Goal: Task Accomplishment & Management: Manage account settings

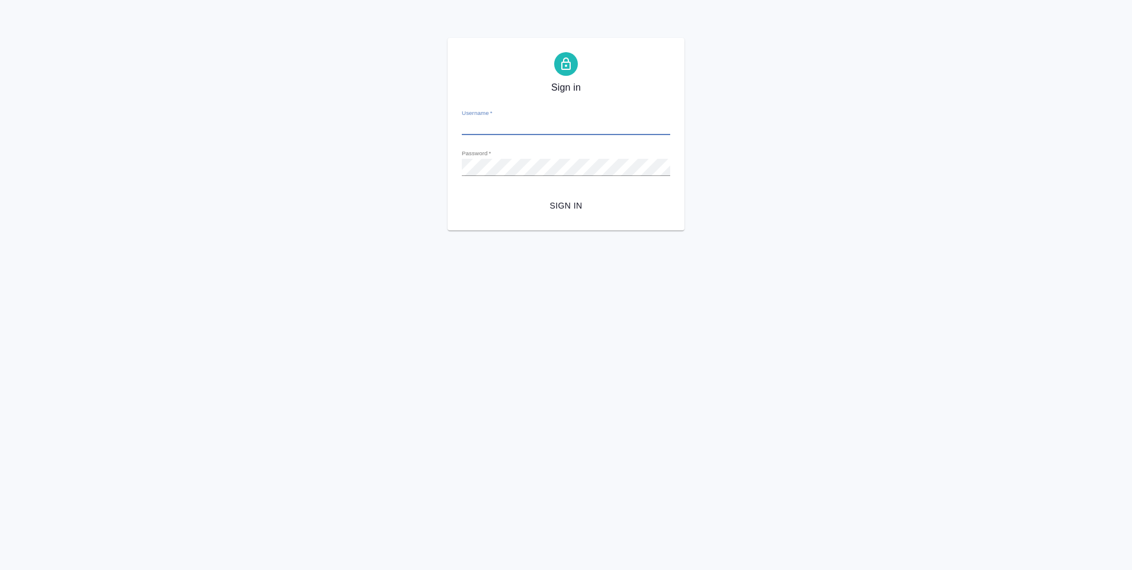
type input "[PERSON_NAME][EMAIL_ADDRESS][DOMAIN_NAME]"
click at [565, 208] on span "Sign in" at bounding box center [565, 205] width 189 height 15
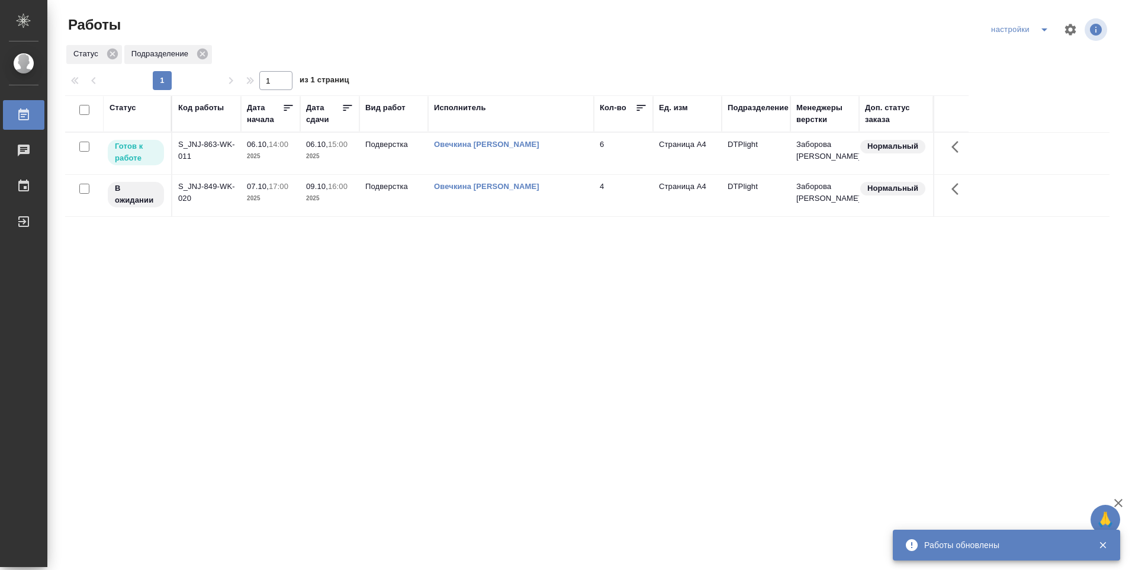
click at [502, 153] on td "[PERSON_NAME]" at bounding box center [511, 153] width 166 height 41
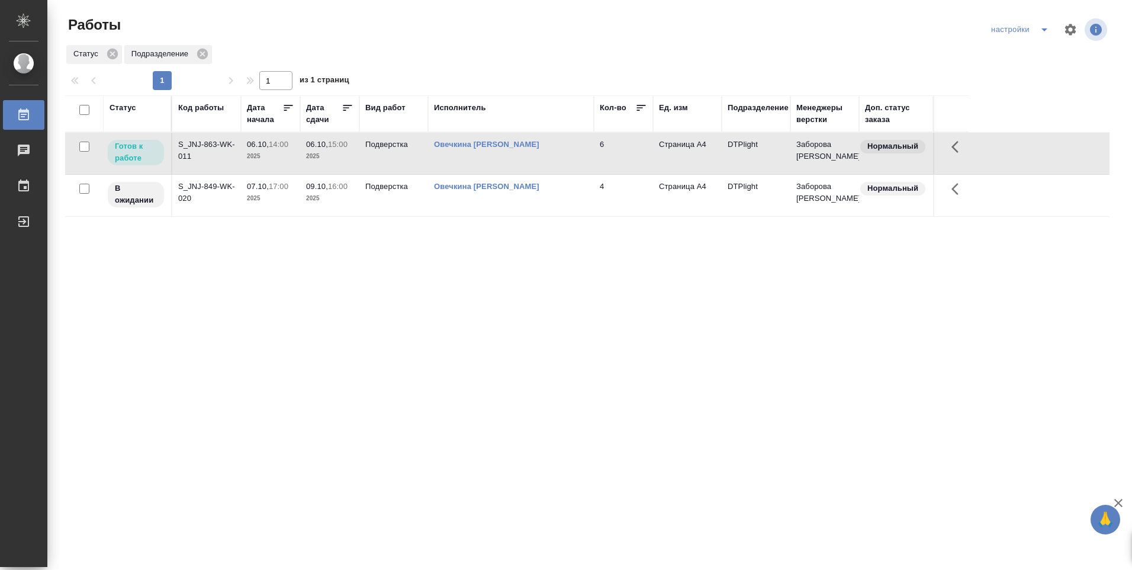
click at [501, 153] on td "Овечкина Дарья Геннадьевна" at bounding box center [511, 153] width 166 height 41
click at [500, 153] on td "[PERSON_NAME]" at bounding box center [511, 153] width 166 height 41
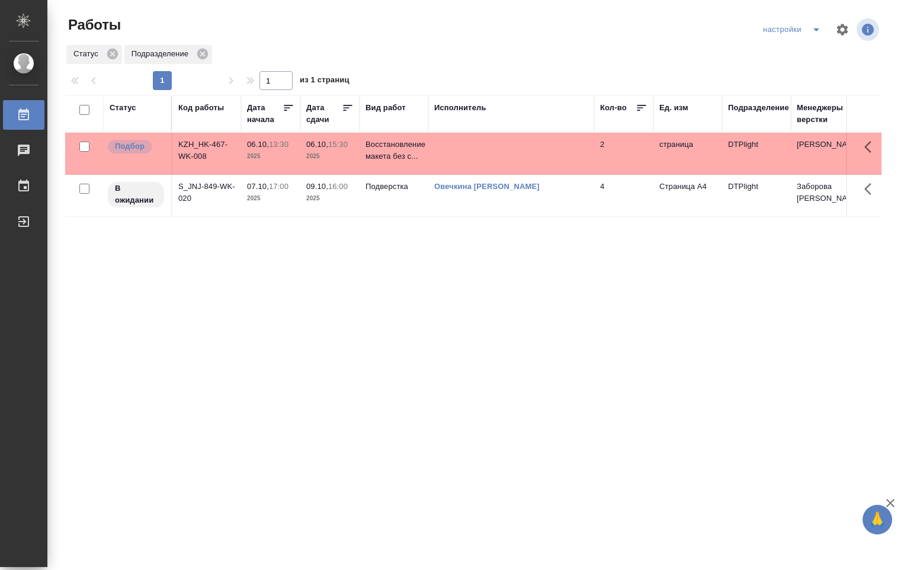
click at [441, 153] on td at bounding box center [511, 153] width 166 height 41
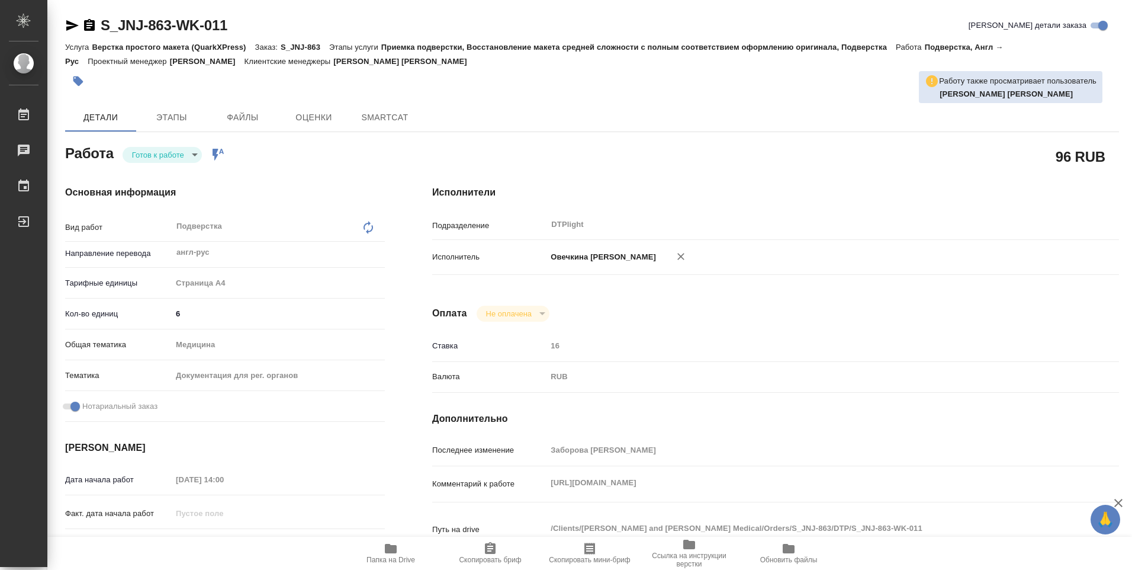
type textarea "x"
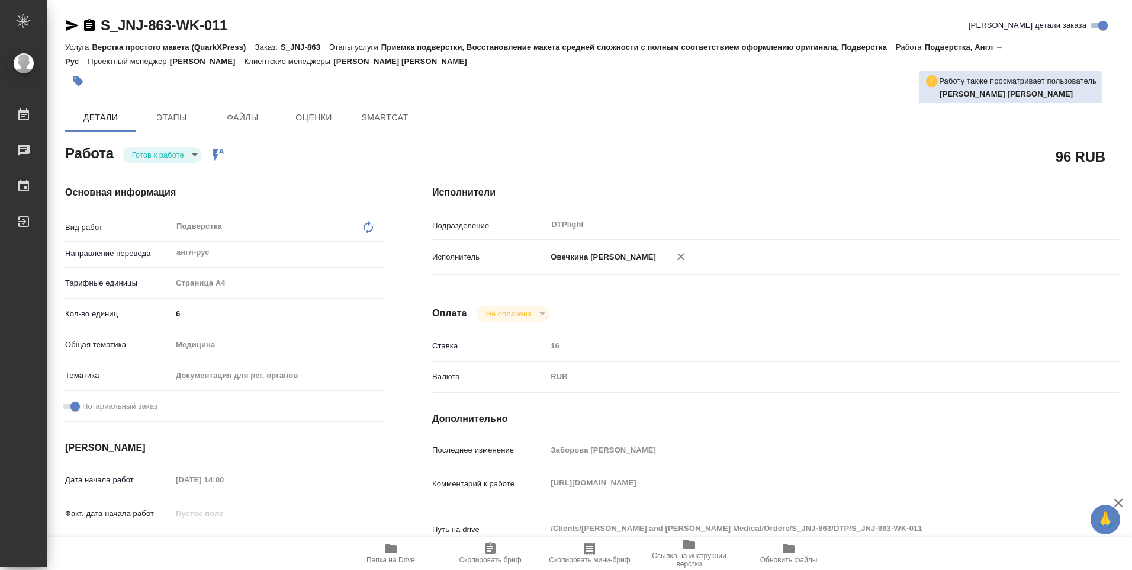
type textarea "x"
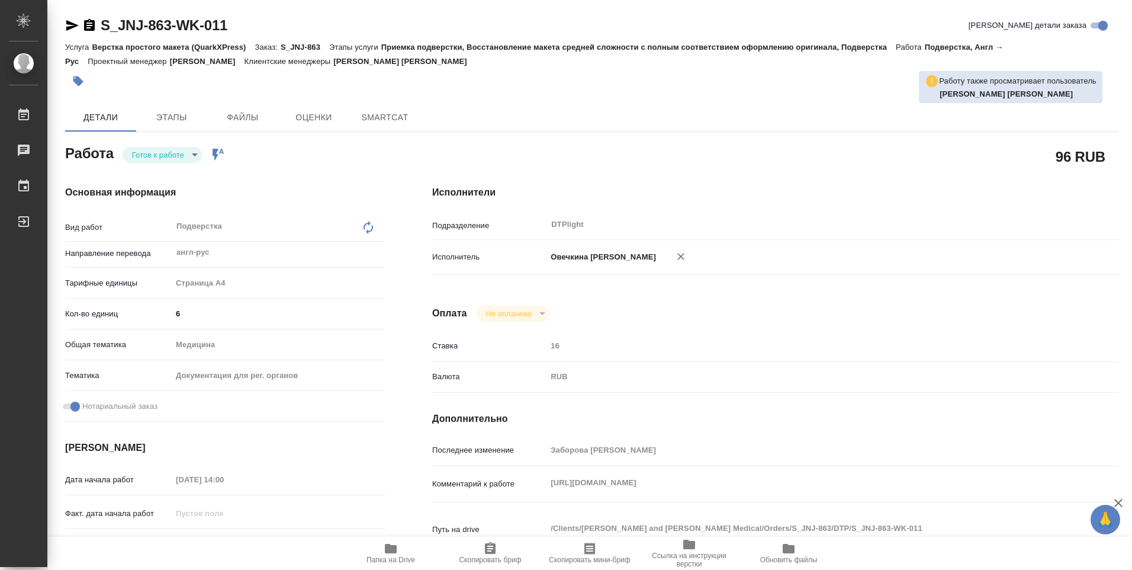
type textarea "x"
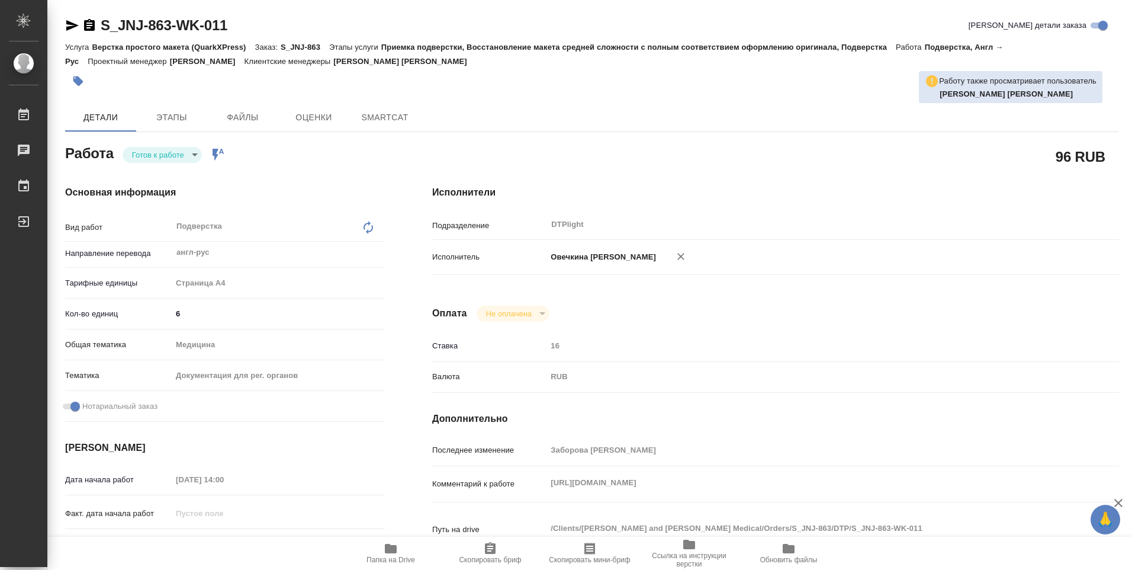
type textarea "x"
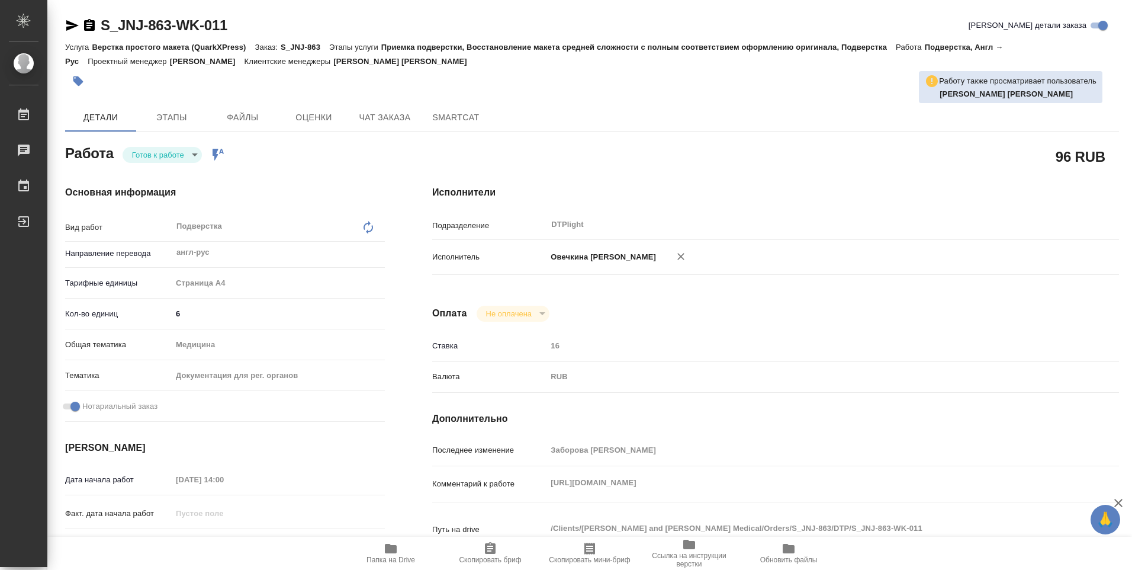
click at [196, 153] on body "🙏 .cls-1 fill:#fff; AWATERA Ovechkina Darya Работы Чаты График Выйти S_JNJ-863-…" at bounding box center [566, 285] width 1132 height 570
type textarea "x"
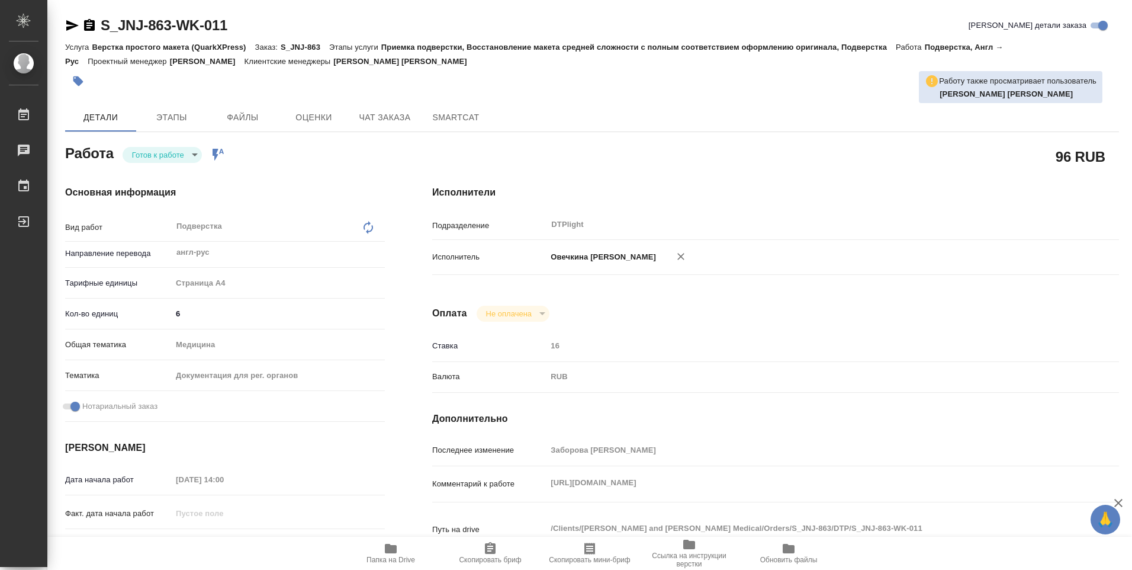
type textarea "x"
click at [175, 156] on li "В работе" at bounding box center [162, 154] width 79 height 20
type textarea "x"
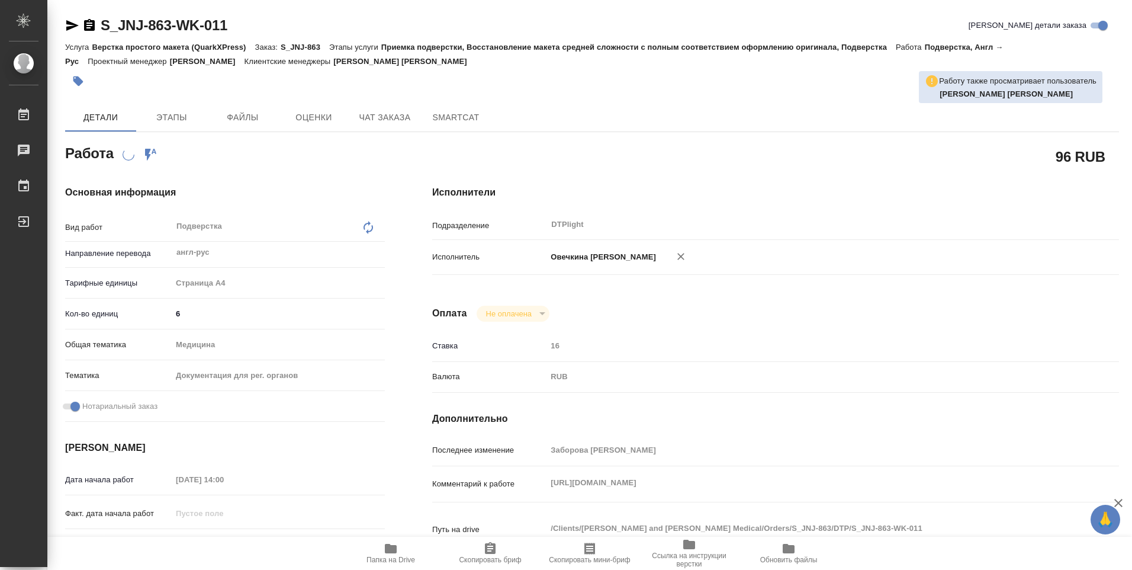
type textarea "x"
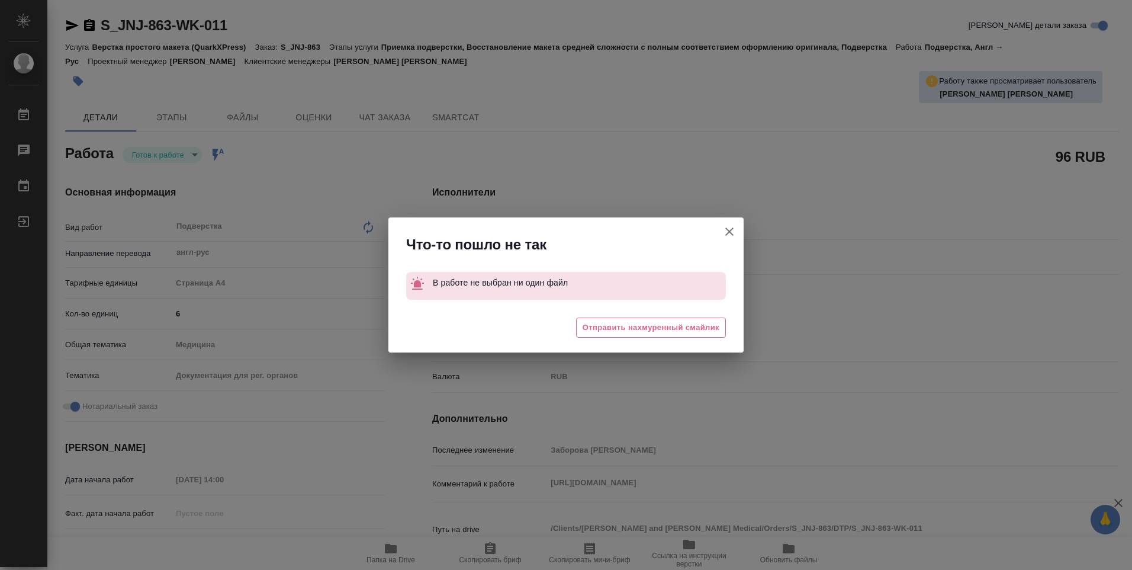
type textarea "x"
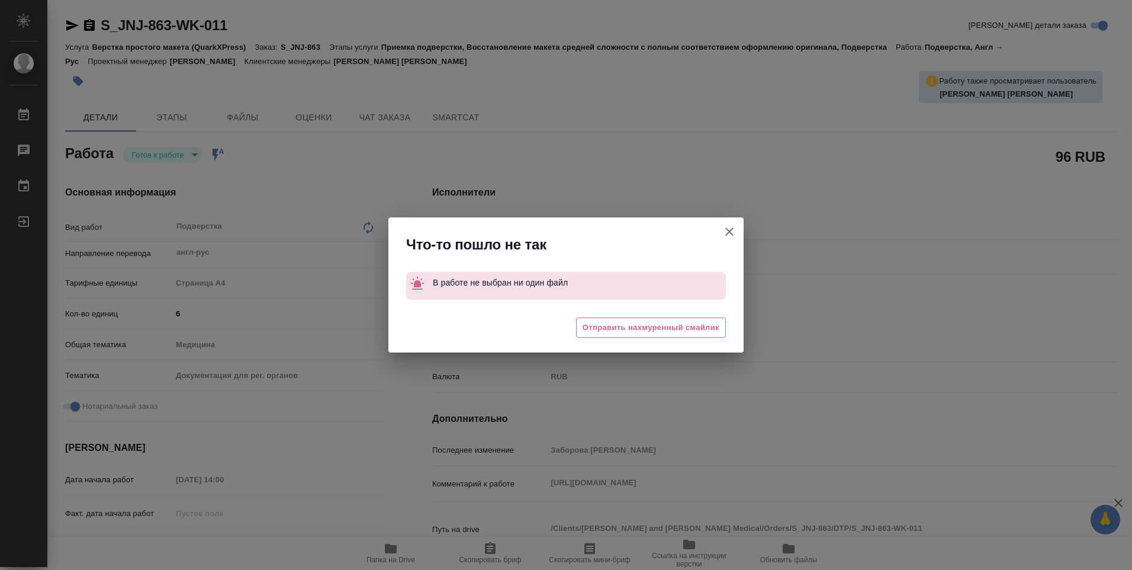
type textarea "x"
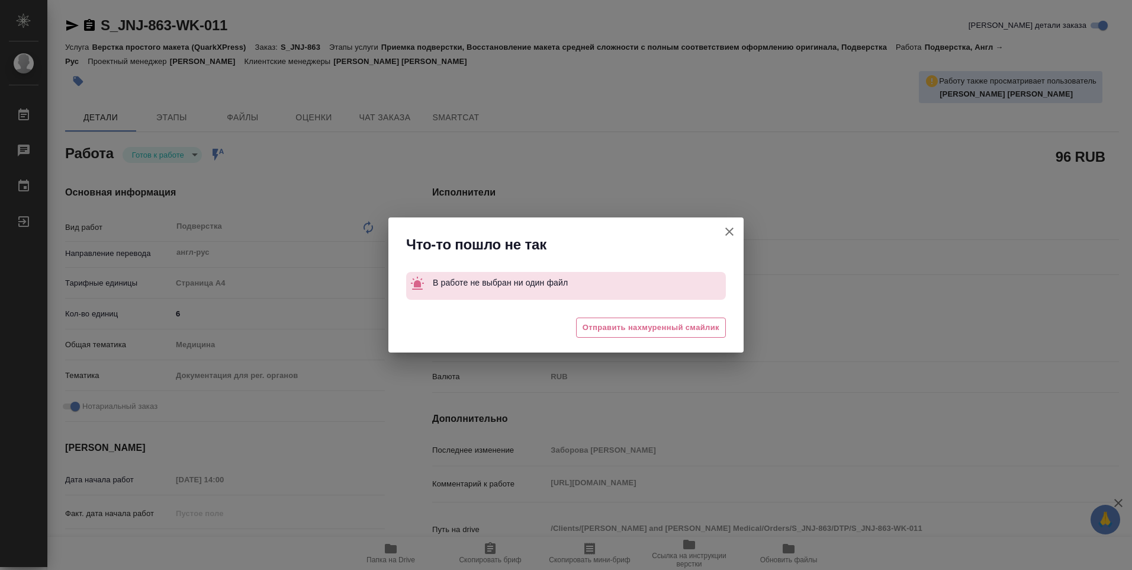
click at [732, 235] on icon "button" at bounding box center [729, 231] width 8 height 8
type textarea "x"
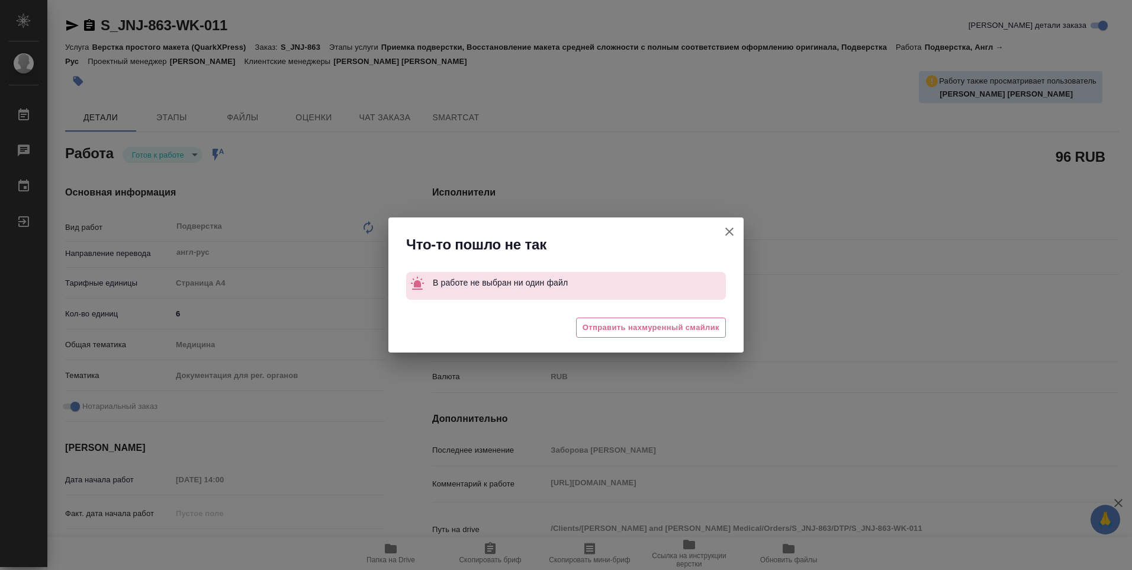
type textarea "x"
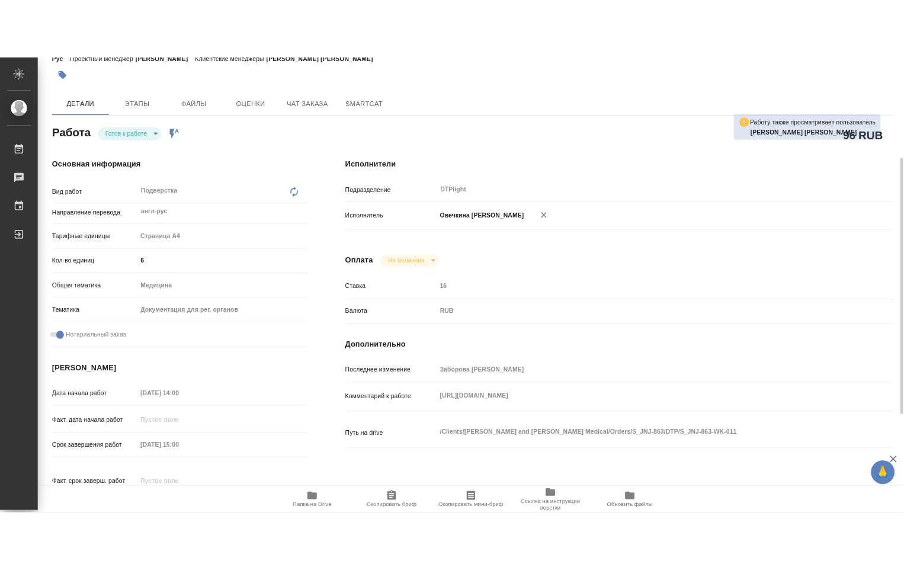
scroll to position [118, 0]
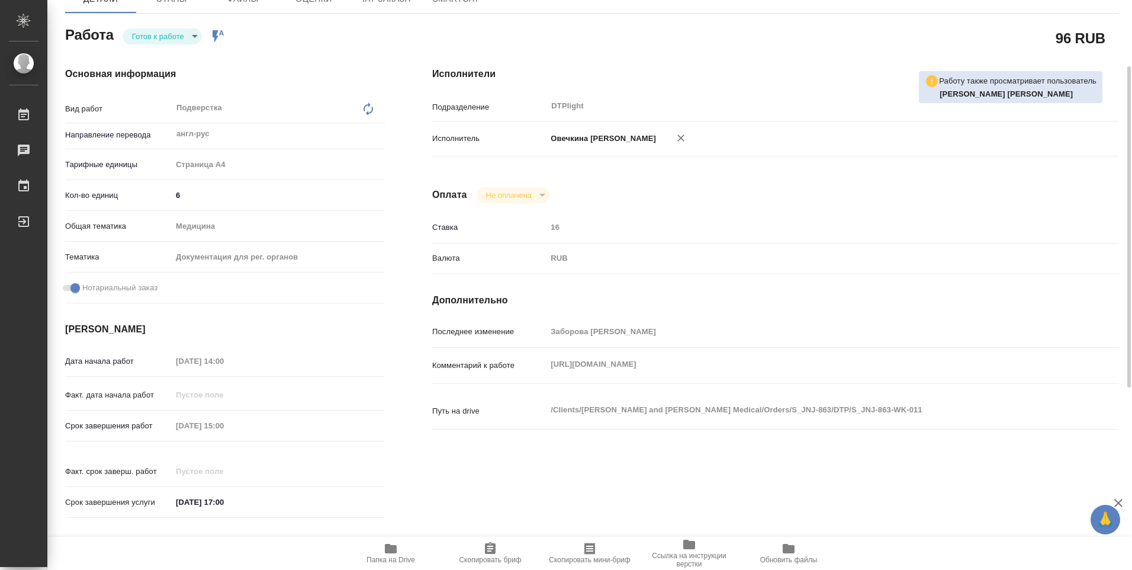
click at [390, 551] on icon "button" at bounding box center [391, 548] width 12 height 9
type textarea "x"
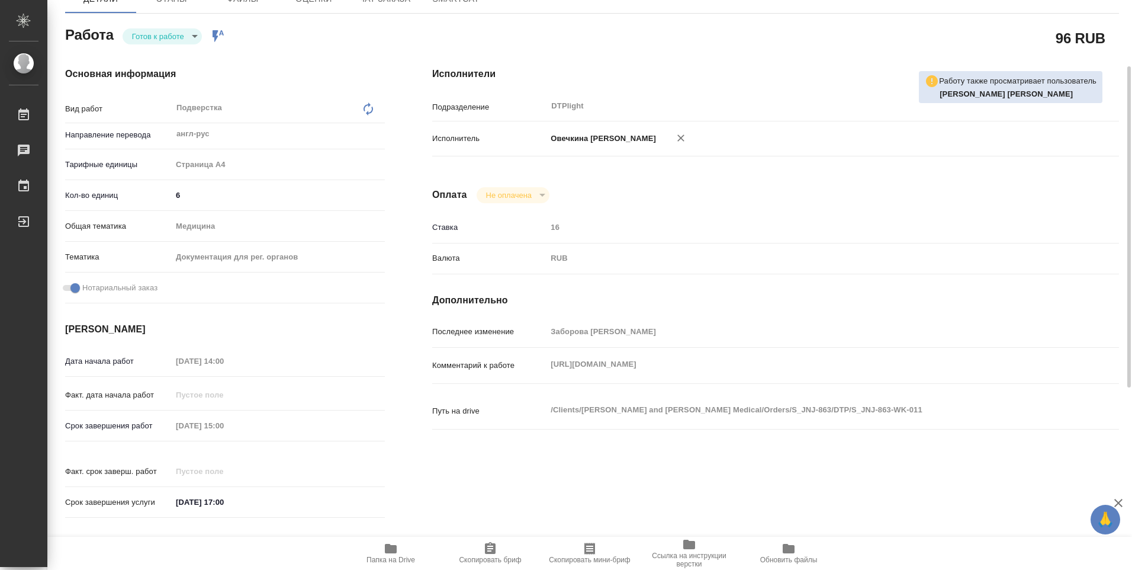
type textarea "x"
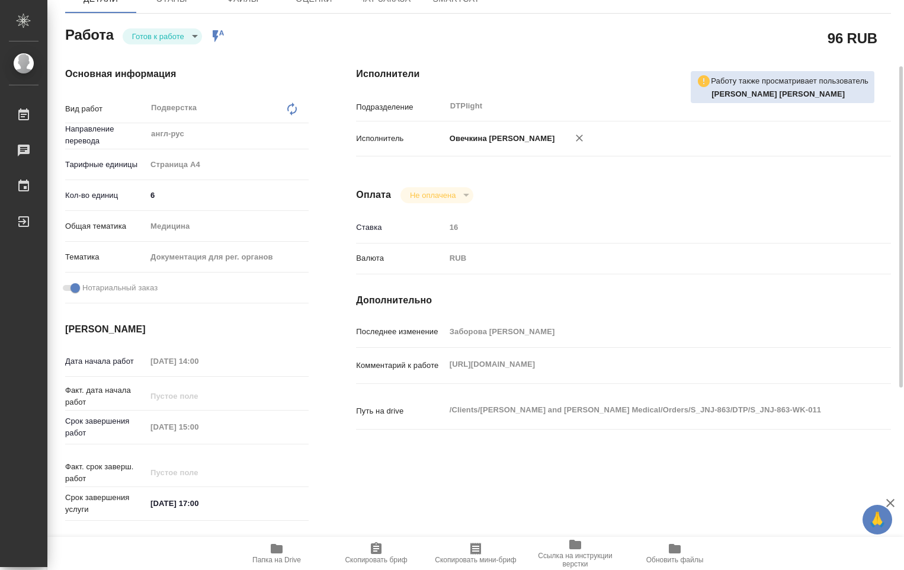
type textarea "x"
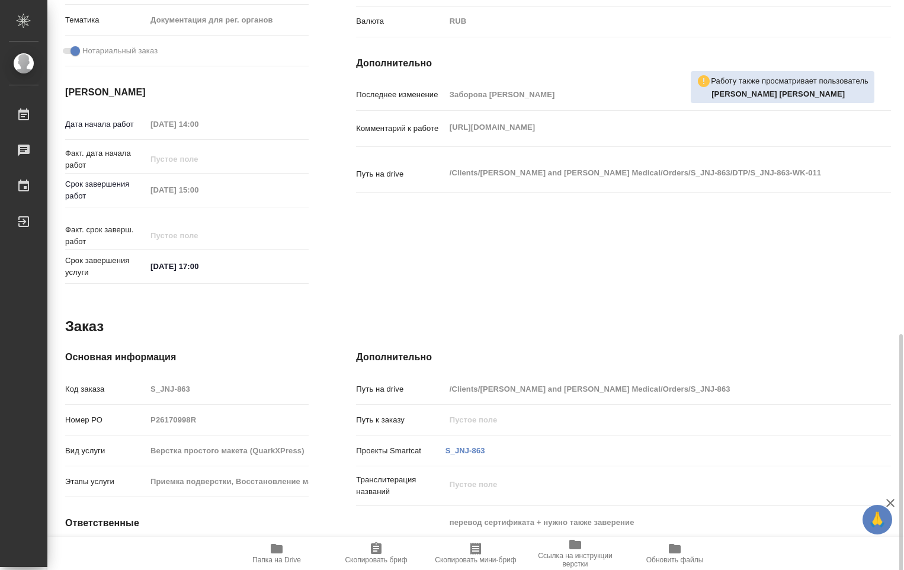
scroll to position [441, 0]
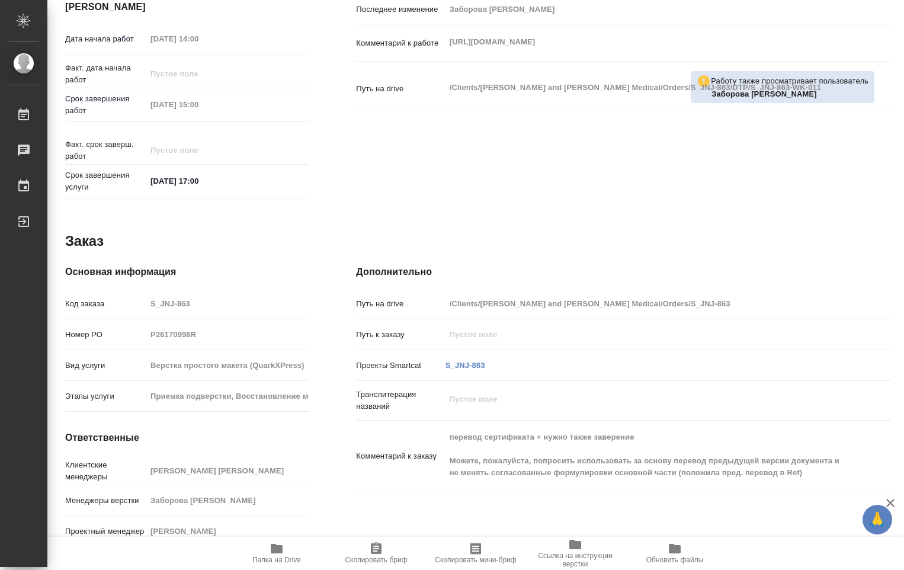
type textarea "x"
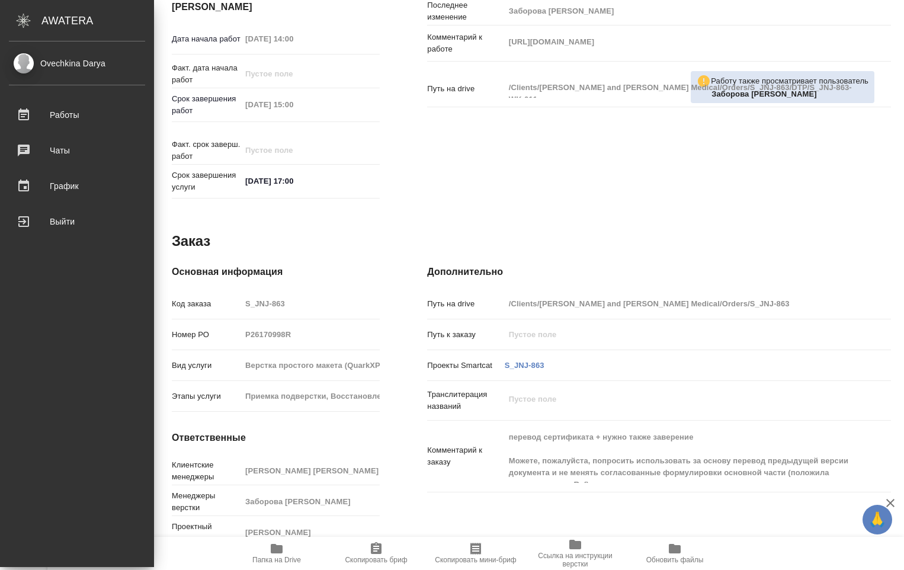
type textarea "x"
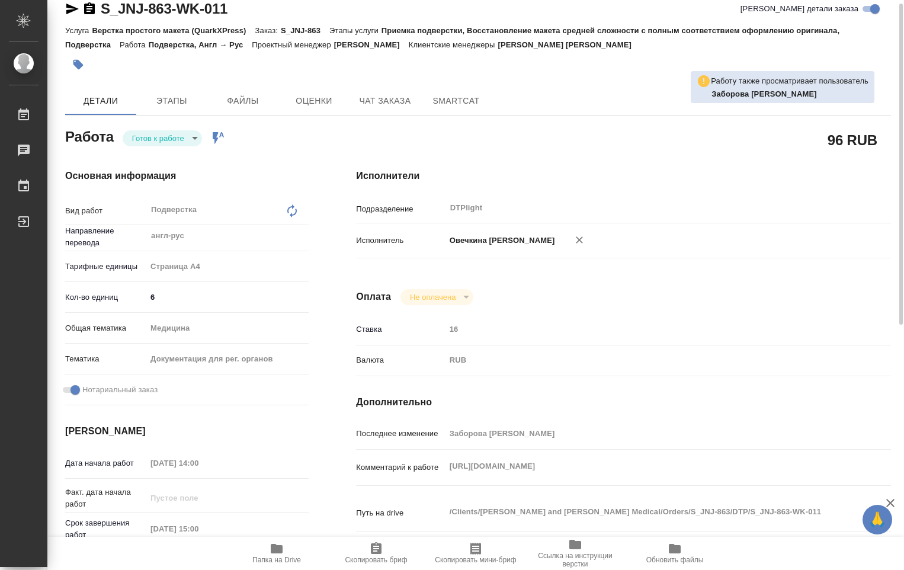
scroll to position [0, 0]
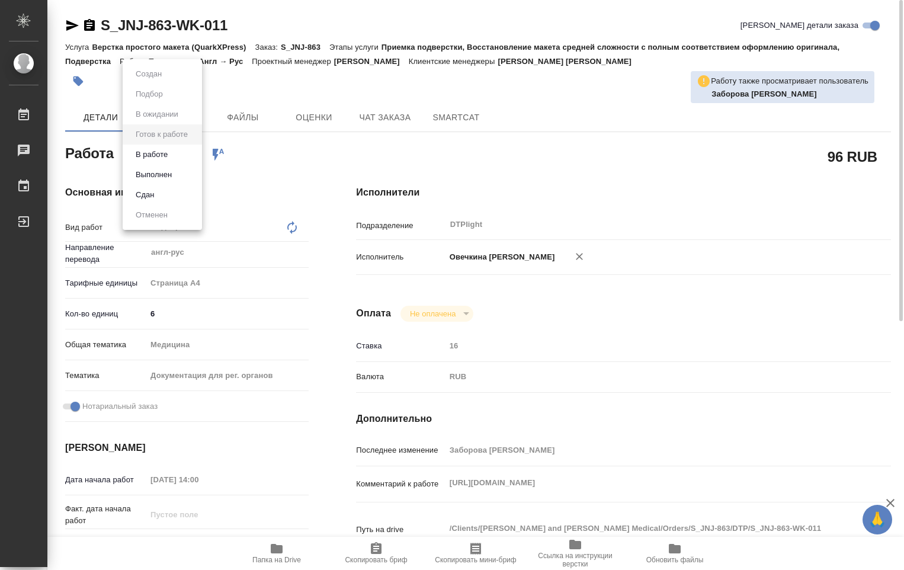
click at [194, 155] on body "🙏 .cls-1 fill:#fff; AWATERA Ovechkina Darya Работы 0 Чаты График Выйти S_JNJ-86…" at bounding box center [452, 285] width 904 height 570
click at [160, 174] on button "Выполнен" at bounding box center [153, 174] width 43 height 13
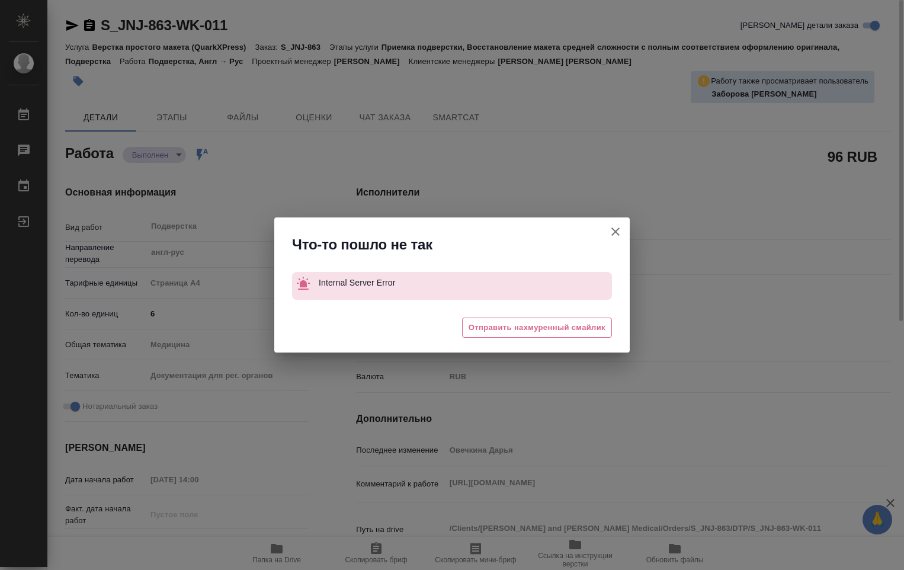
type textarea "x"
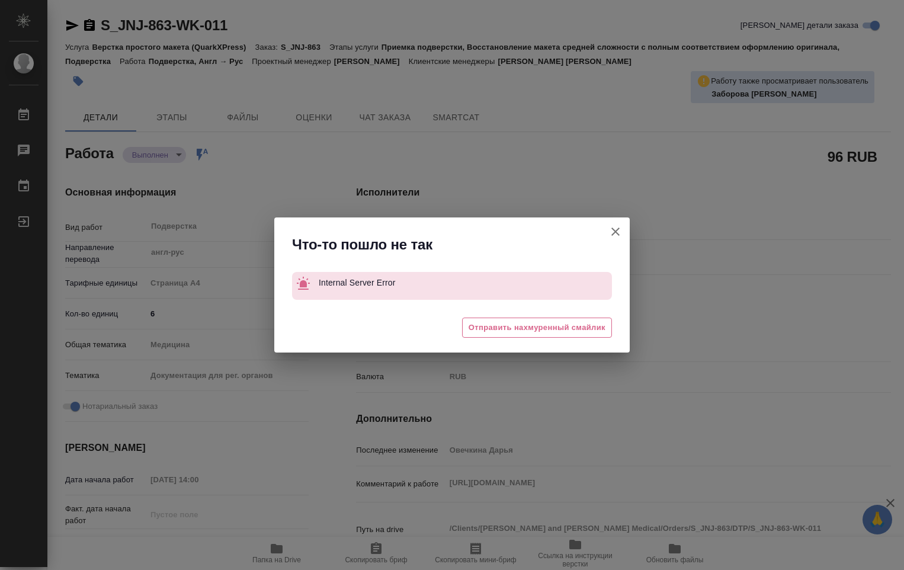
type textarea "x"
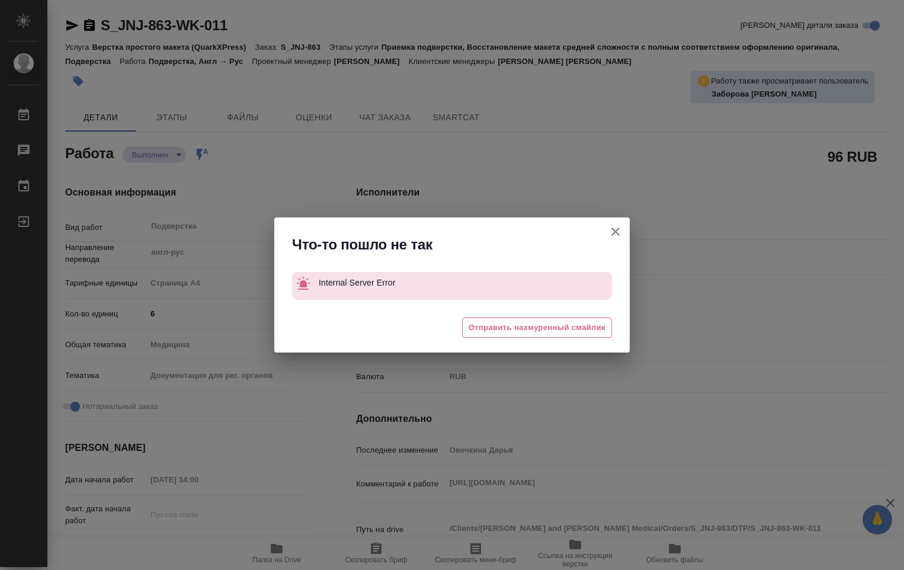
click at [614, 230] on icon "button" at bounding box center [615, 231] width 8 height 8
type textarea "x"
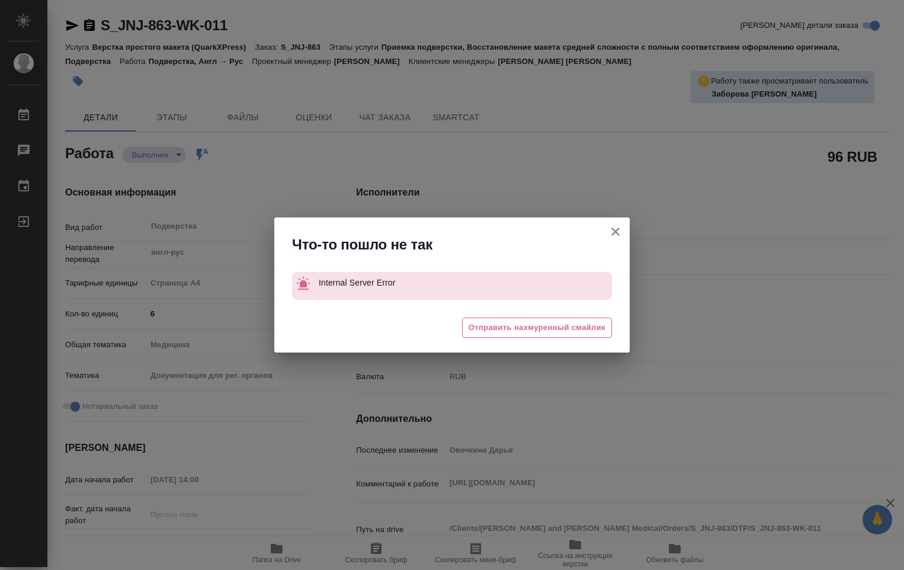
type textarea "x"
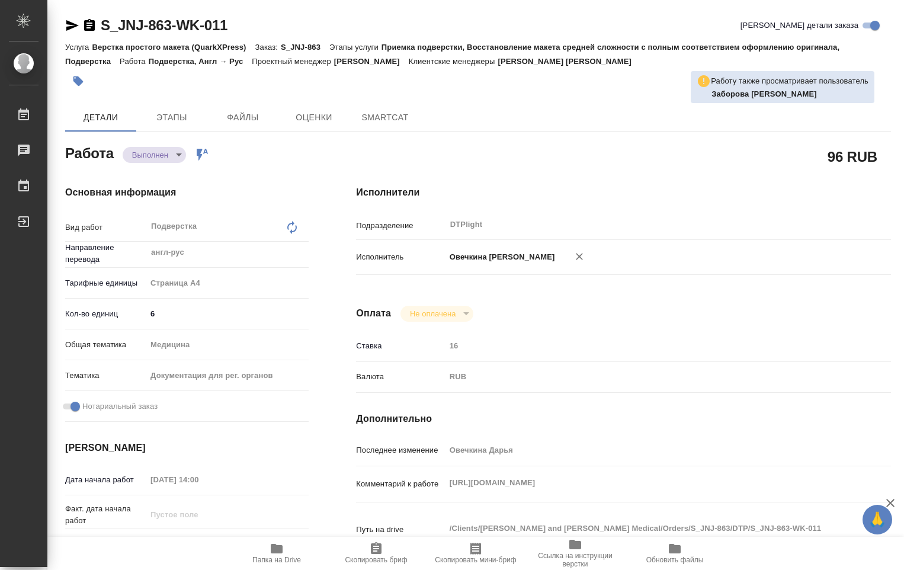
type textarea "x"
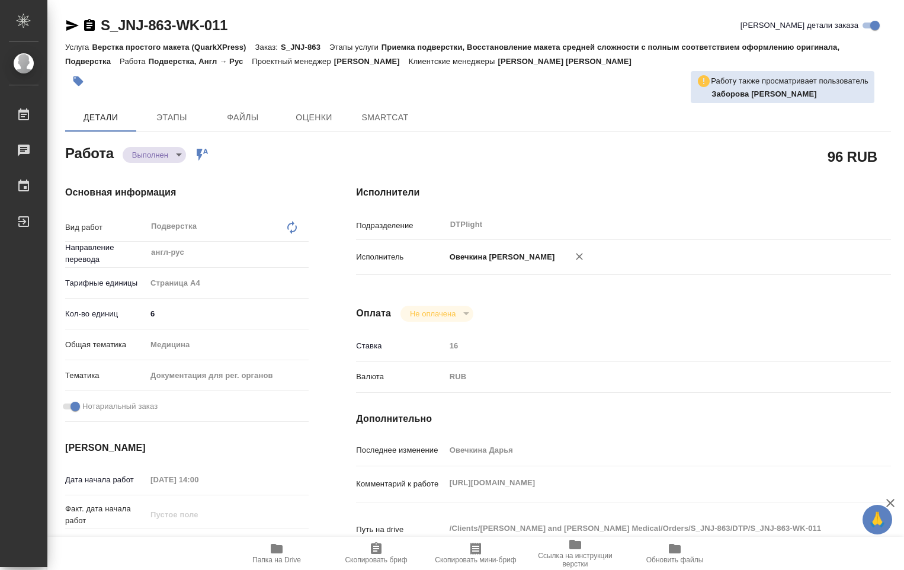
type textarea "x"
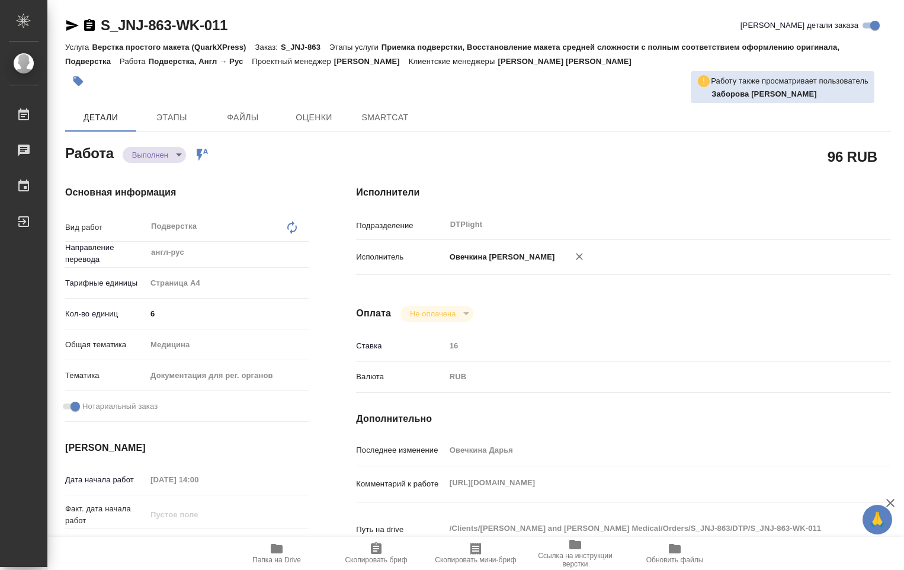
type textarea "x"
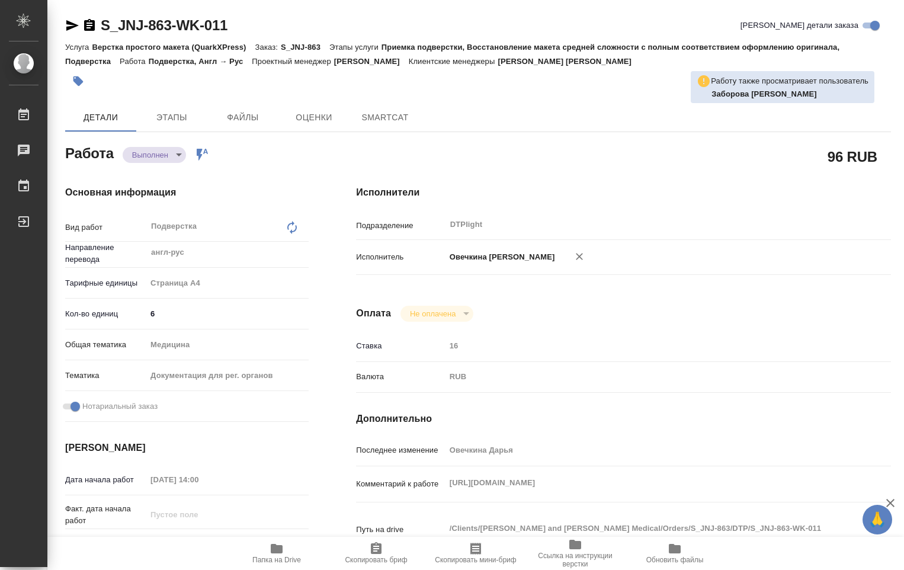
type textarea "x"
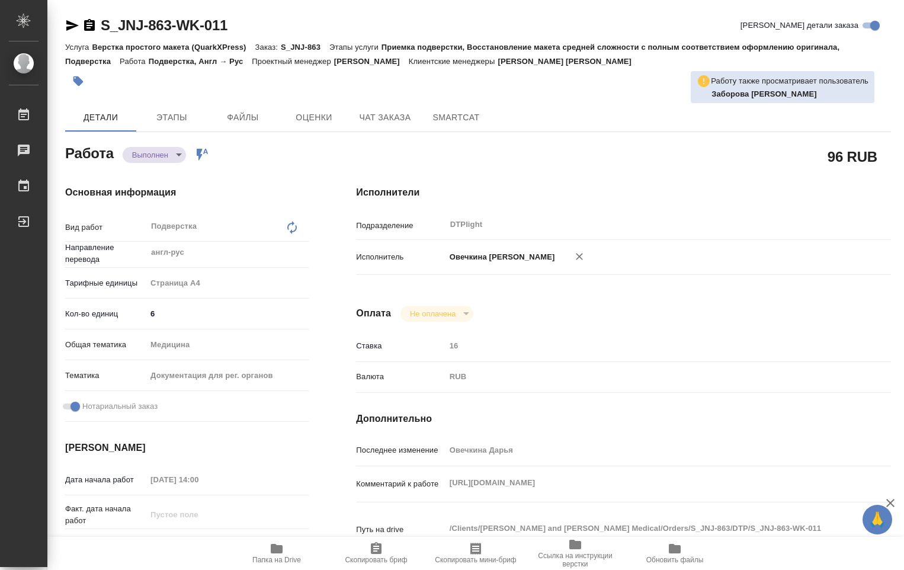
type textarea "x"
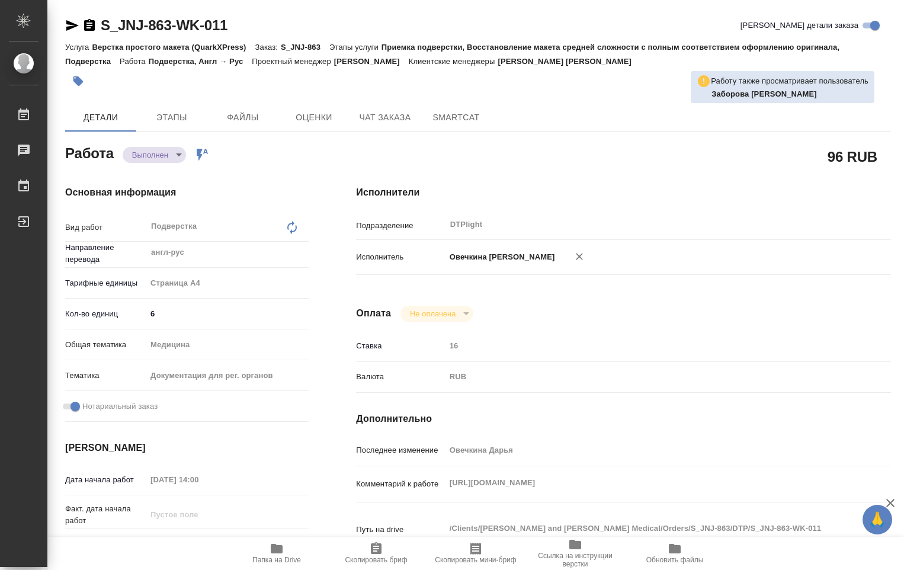
type textarea "x"
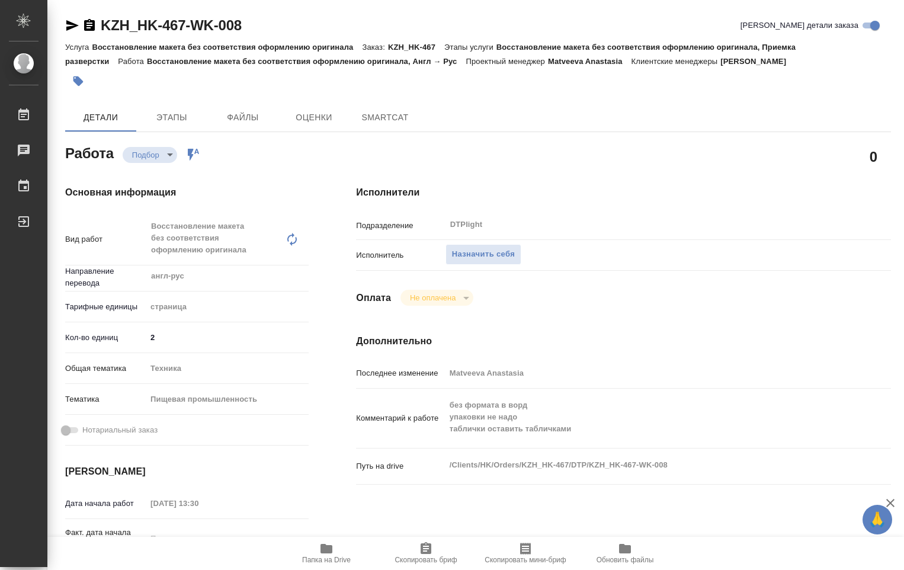
type textarea "x"
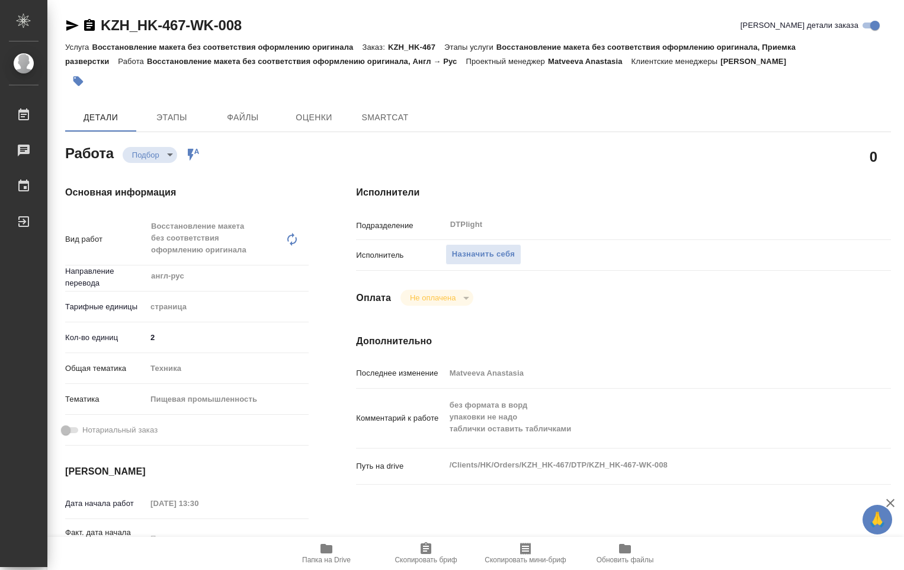
type textarea "x"
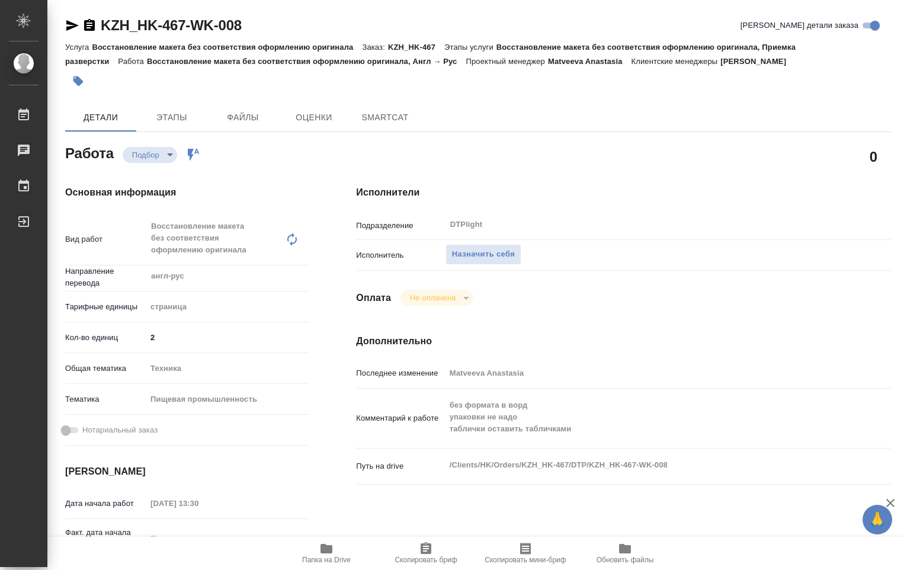
type textarea "x"
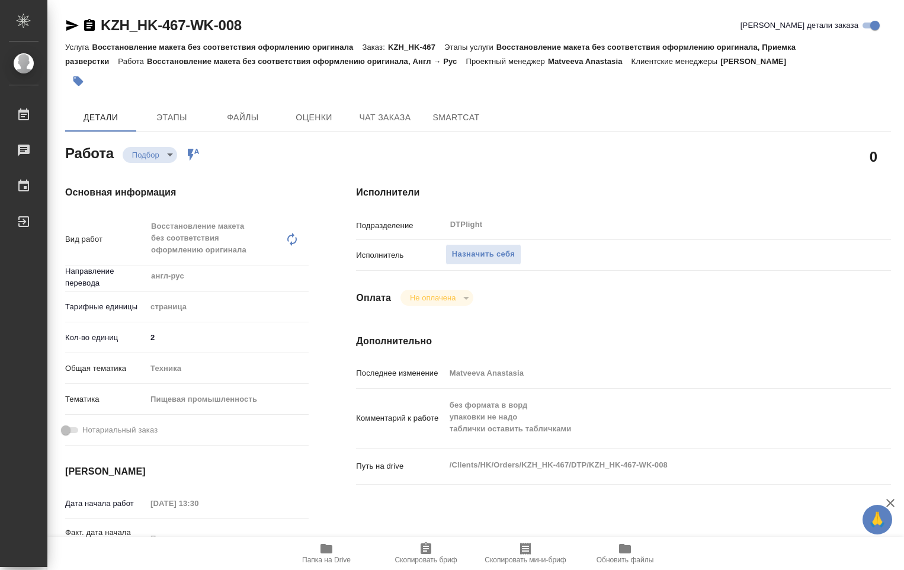
click at [329, 551] on icon "button" at bounding box center [326, 548] width 12 height 9
type textarea "x"
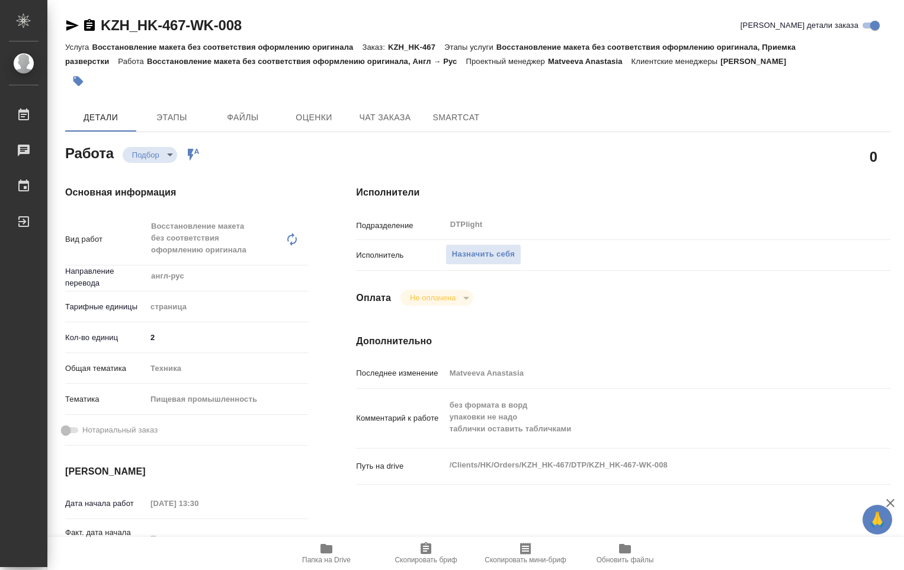
type textarea "x"
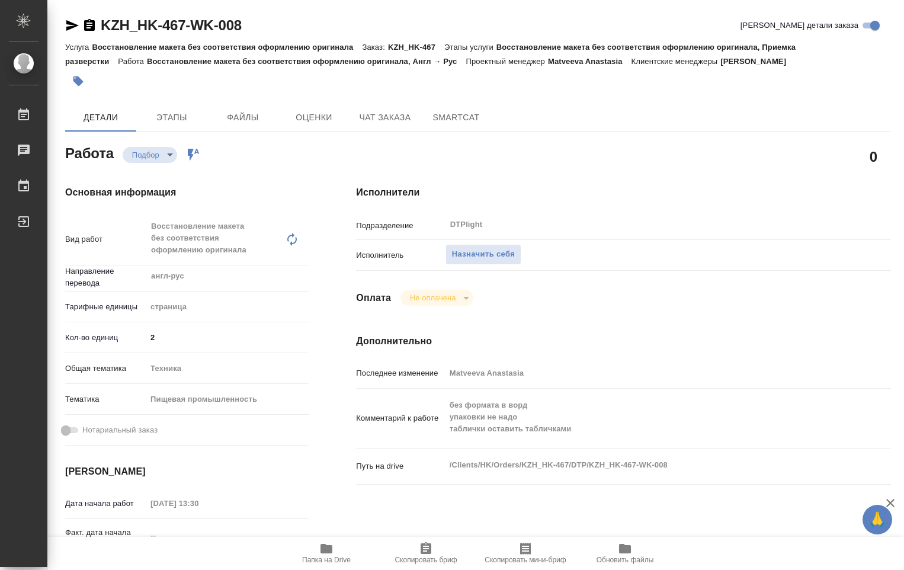
type textarea "x"
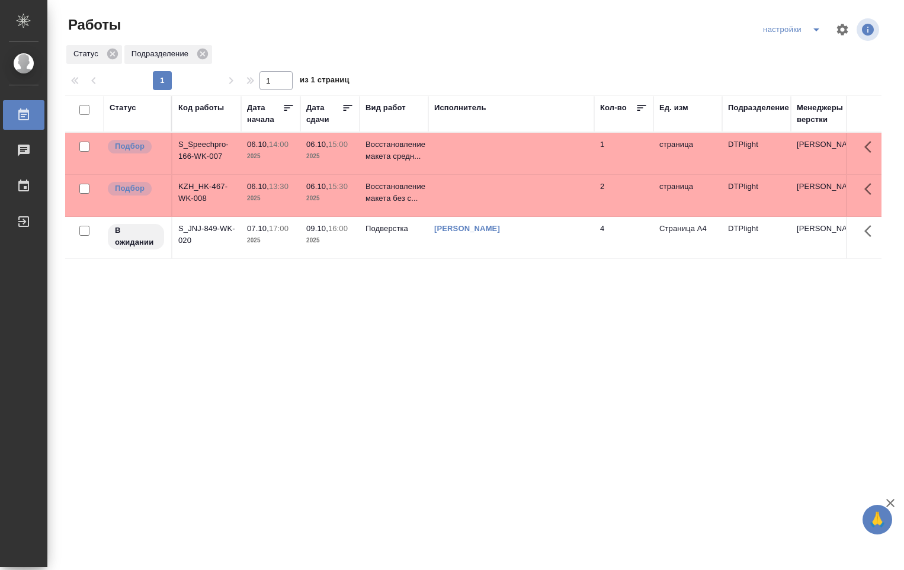
click at [464, 161] on td at bounding box center [511, 153] width 166 height 41
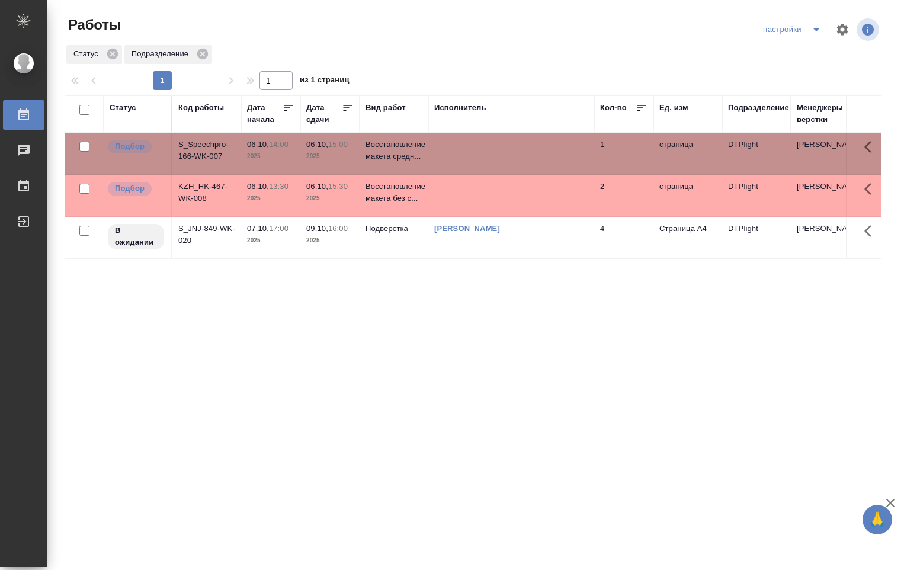
click at [464, 162] on td at bounding box center [511, 153] width 166 height 41
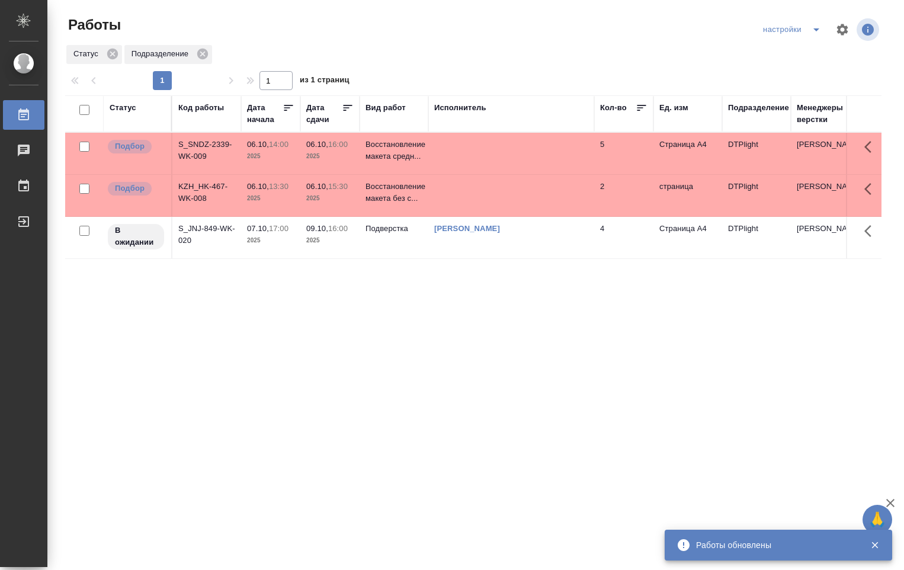
click at [496, 155] on td at bounding box center [511, 153] width 166 height 41
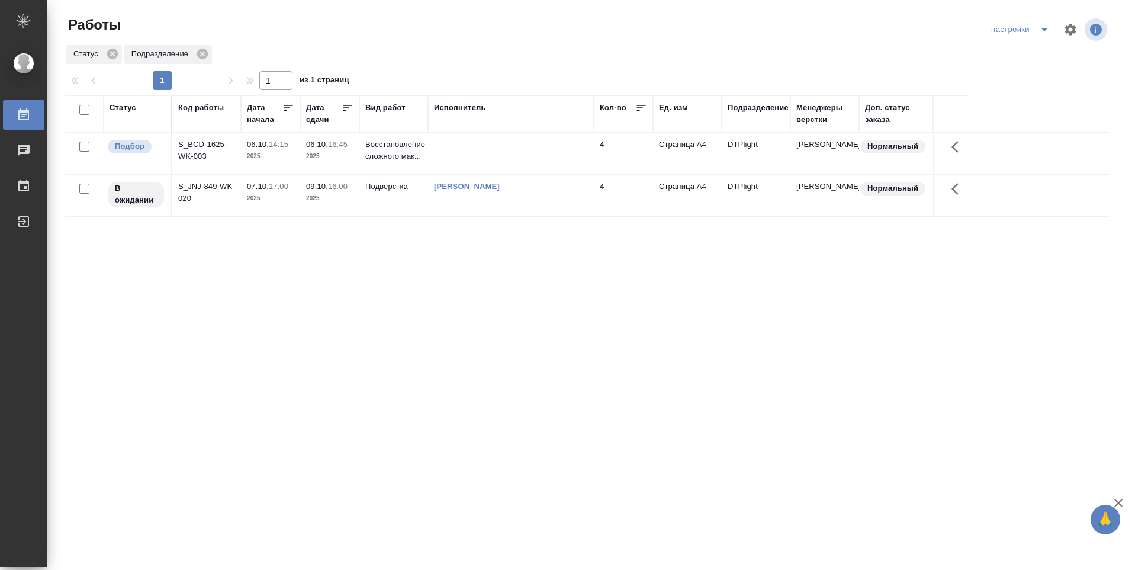
click at [529, 147] on td at bounding box center [511, 153] width 166 height 41
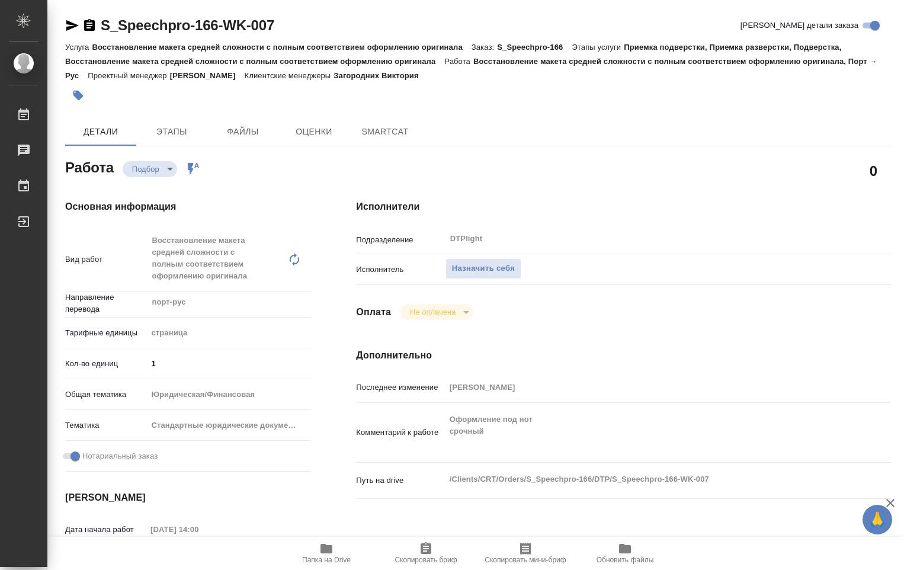
type textarea "x"
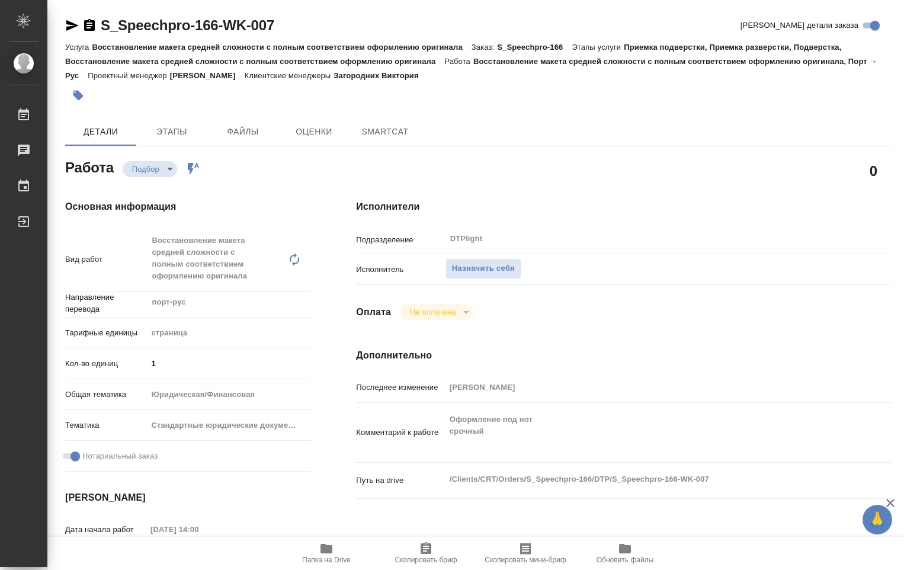
type textarea "x"
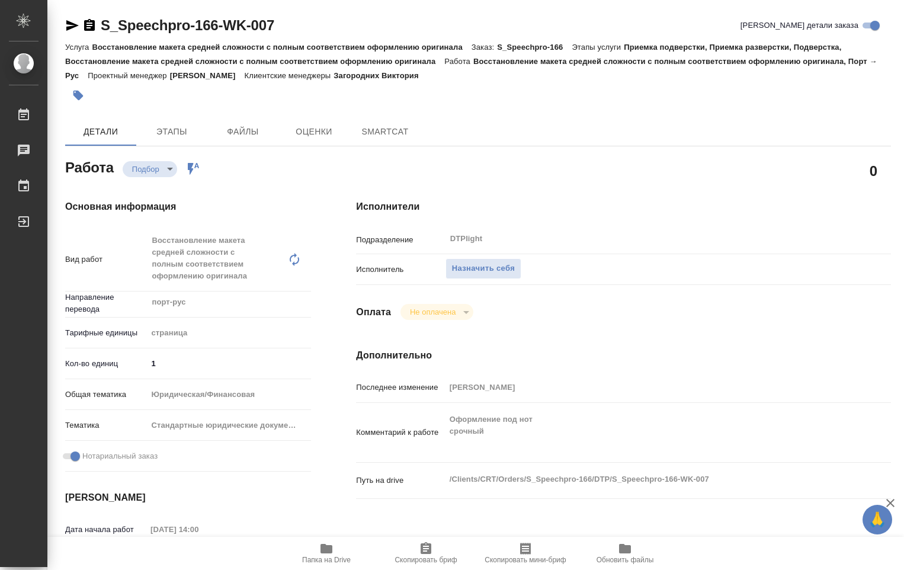
type textarea "x"
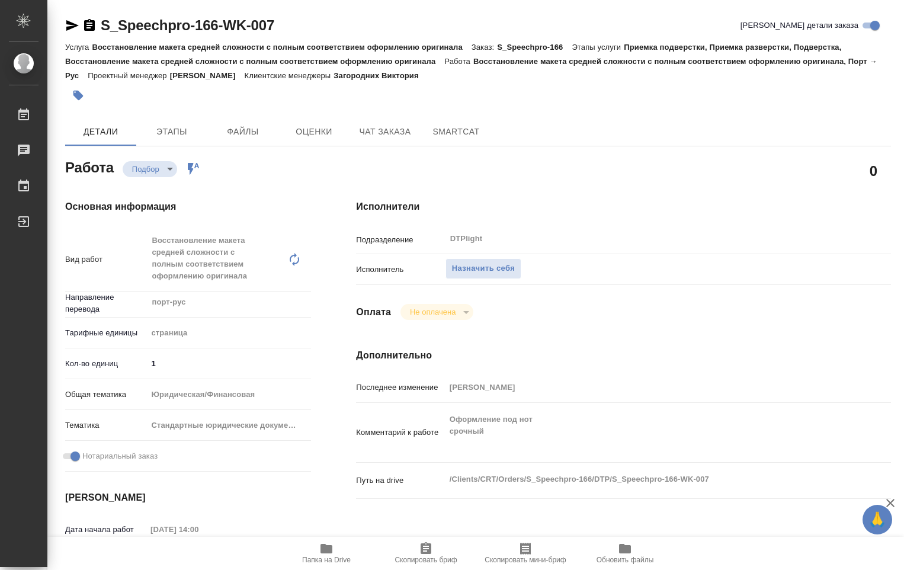
type textarea "x"
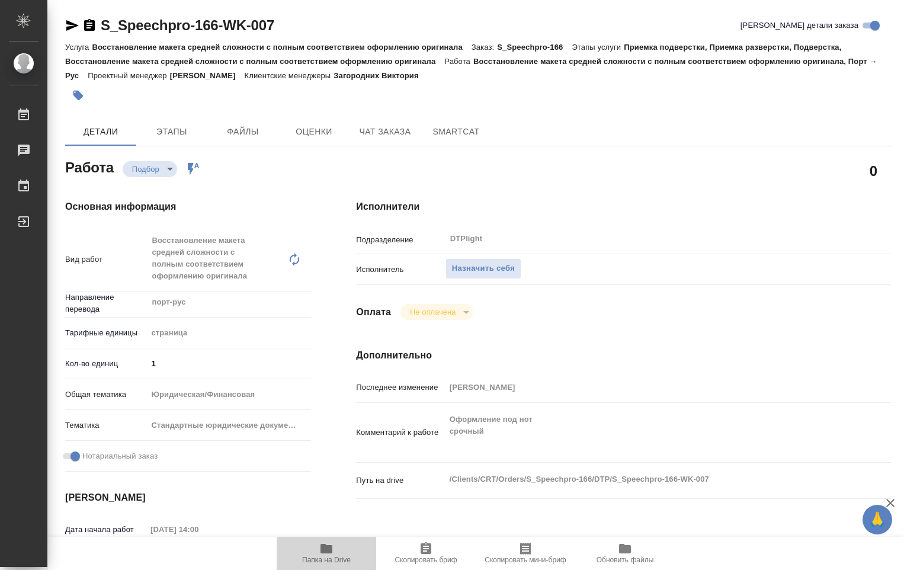
click at [330, 561] on span "Папка на Drive" at bounding box center [326, 559] width 49 height 8
type textarea "x"
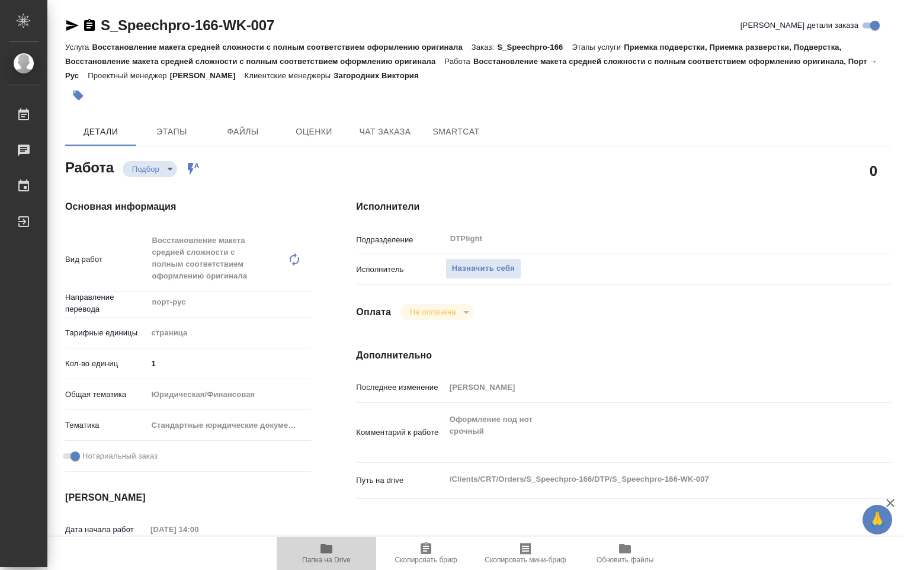
type textarea "x"
click at [485, 268] on span "Назначить себя" at bounding box center [483, 269] width 63 height 14
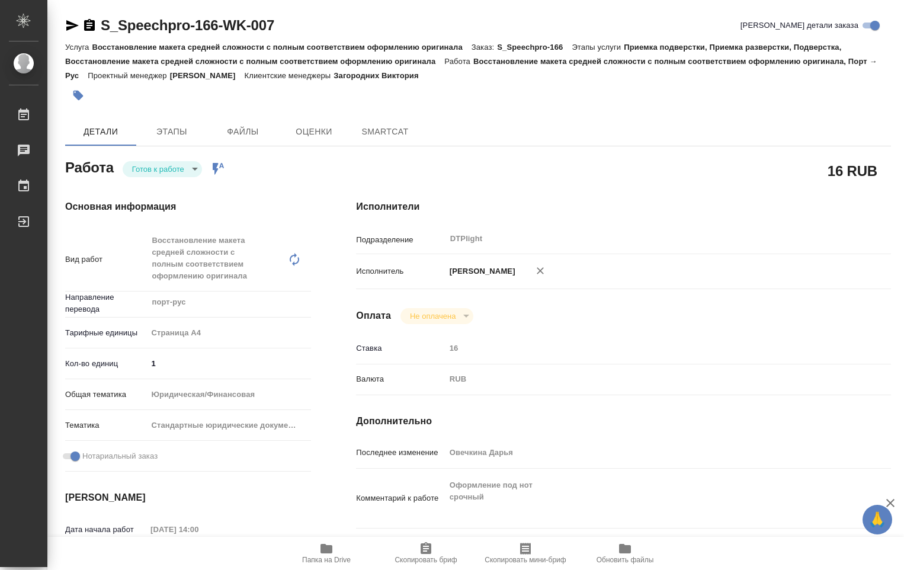
type textarea "x"
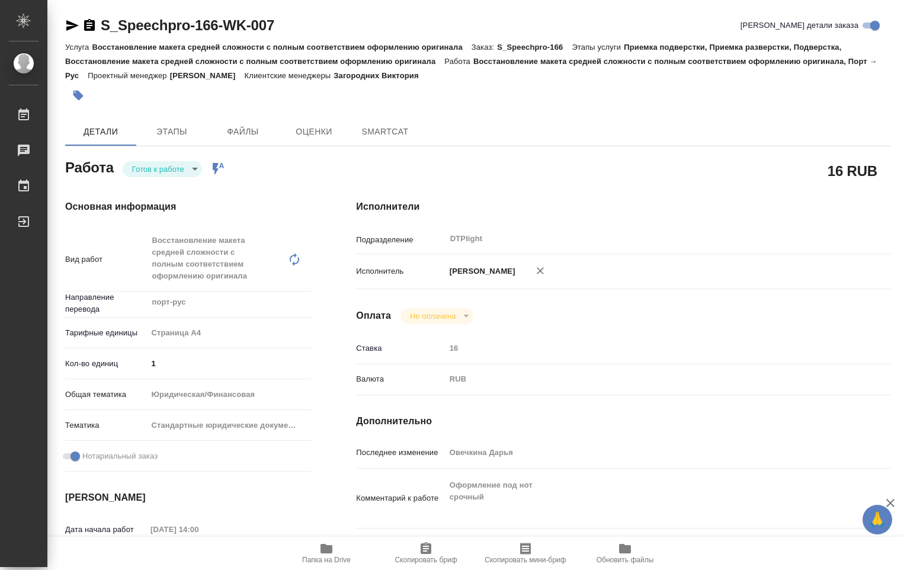
type textarea "x"
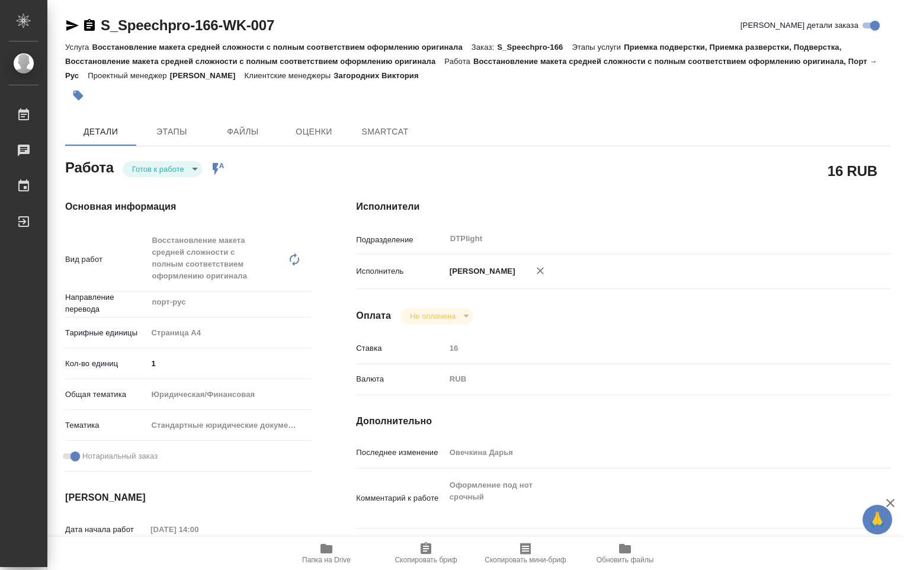
type textarea "x"
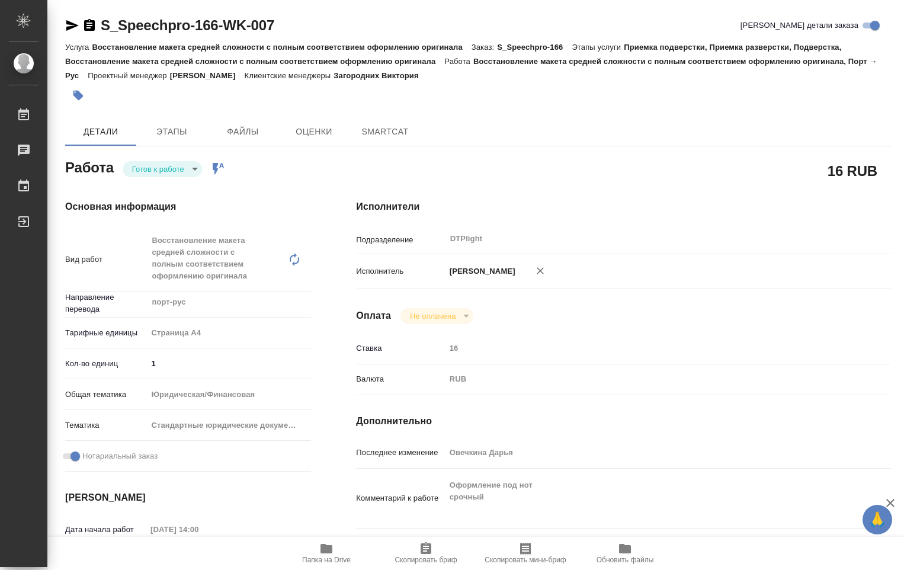
type textarea "x"
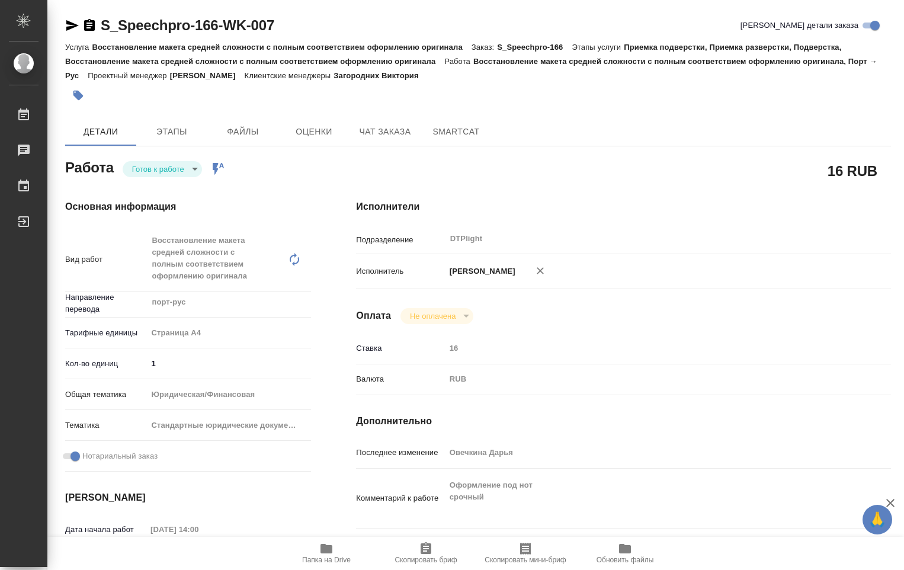
click at [190, 168] on body "🙏 .cls-1 fill:#fff; AWATERA Ovechkina Darya Работы Чаты График Выйти S_Speechpr…" at bounding box center [452, 285] width 904 height 570
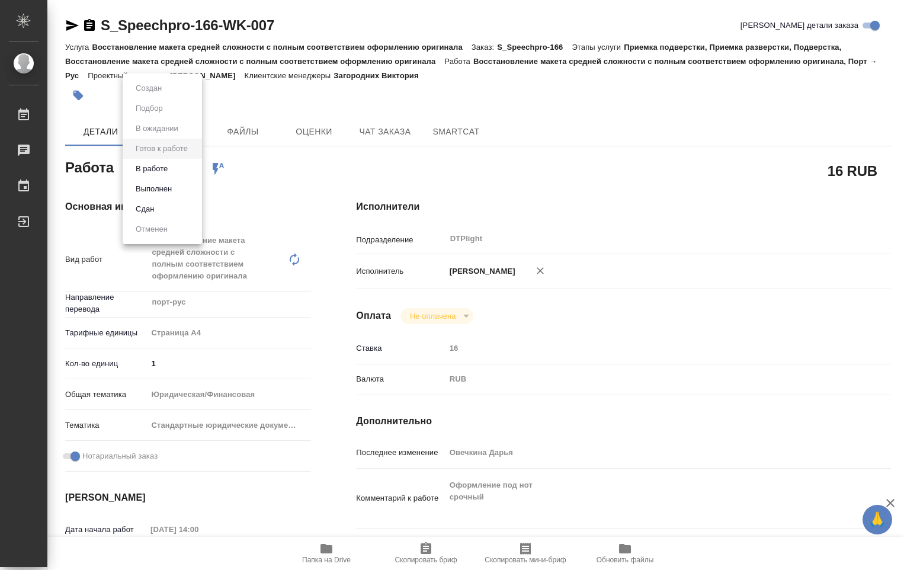
type textarea "x"
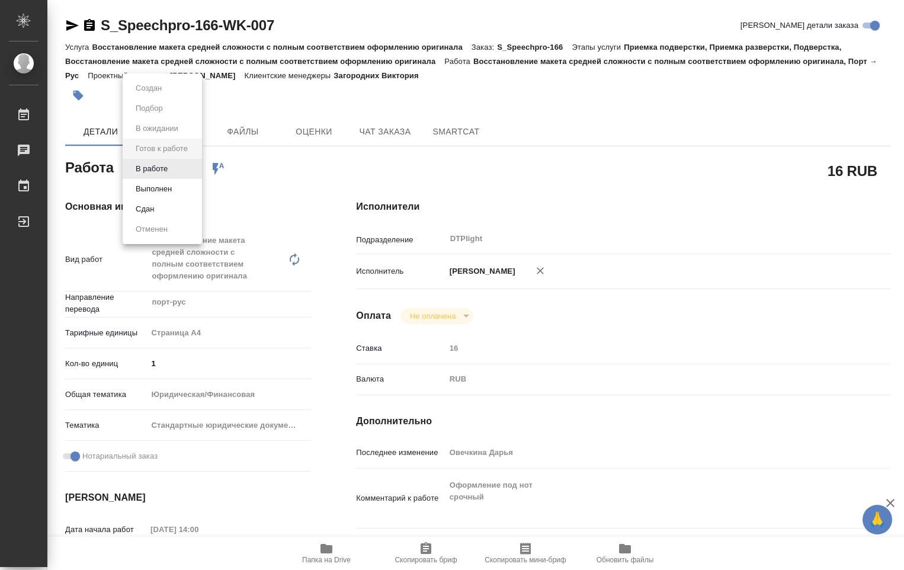
click at [178, 171] on li "В работе" at bounding box center [162, 169] width 79 height 20
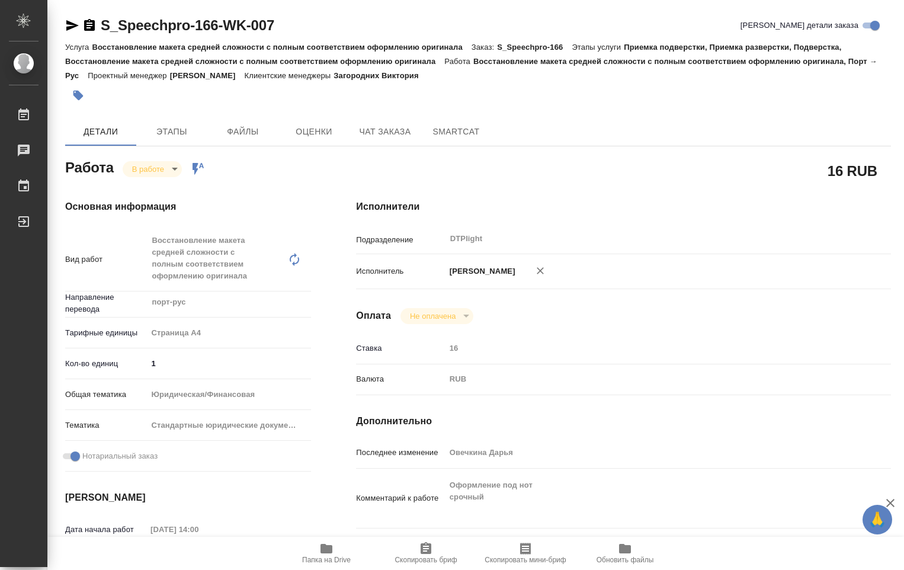
type textarea "x"
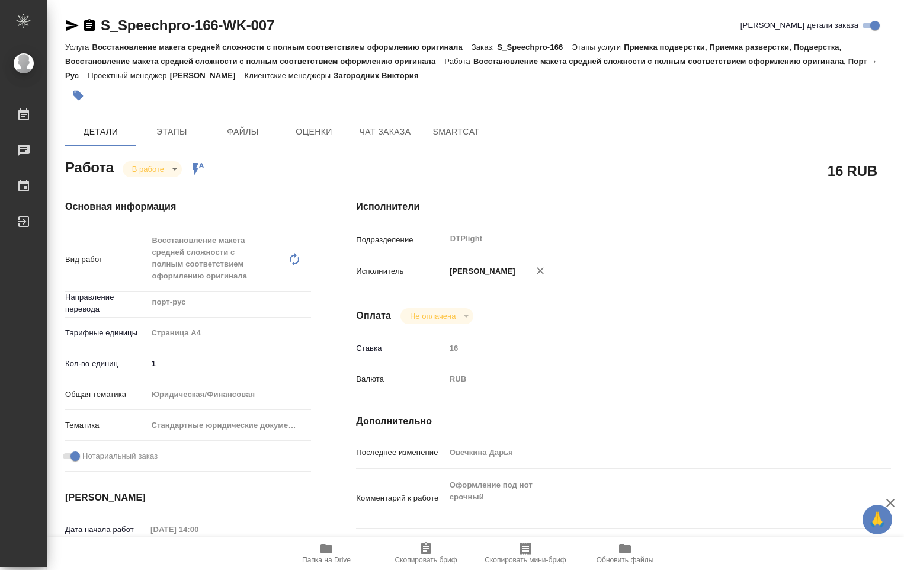
type textarea "x"
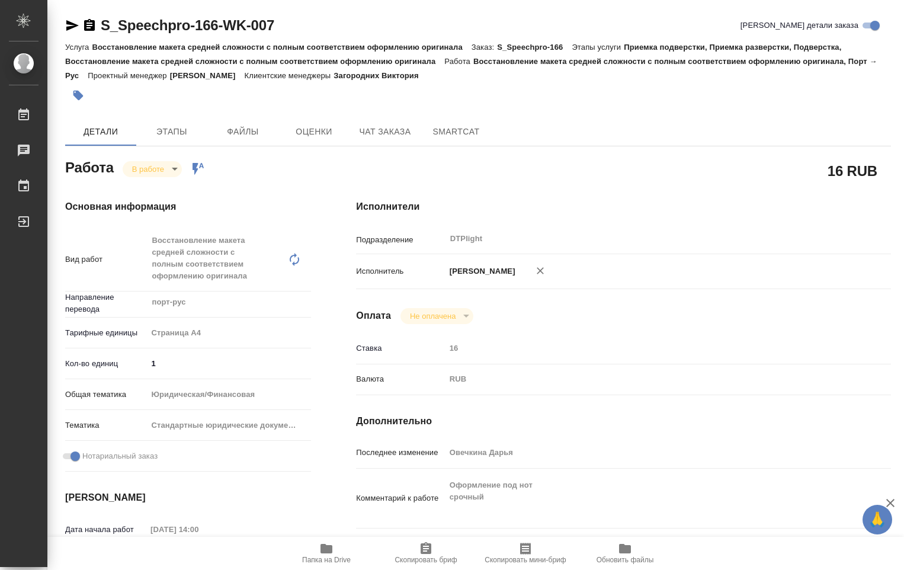
click at [333, 550] on icon "button" at bounding box center [326, 548] width 14 height 14
click at [174, 169] on body "🙏 .cls-1 fill:#fff; AWATERA Ovechkina Darya Работы 0 Чаты График Выйти S_Speech…" at bounding box center [452, 285] width 904 height 570
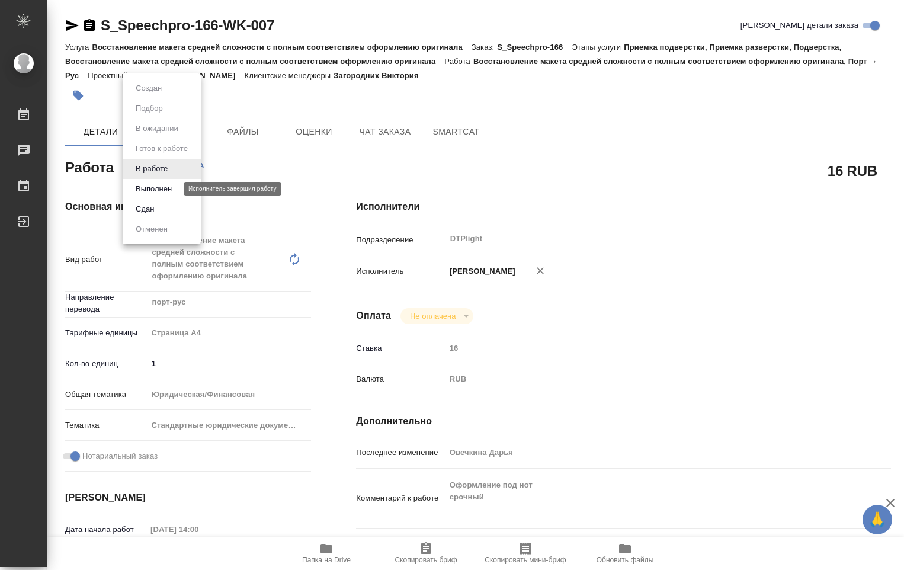
click at [171, 187] on button "Выполнен" at bounding box center [153, 188] width 43 height 13
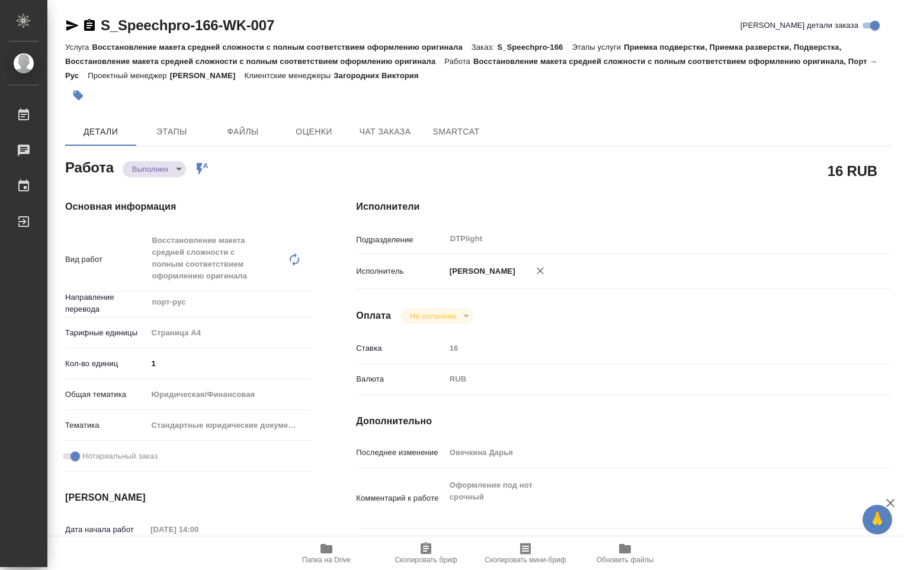
type textarea "x"
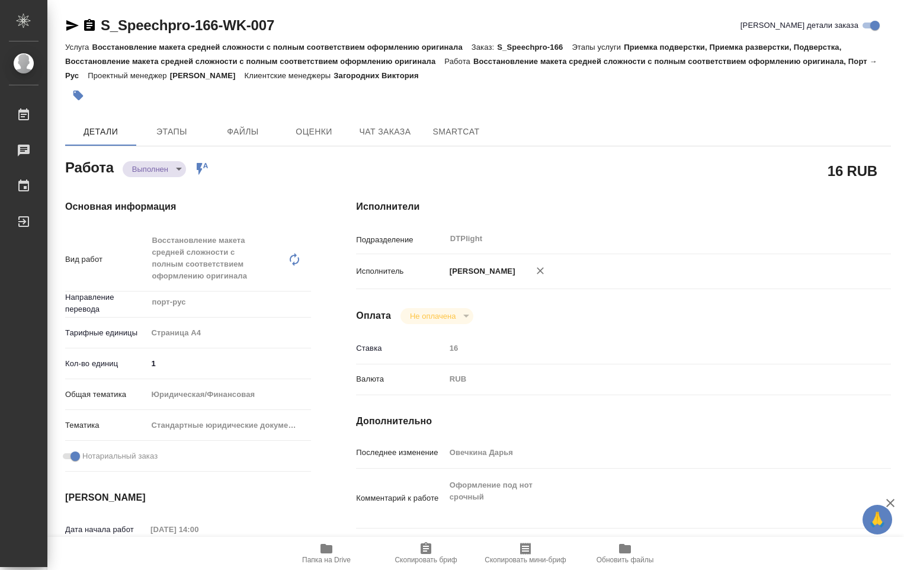
type textarea "x"
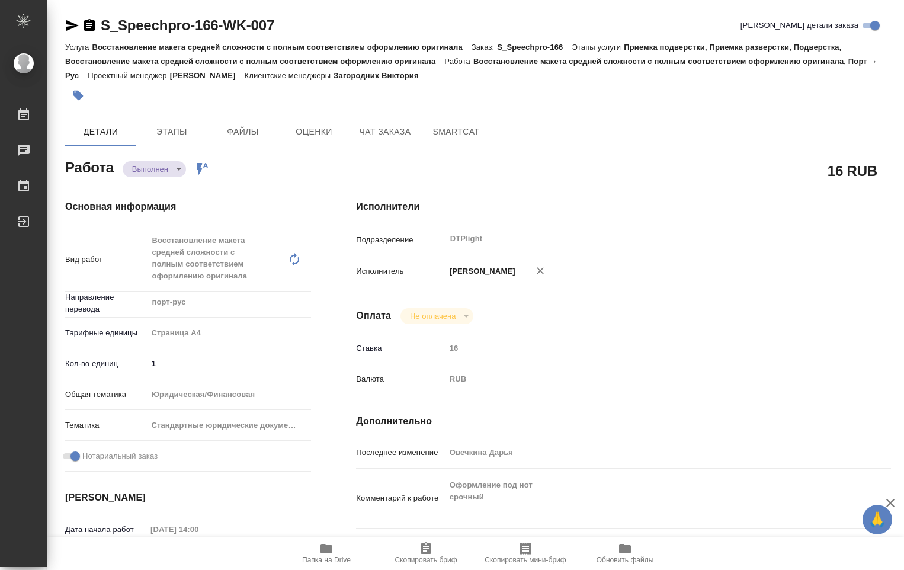
type textarea "x"
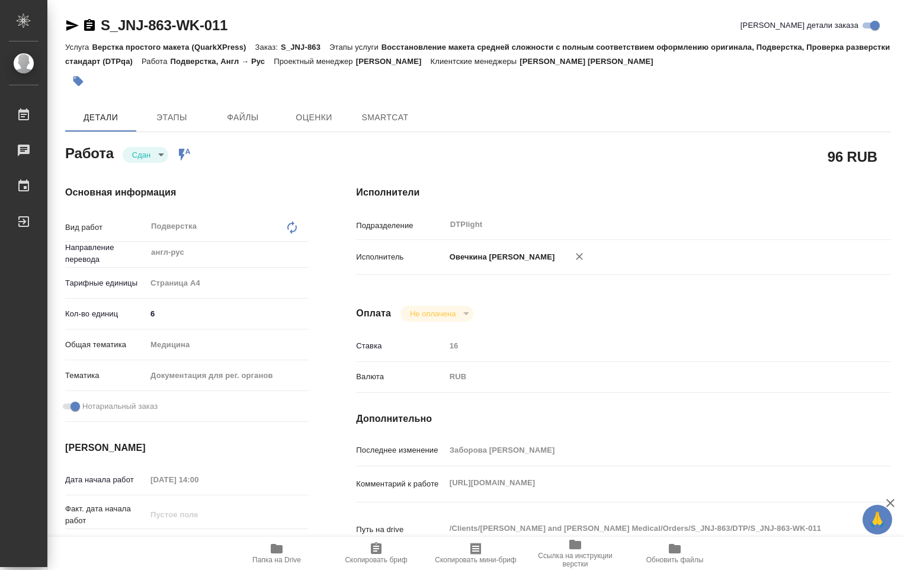
type textarea "x"
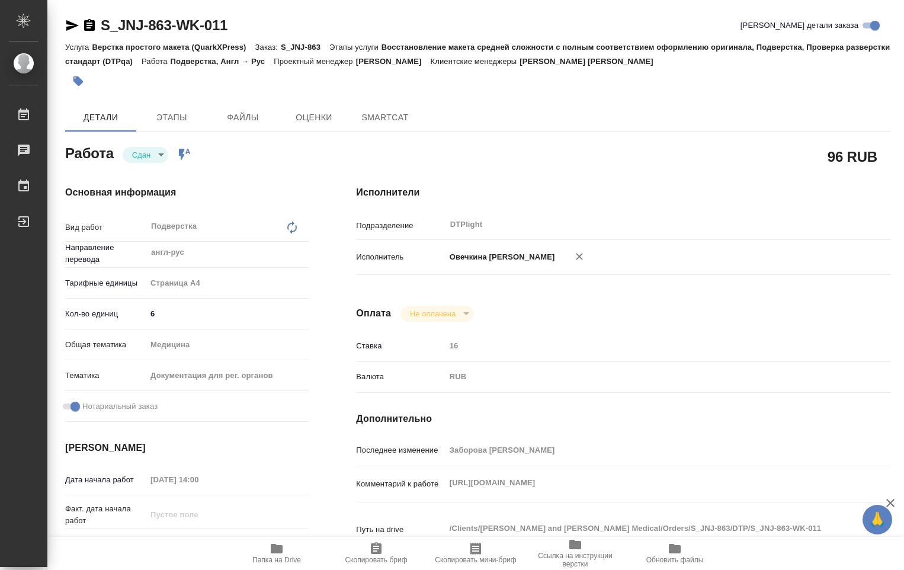
type textarea "x"
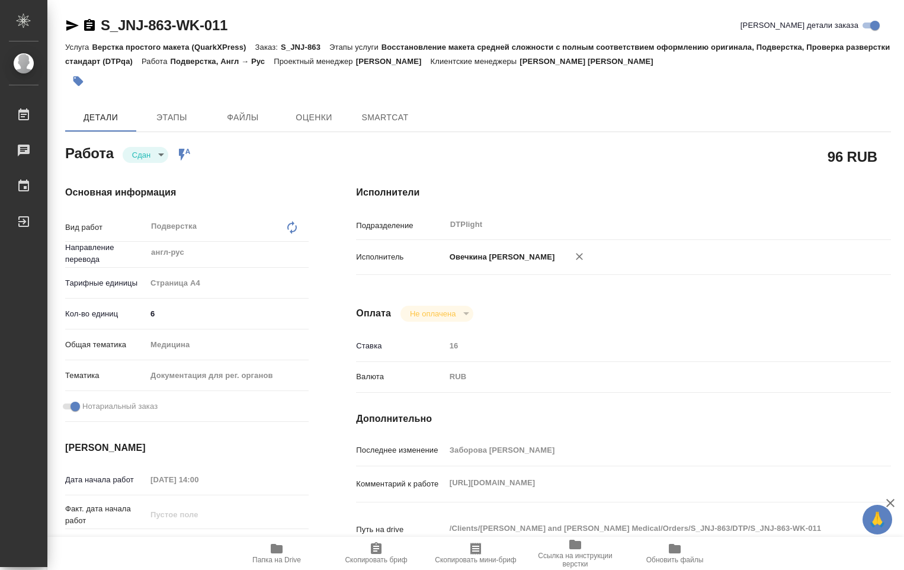
type textarea "x"
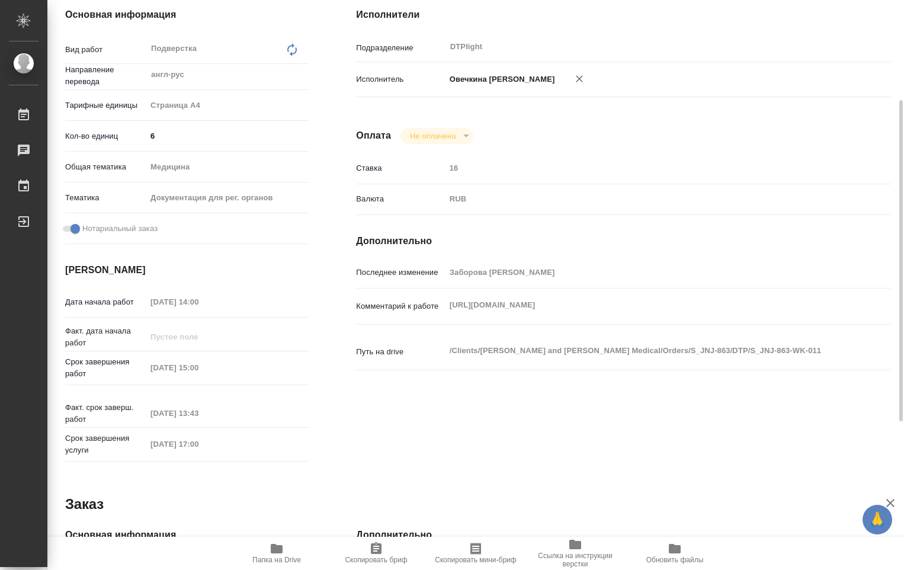
type textarea "x"
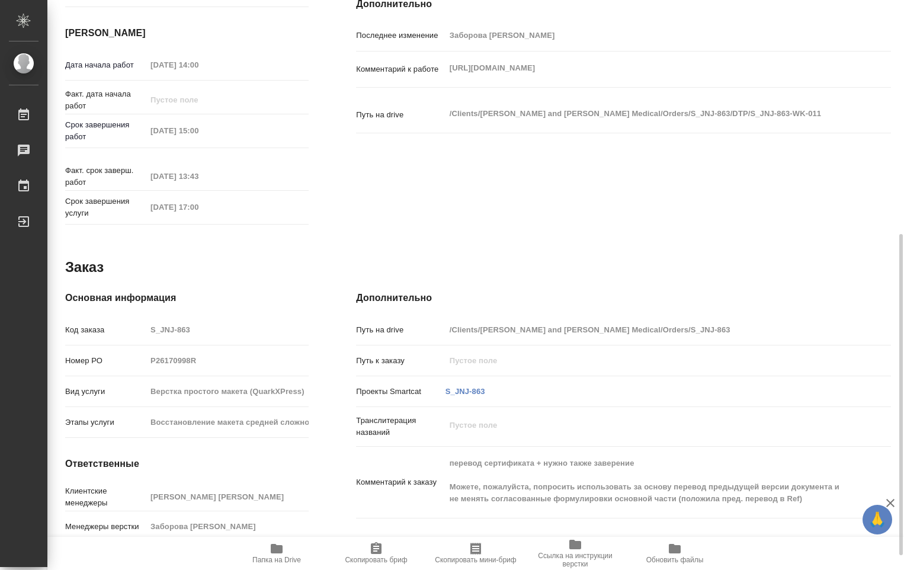
type textarea "x"
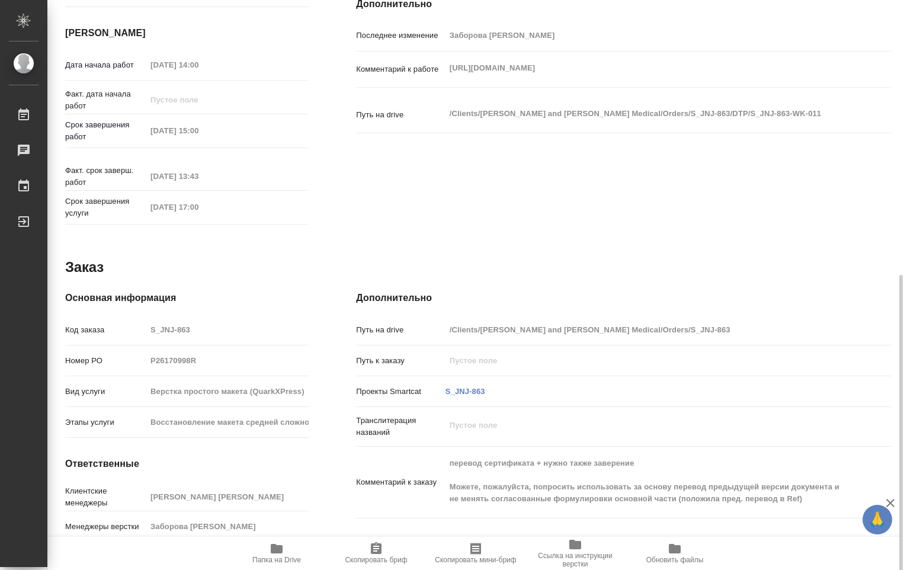
scroll to position [441, 0]
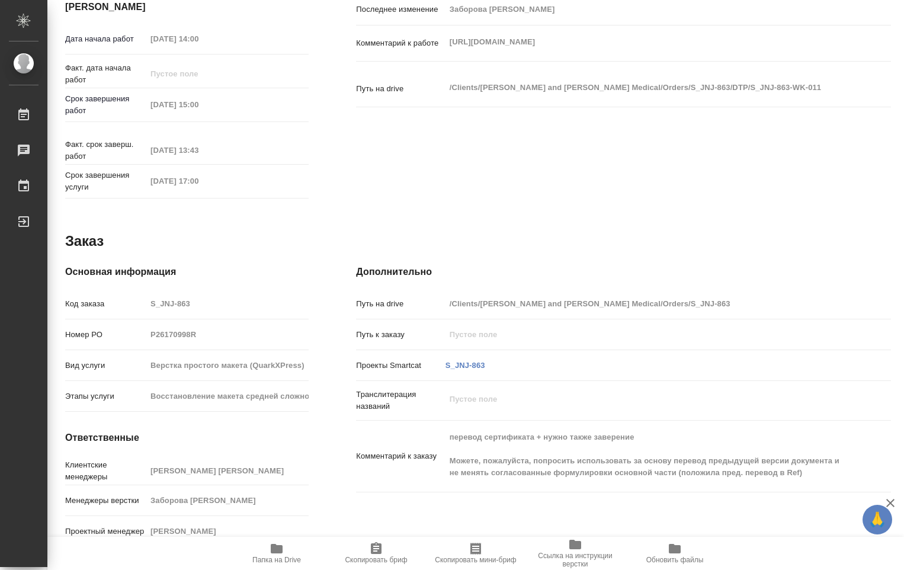
type textarea "x"
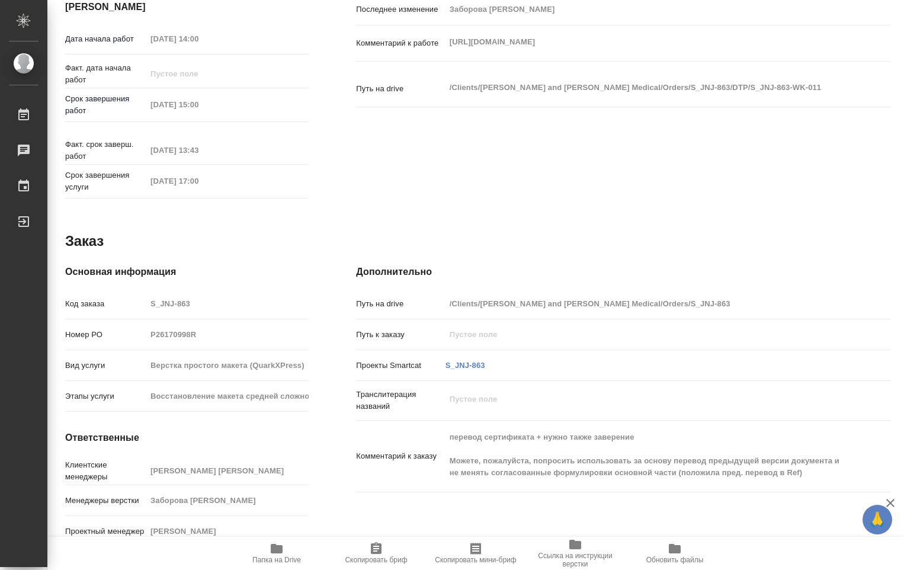
type textarea "x"
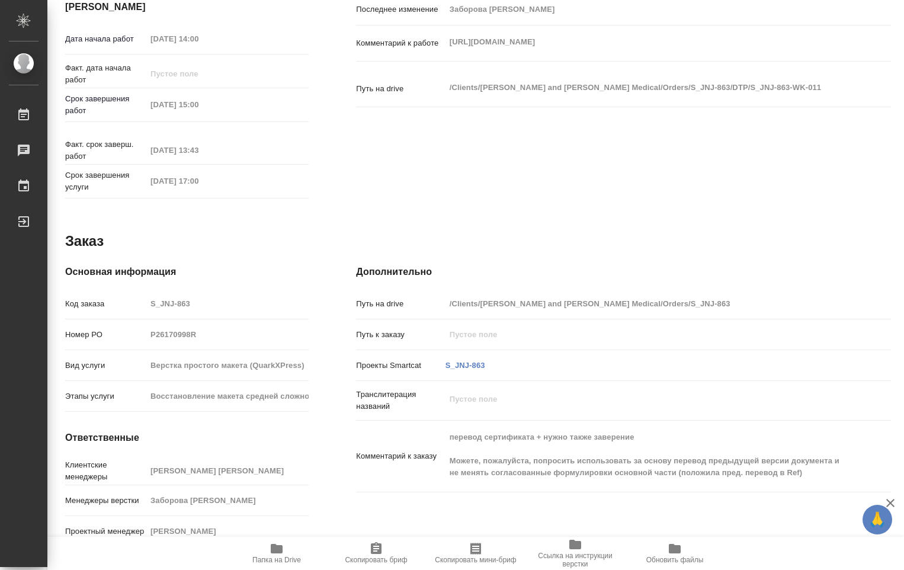
type textarea "x"
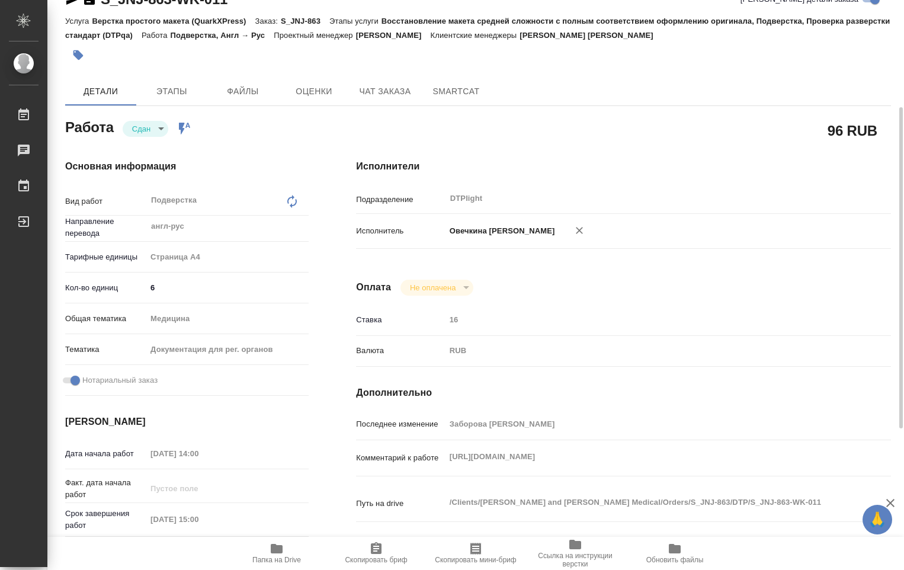
scroll to position [0, 0]
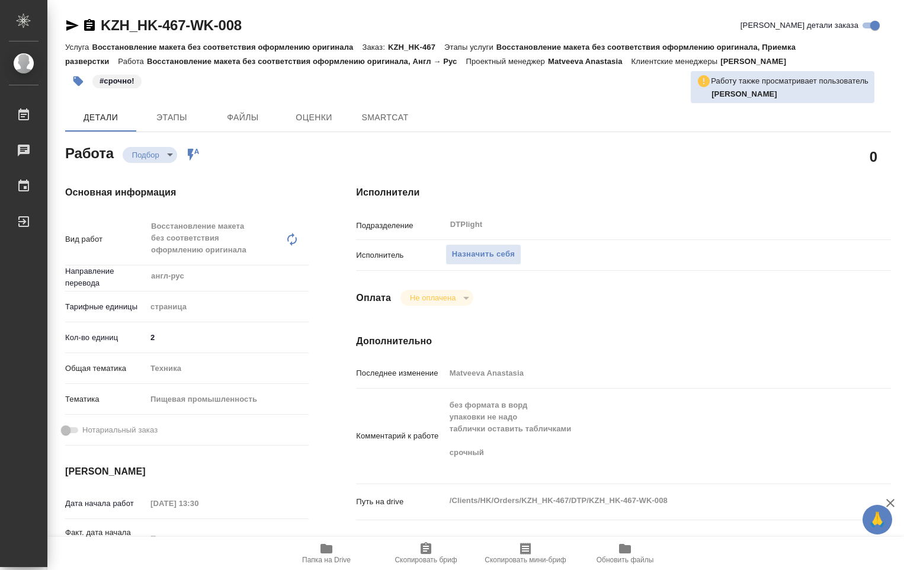
type textarea "x"
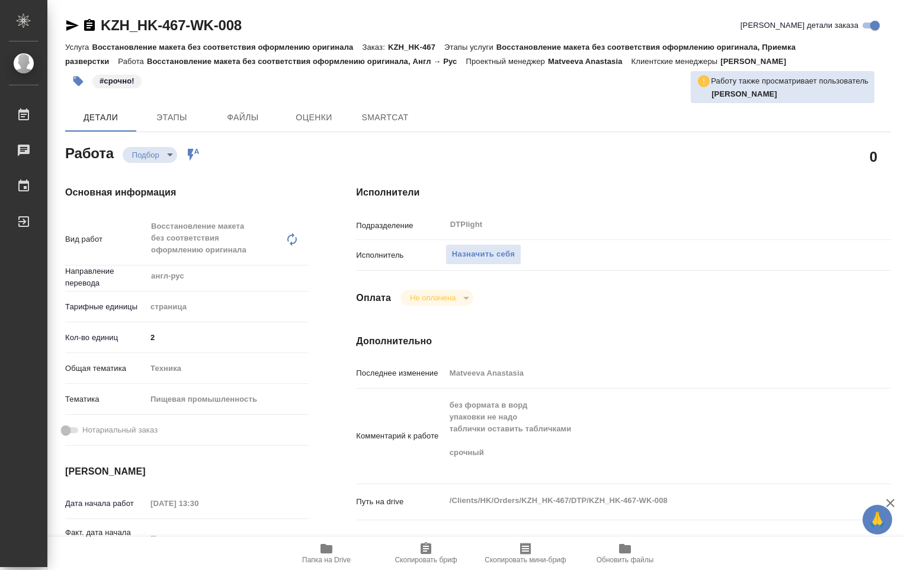
type textarea "x"
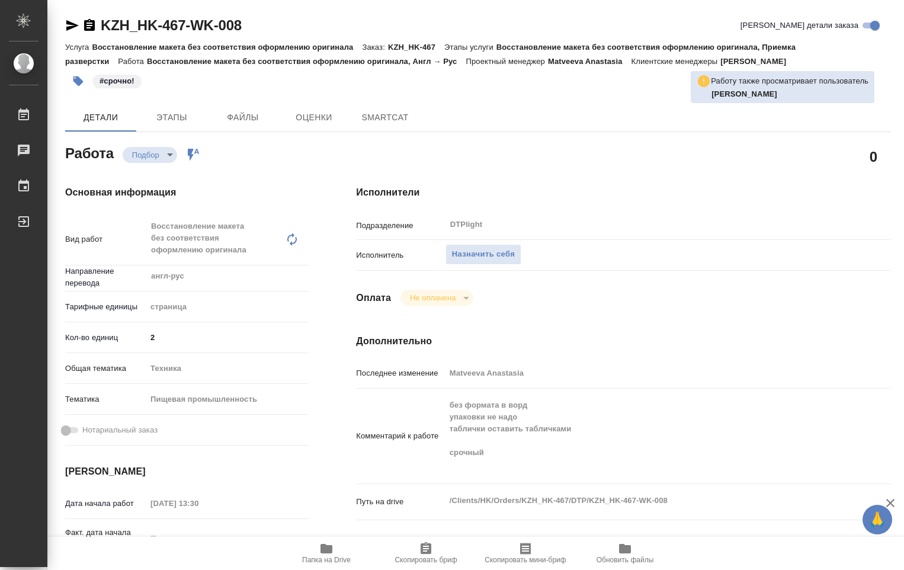
type textarea "x"
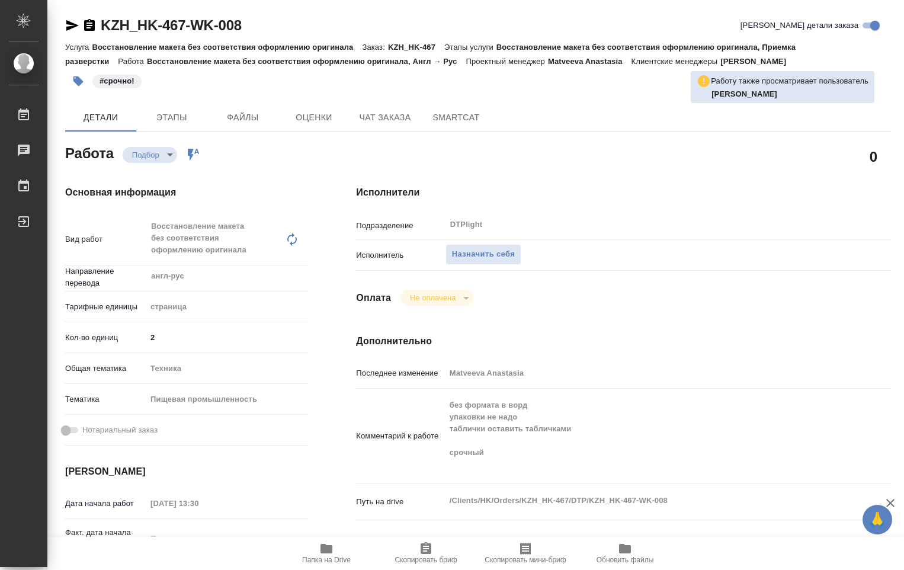
type textarea "x"
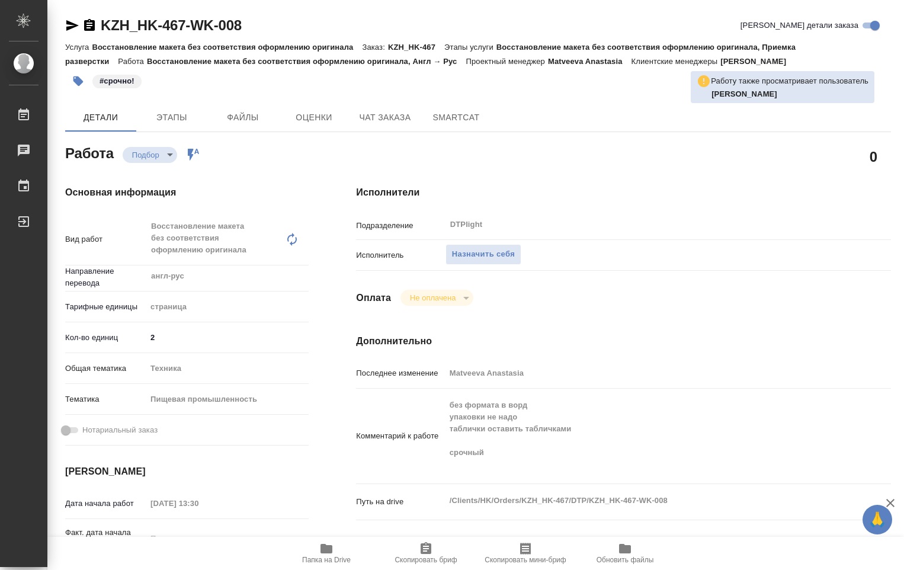
type textarea "x"
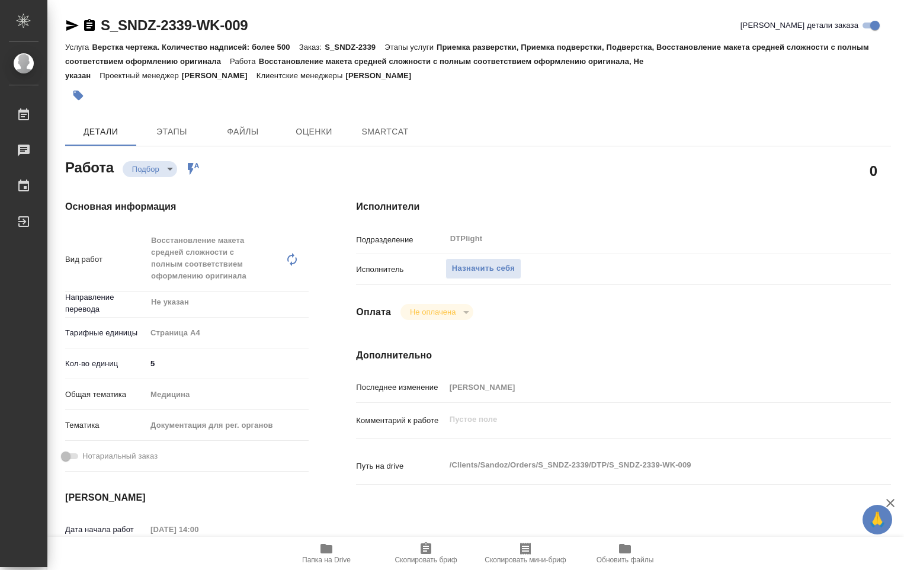
type textarea "x"
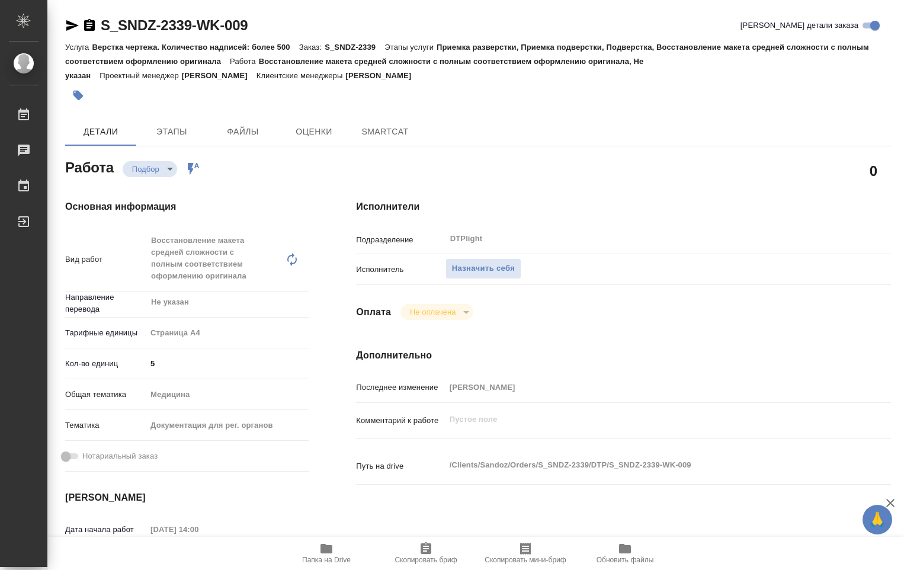
type textarea "x"
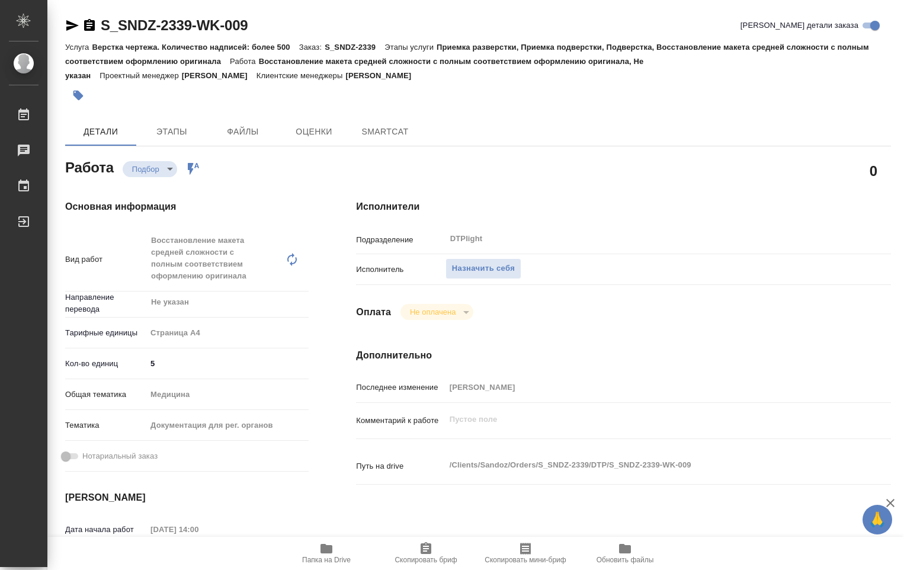
type textarea "x"
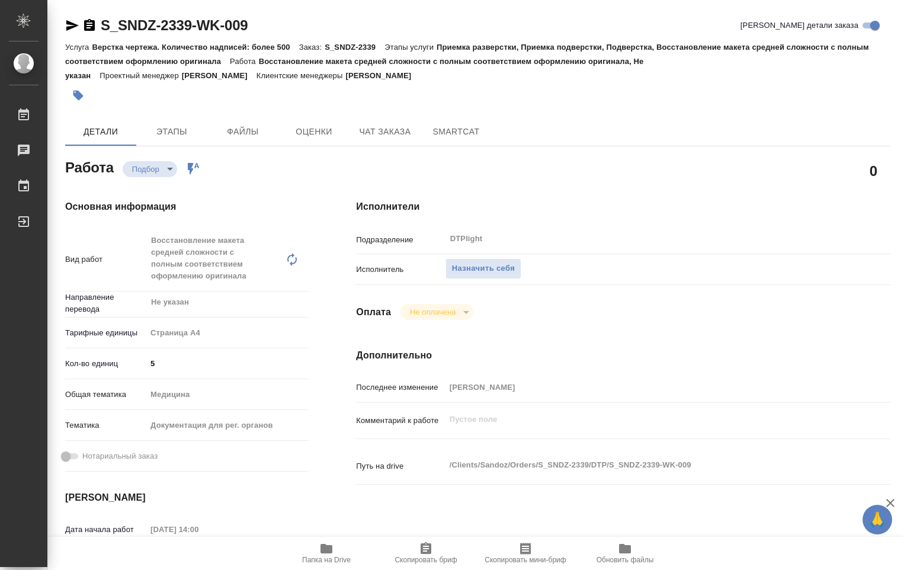
click at [327, 557] on span "Папка на Drive" at bounding box center [326, 559] width 49 height 8
type textarea "x"
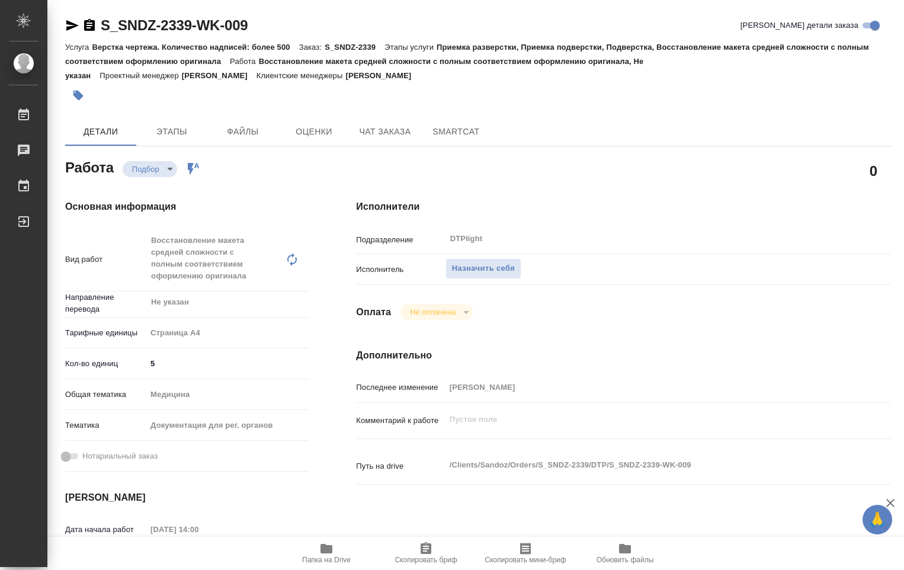
type textarea "x"
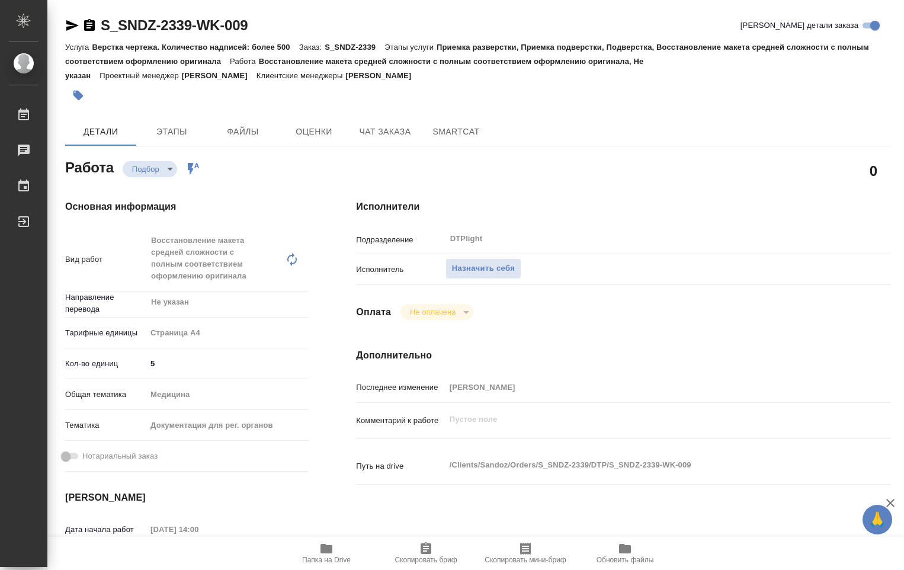
type textarea "x"
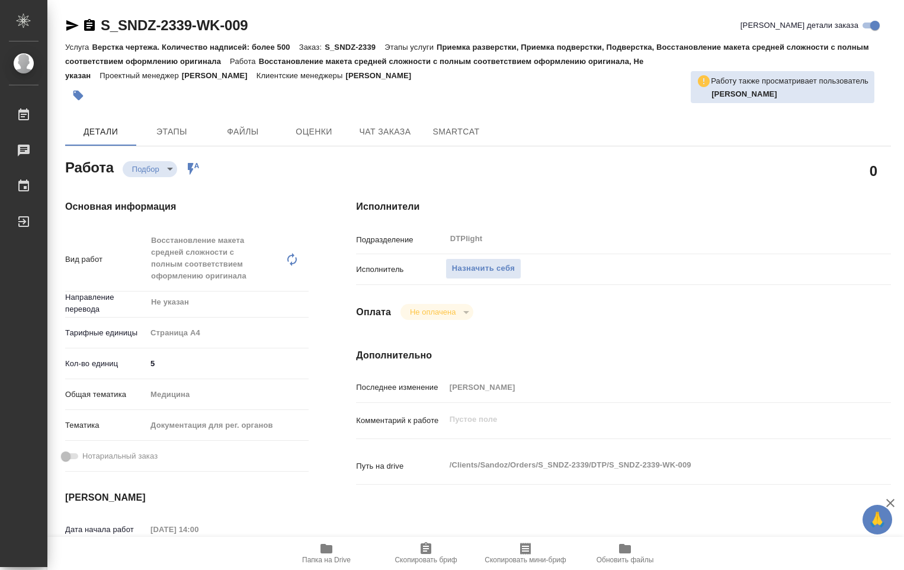
type textarea "x"
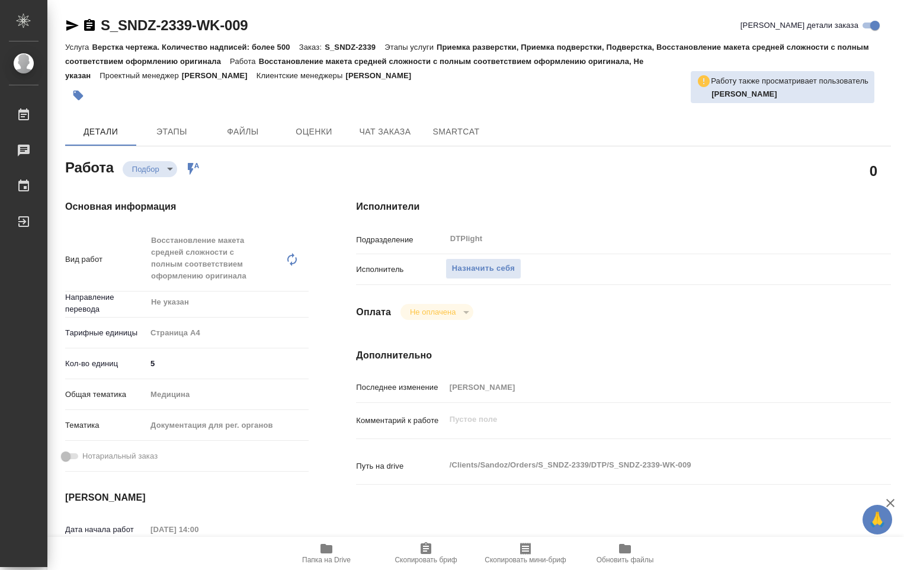
type textarea "x"
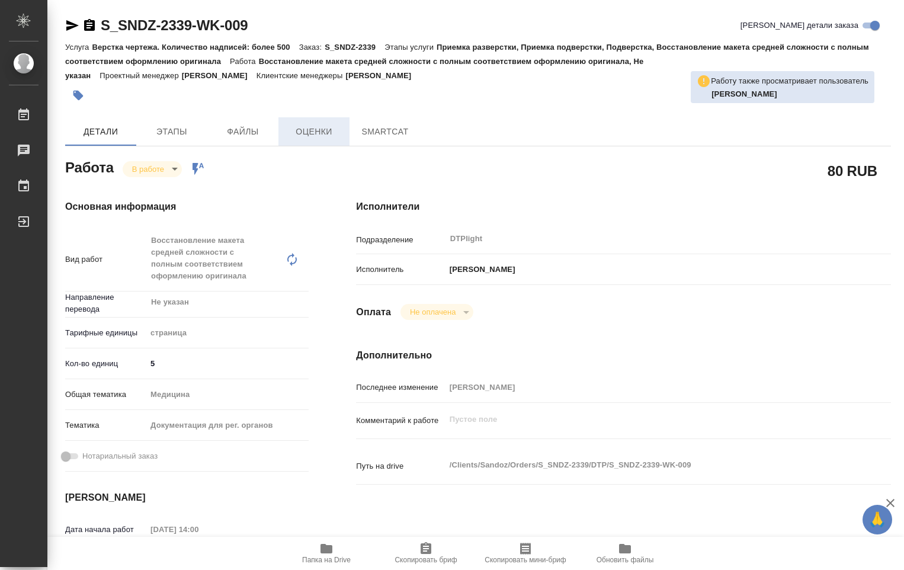
type textarea "x"
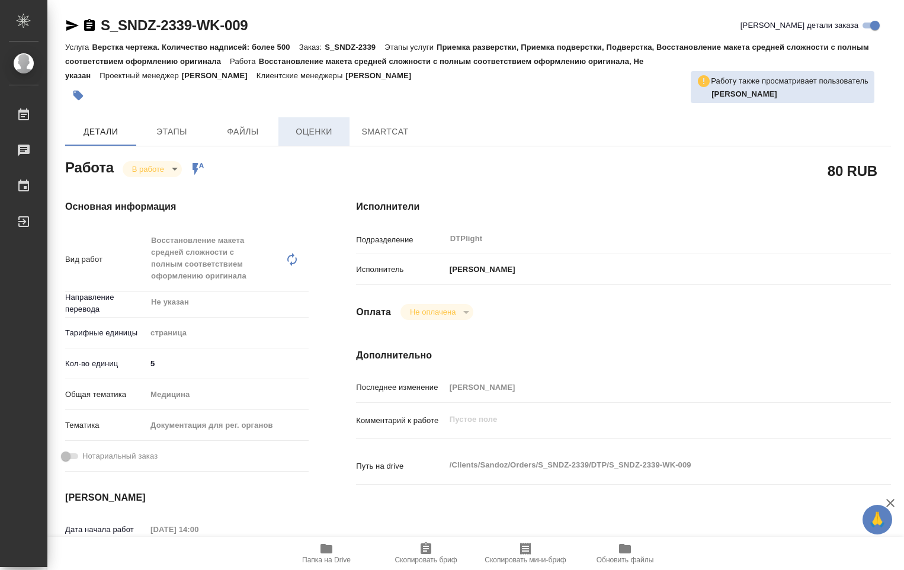
type textarea "x"
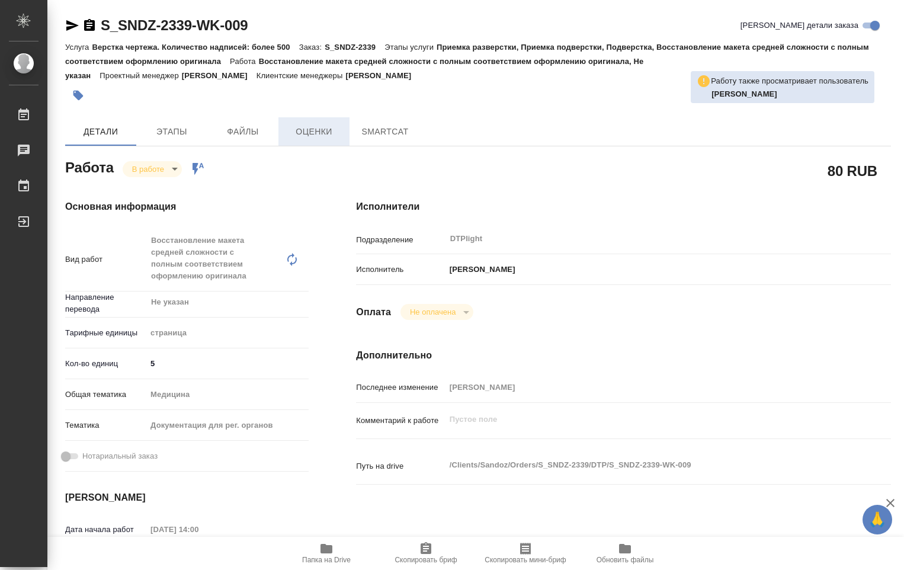
type textarea "x"
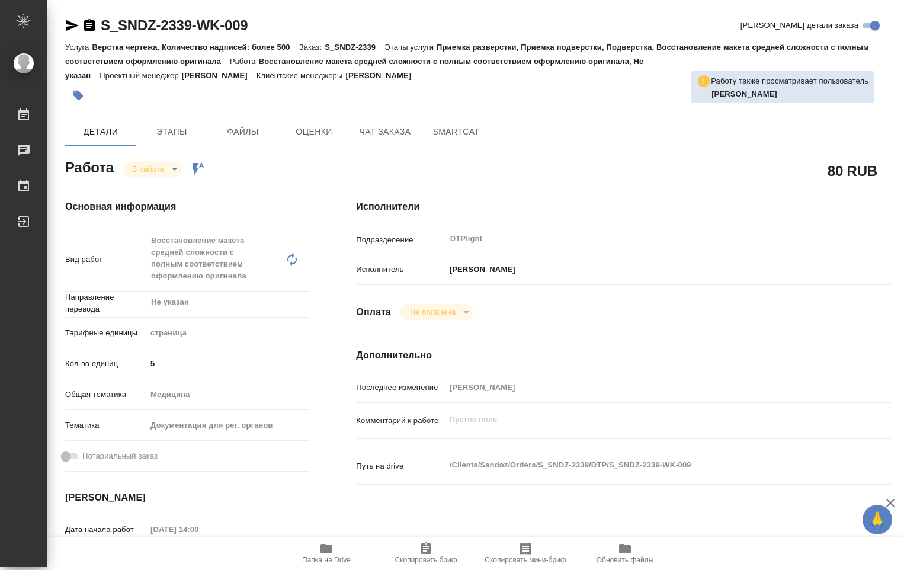
type textarea "x"
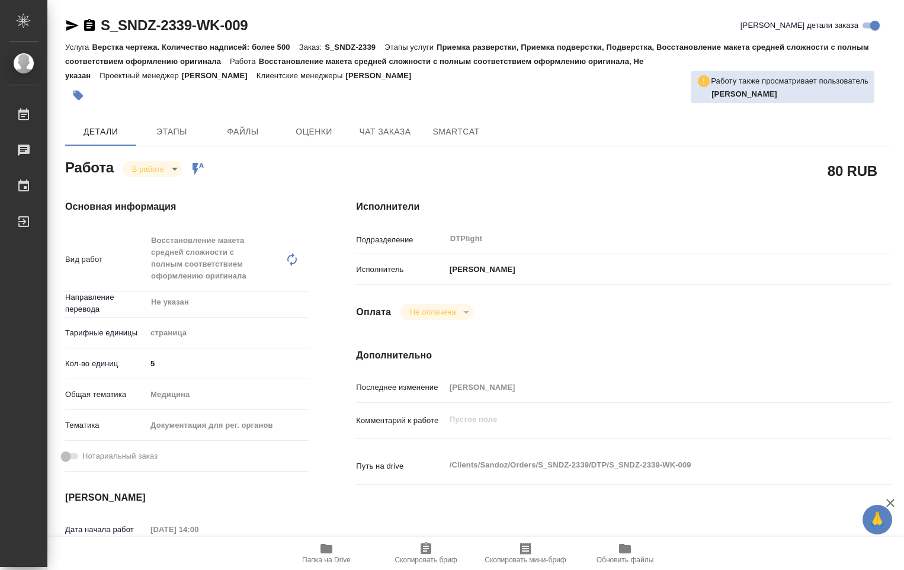
type textarea "x"
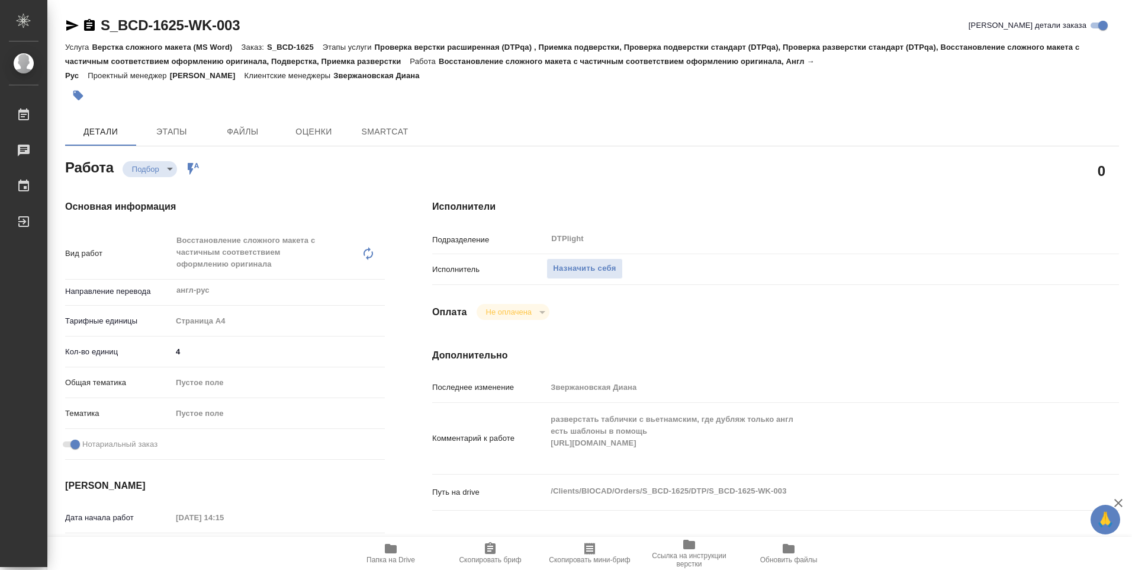
type textarea "x"
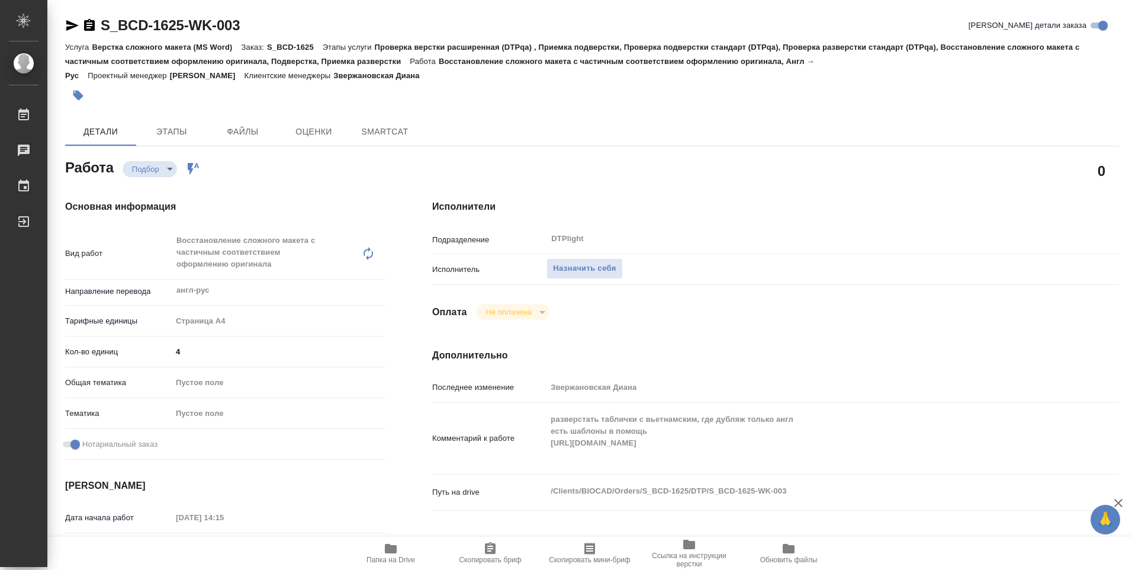
type textarea "x"
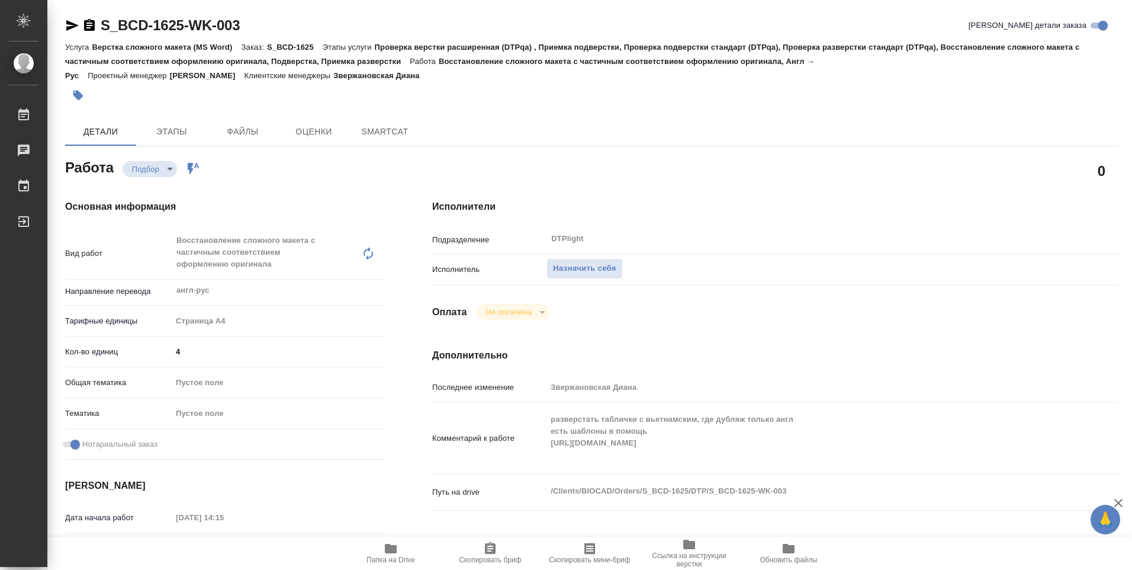
type textarea "x"
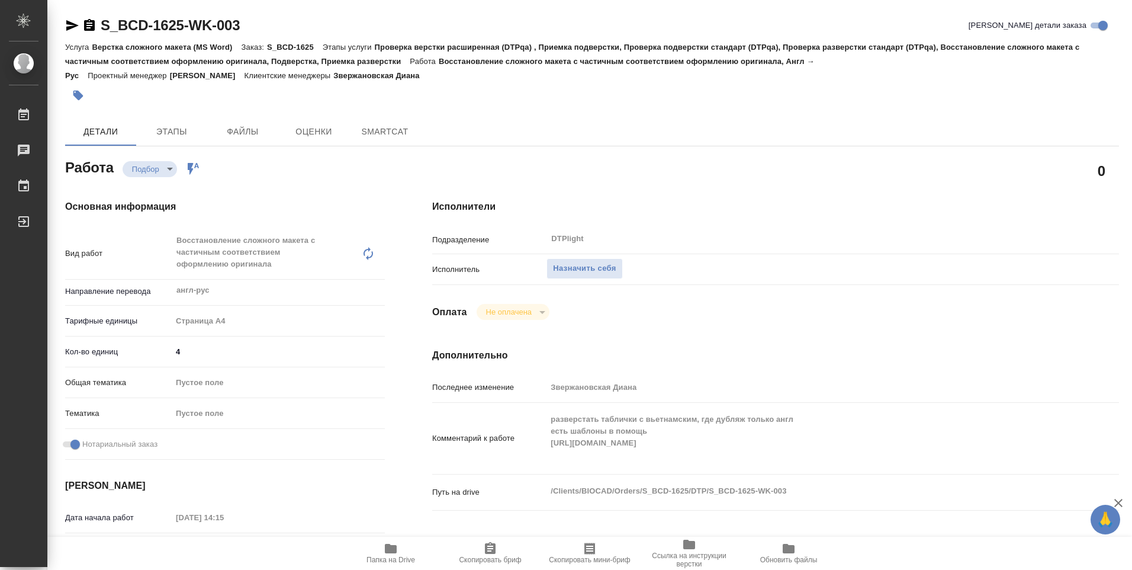
type textarea "x"
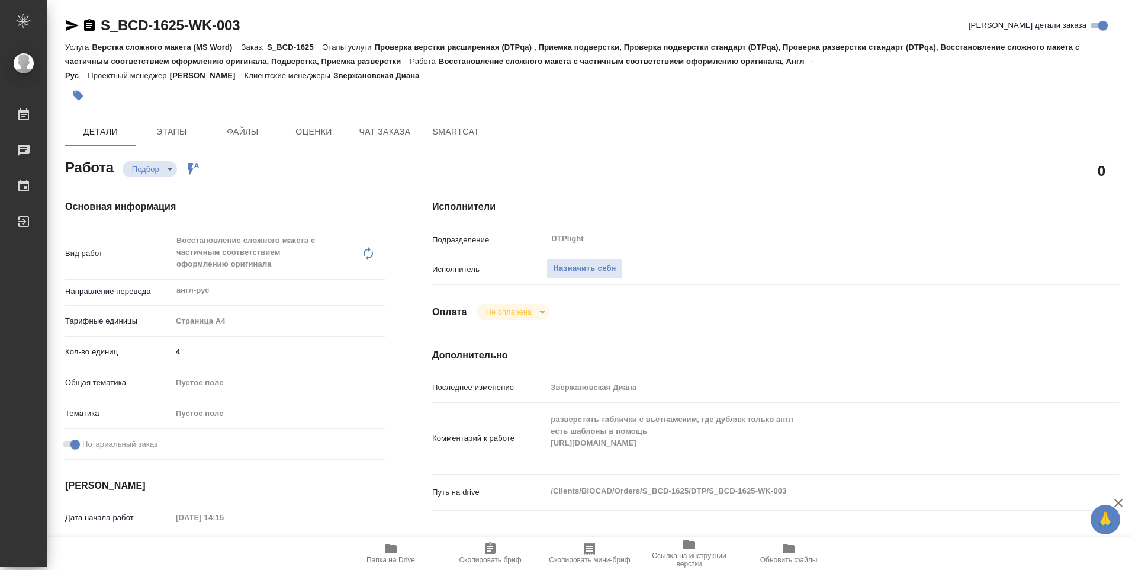
click at [397, 551] on icon "button" at bounding box center [391, 548] width 14 height 14
type textarea "x"
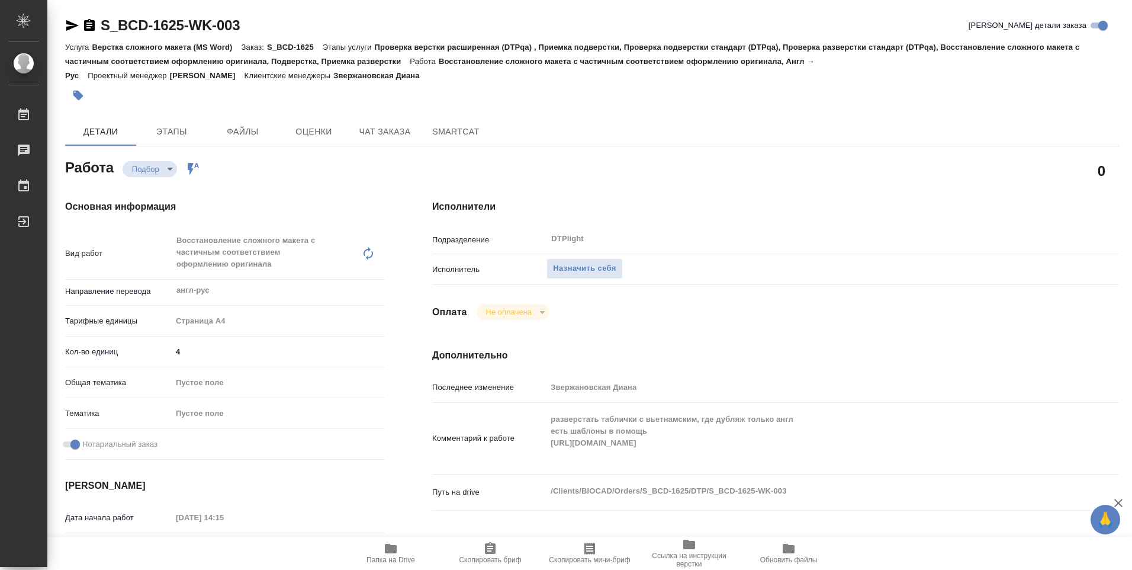
type textarea "x"
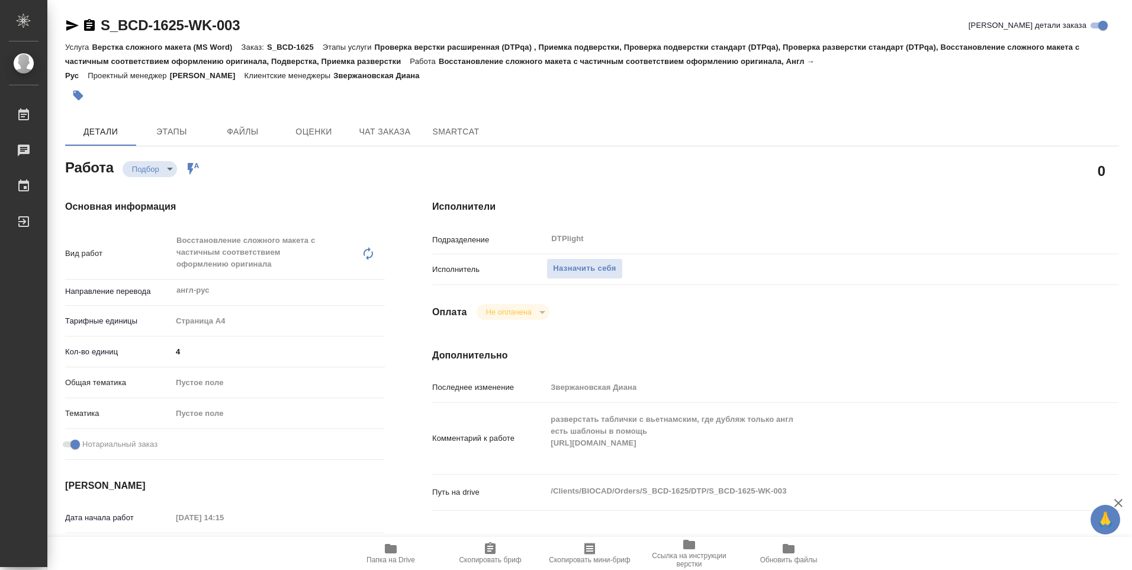
type textarea "x"
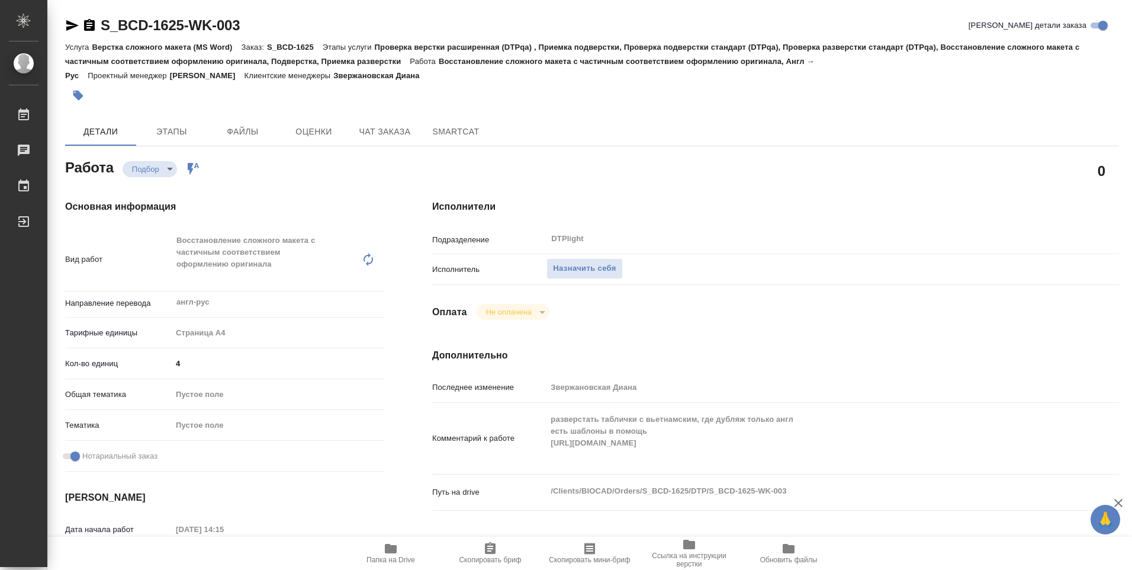
type textarea "x"
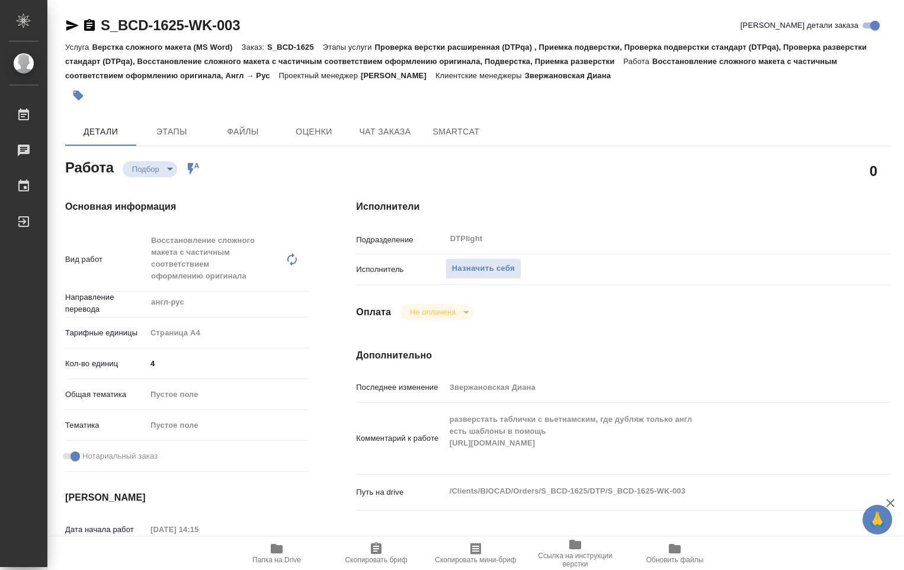
type textarea "x"
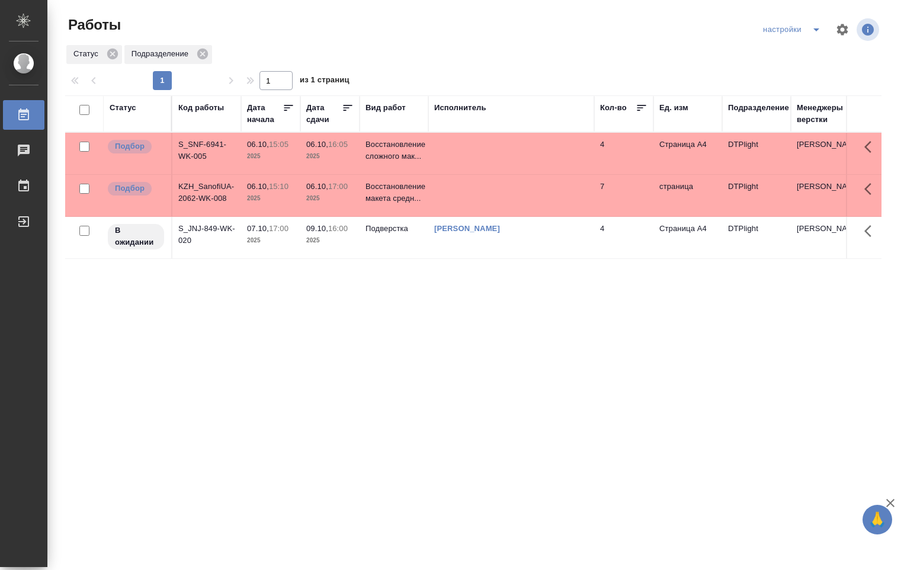
click at [527, 203] on td at bounding box center [511, 195] width 166 height 41
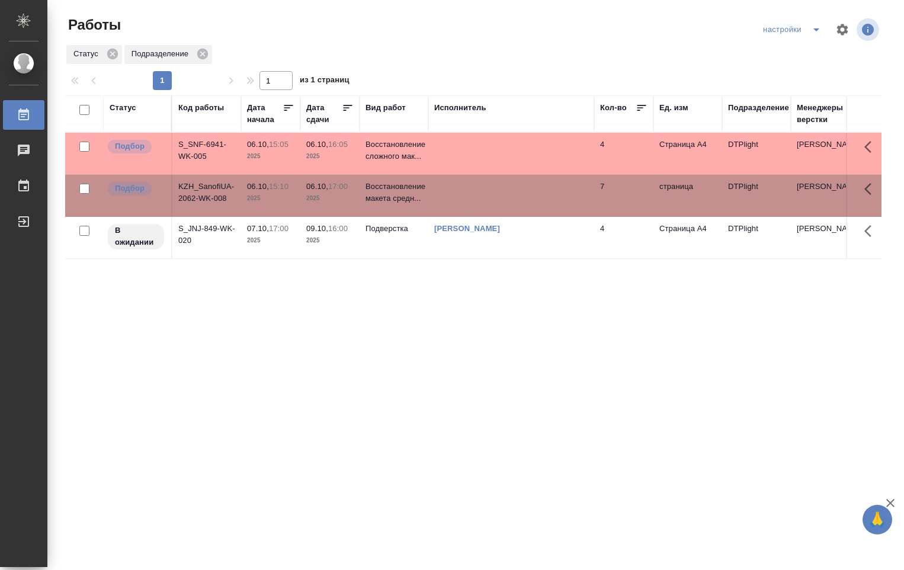
click at [527, 203] on td at bounding box center [511, 195] width 166 height 41
click at [480, 148] on td at bounding box center [511, 153] width 166 height 41
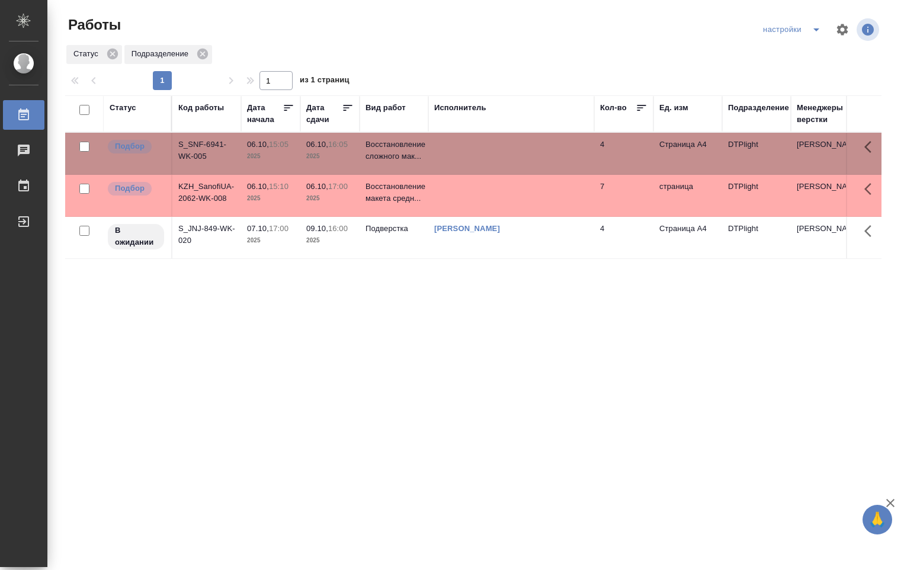
click at [480, 147] on td at bounding box center [511, 153] width 166 height 41
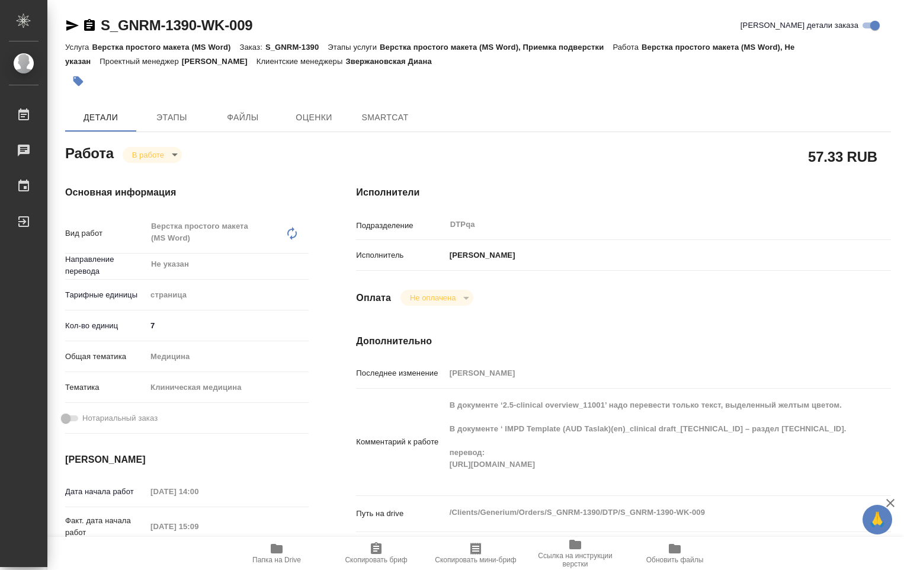
type textarea "x"
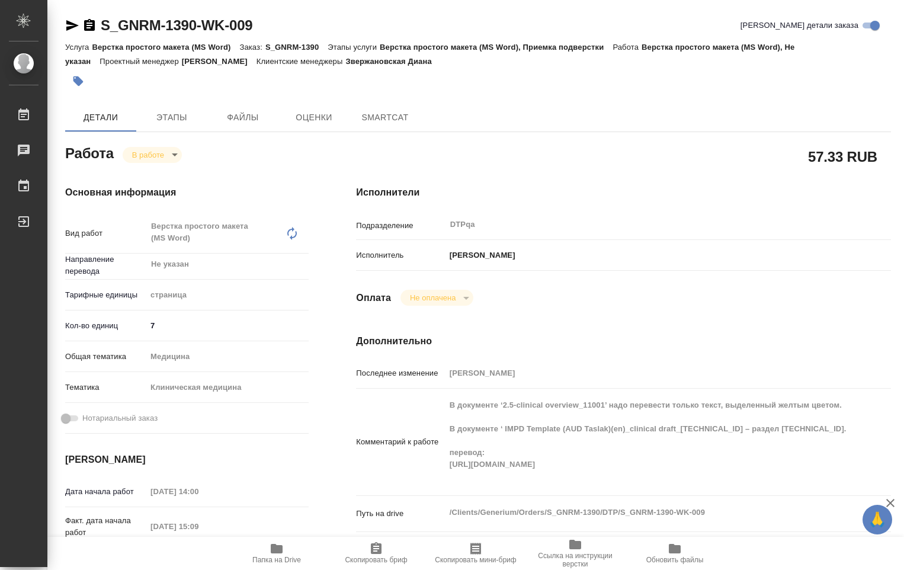
type textarea "x"
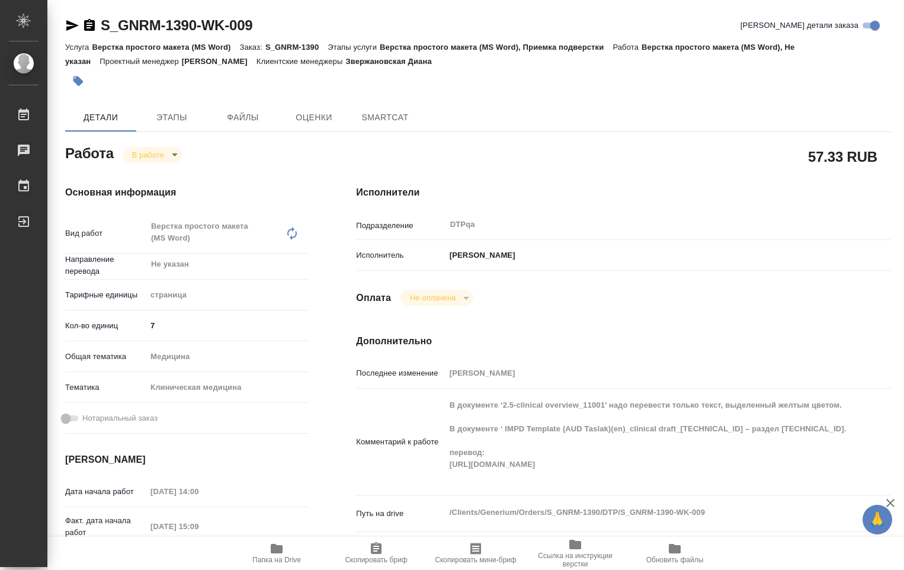
type textarea "x"
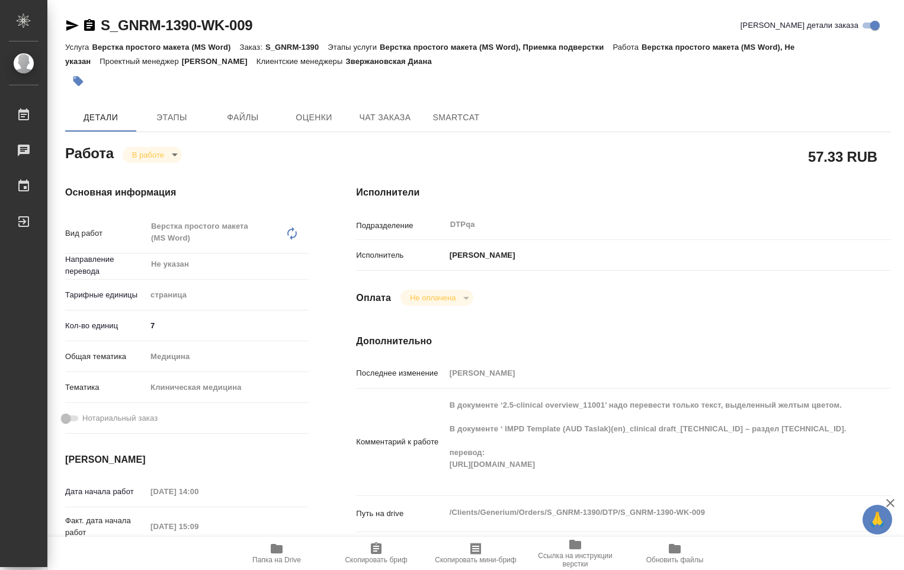
type textarea "x"
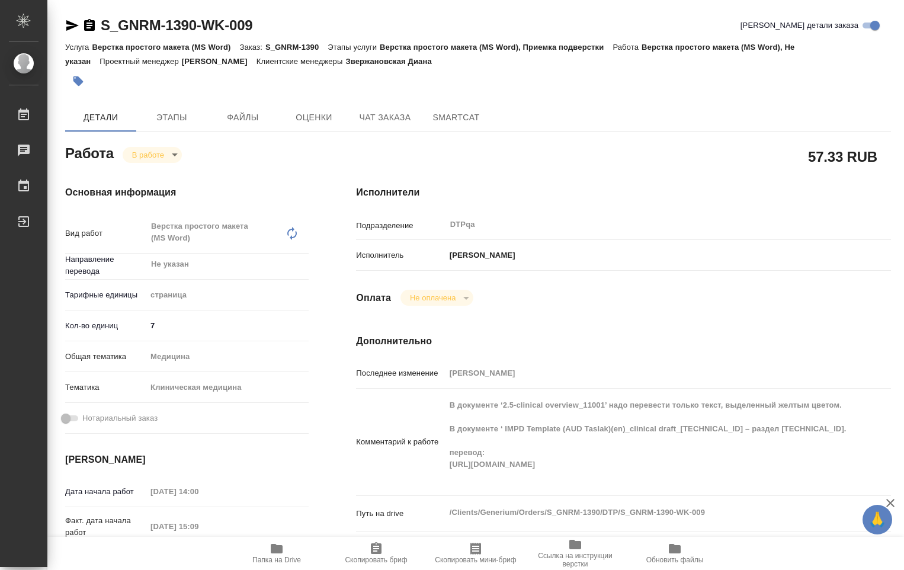
type textarea "x"
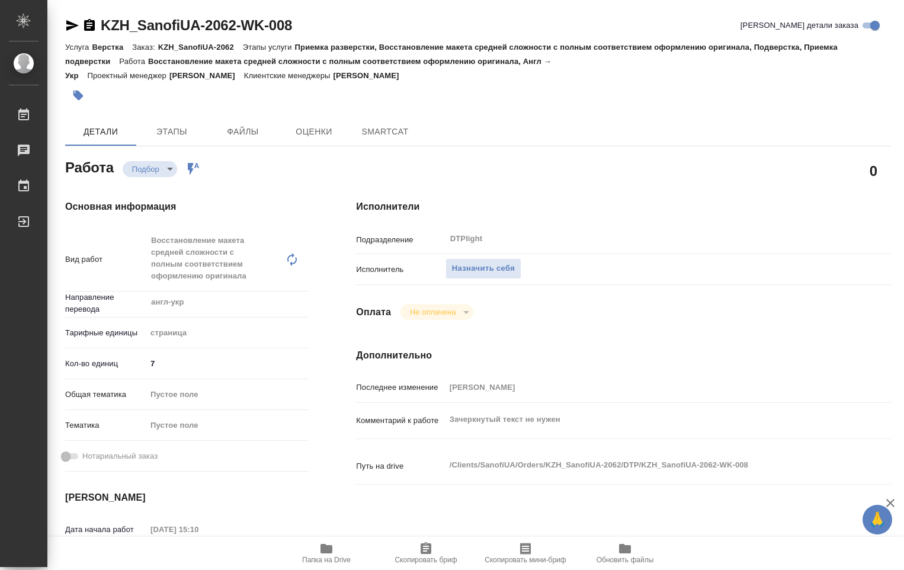
type textarea "x"
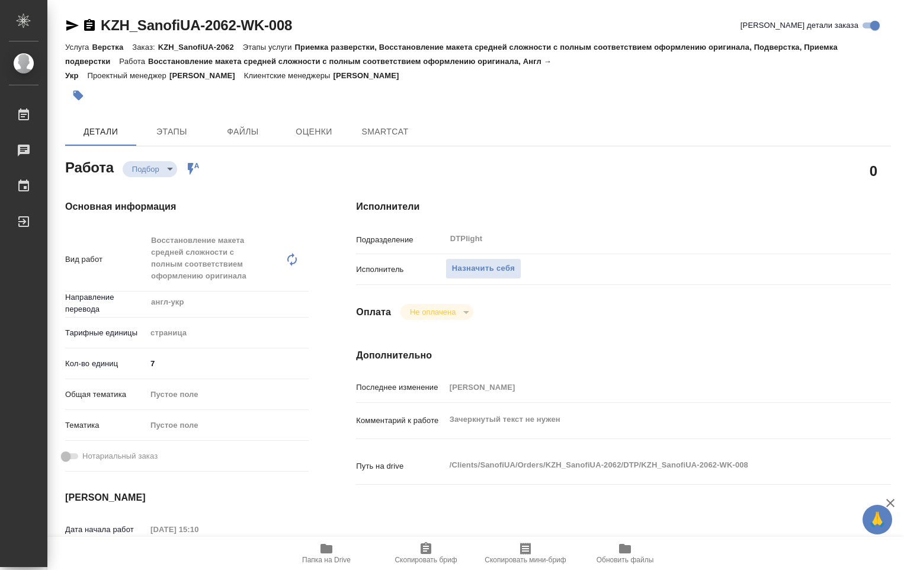
type textarea "x"
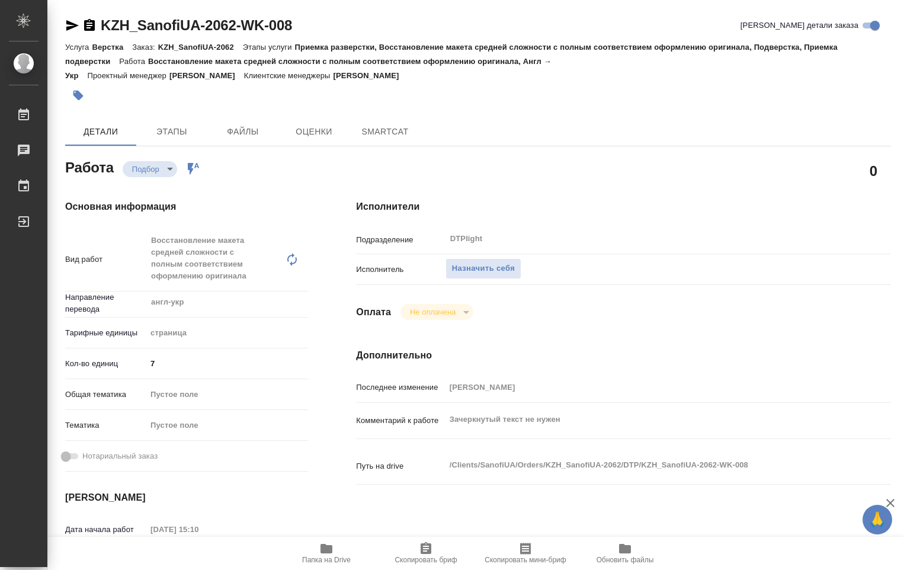
type textarea "x"
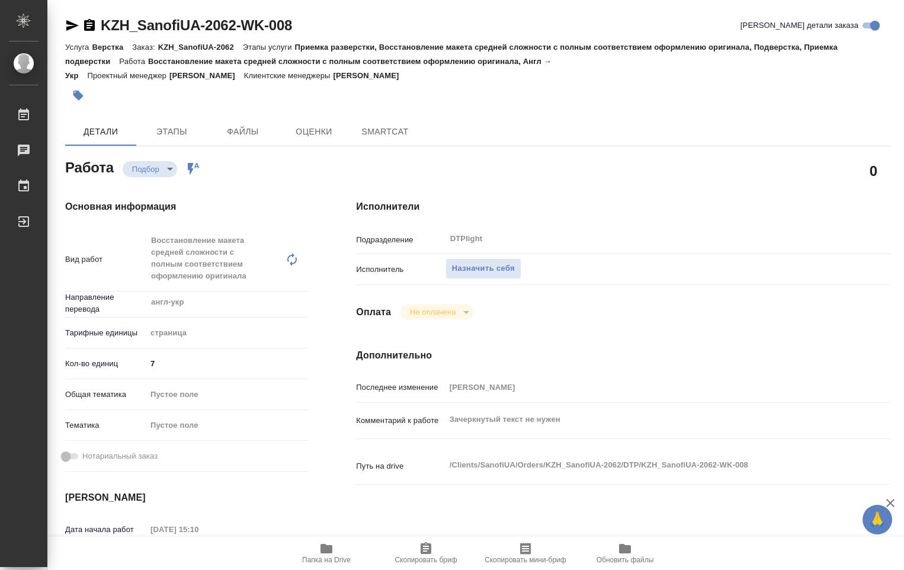
type textarea "x"
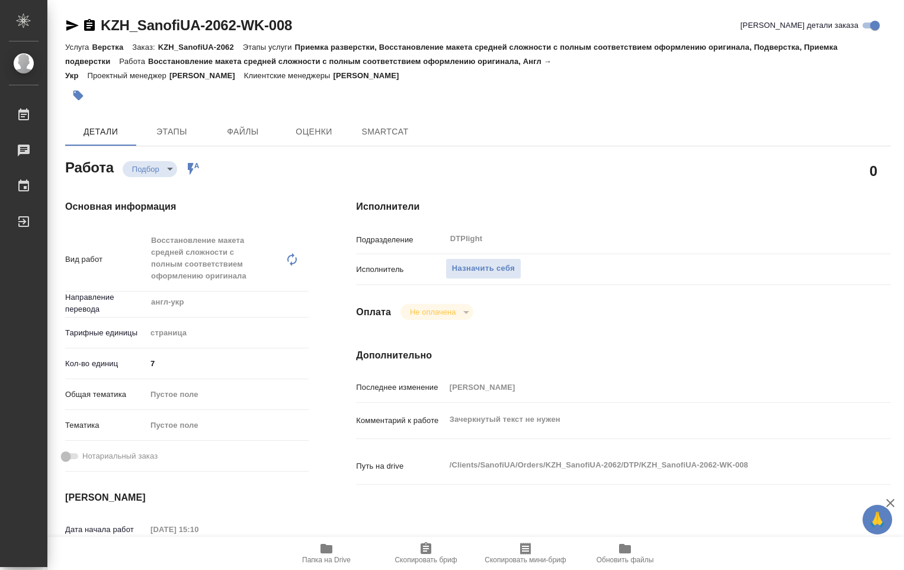
type textarea "x"
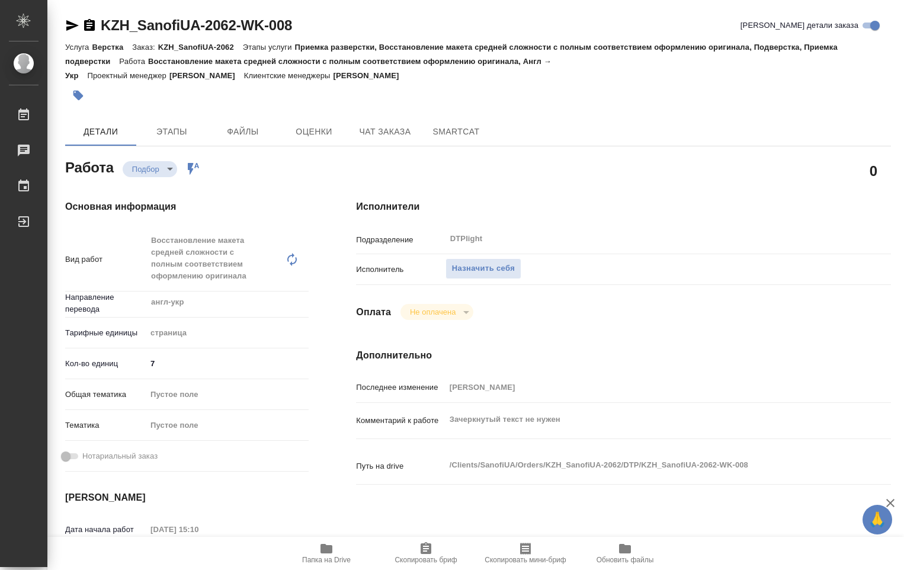
type textarea "x"
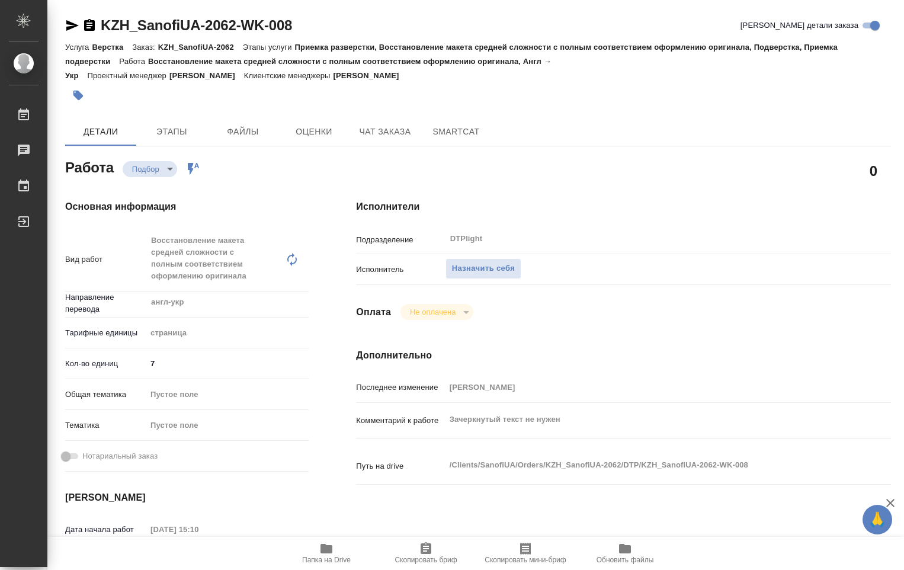
drag, startPoint x: 325, startPoint y: 549, endPoint x: 316, endPoint y: 550, distance: 9.0
click at [325, 550] on icon "button" at bounding box center [326, 548] width 12 height 9
type textarea "x"
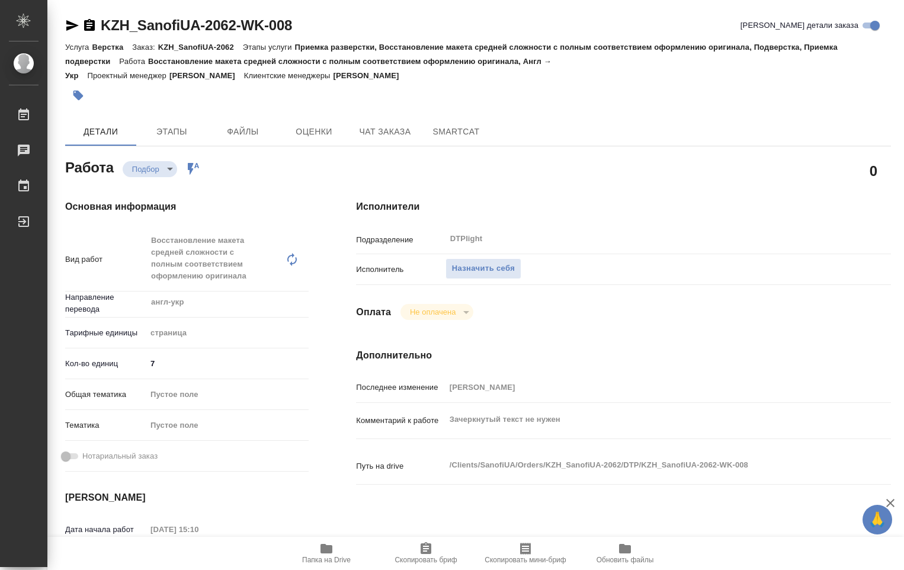
type textarea "x"
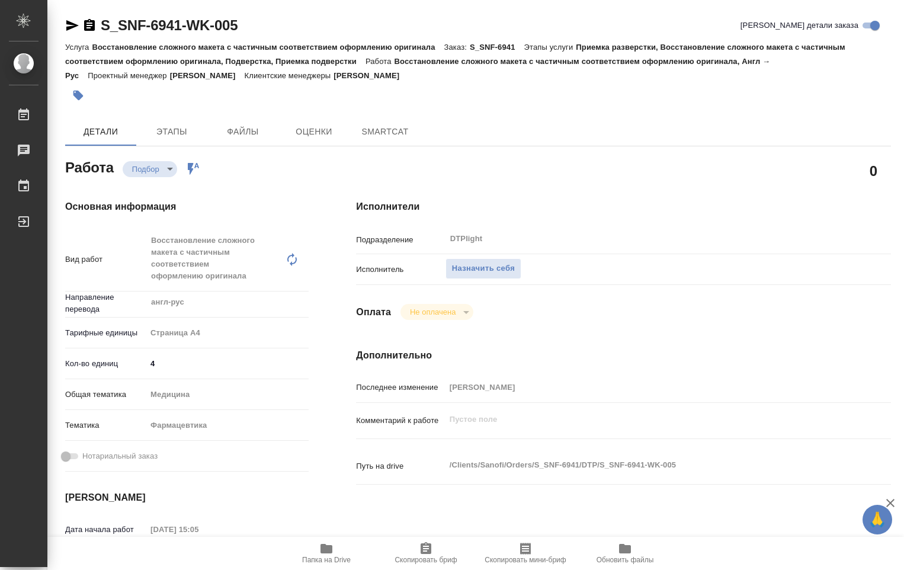
type textarea "x"
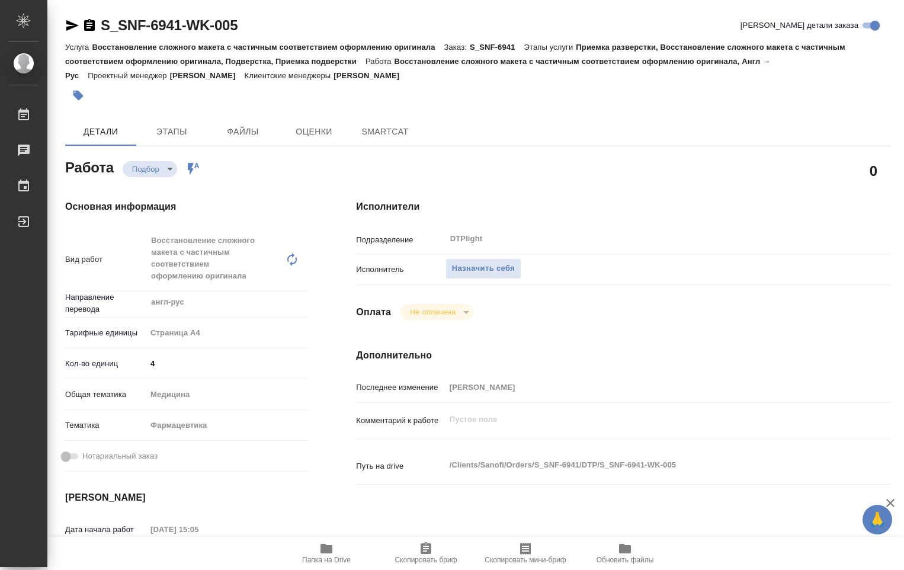
type textarea "x"
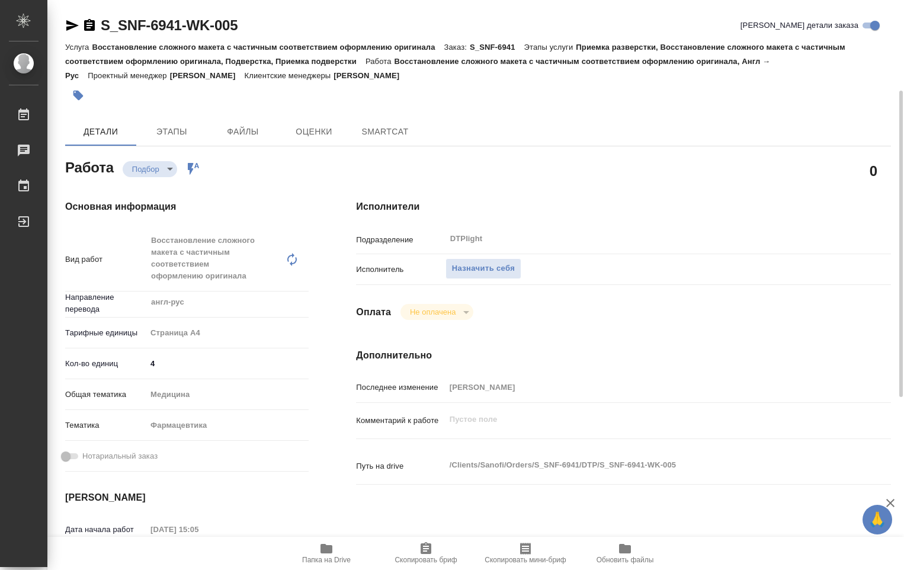
scroll to position [178, 0]
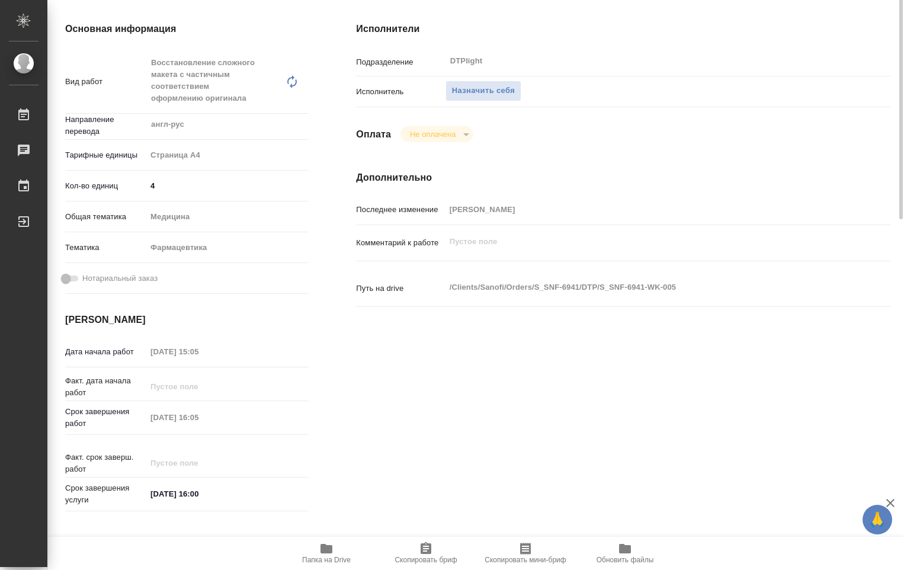
type textarea "x"
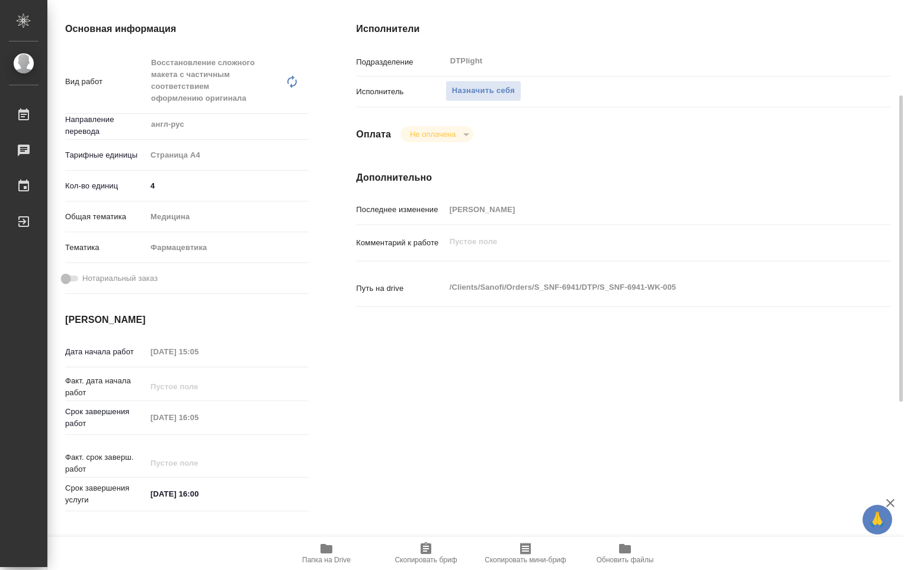
type textarea "x"
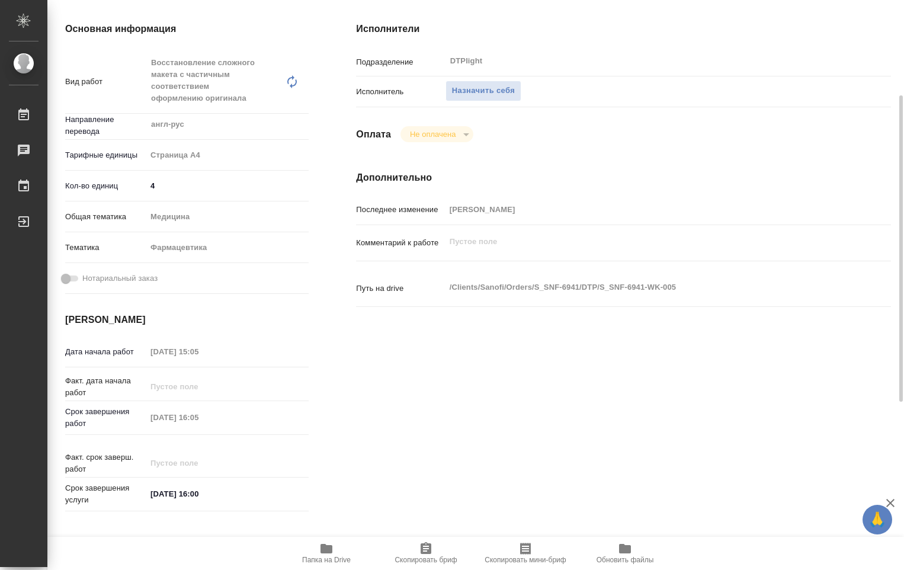
click at [326, 548] on icon "button" at bounding box center [326, 548] width 12 height 9
type textarea "x"
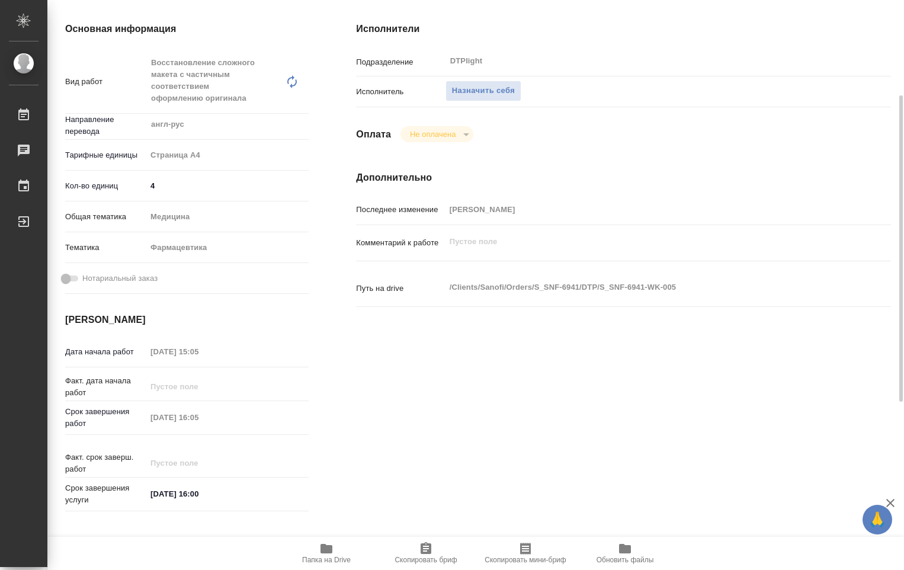
type textarea "x"
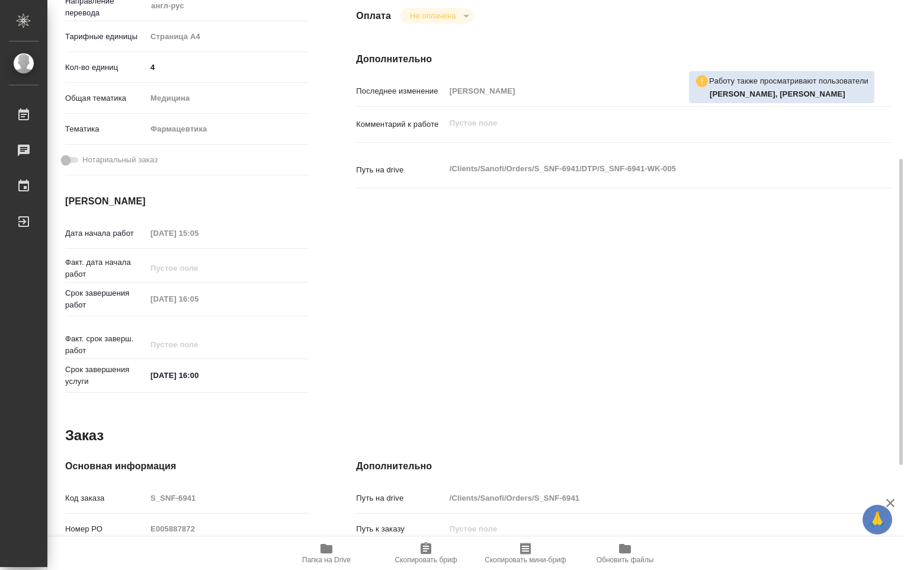
scroll to position [59, 0]
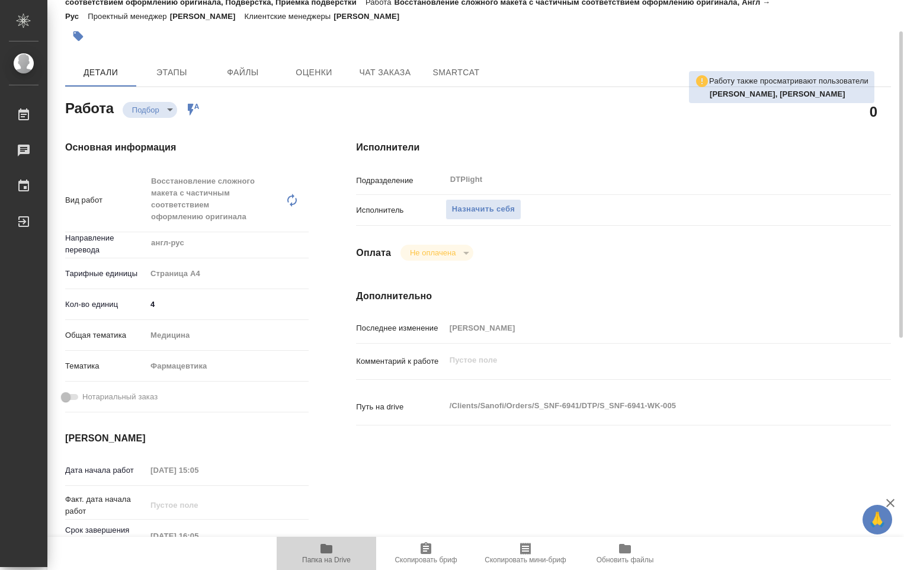
click at [328, 542] on icon "button" at bounding box center [326, 548] width 14 height 14
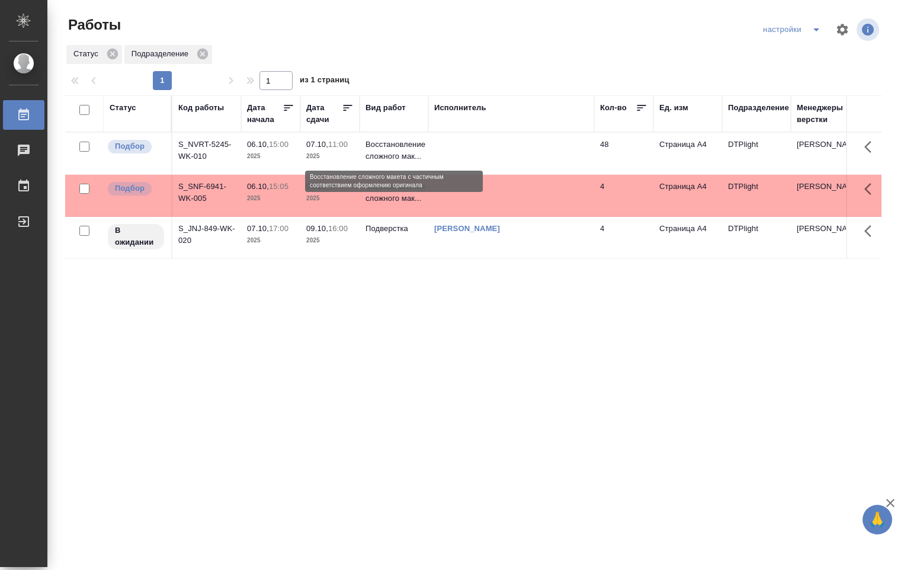
click at [415, 149] on p "Восстановление сложного мак..." at bounding box center [393, 151] width 57 height 24
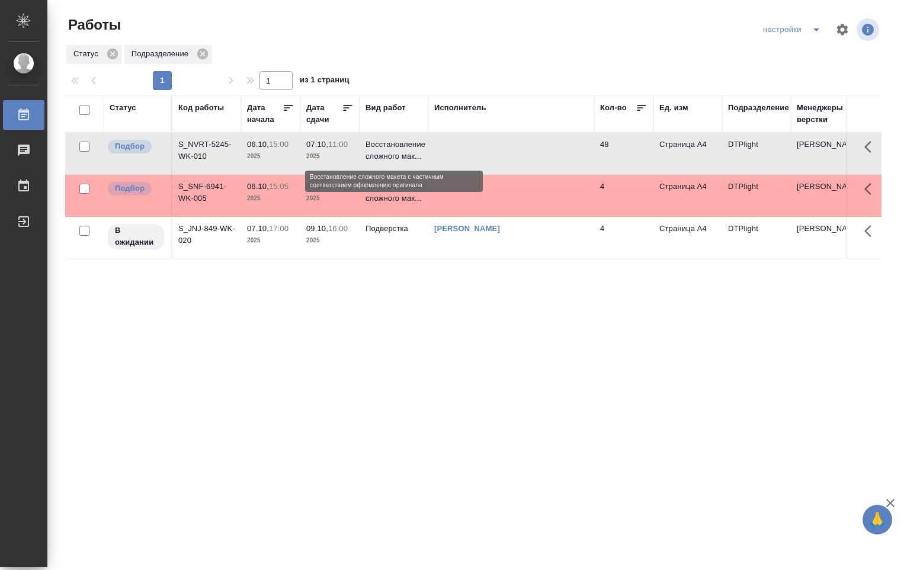
click at [413, 148] on p "Восстановление сложного мак..." at bounding box center [393, 151] width 57 height 24
click at [476, 151] on td at bounding box center [511, 153] width 166 height 41
click at [476, 153] on td at bounding box center [511, 153] width 166 height 41
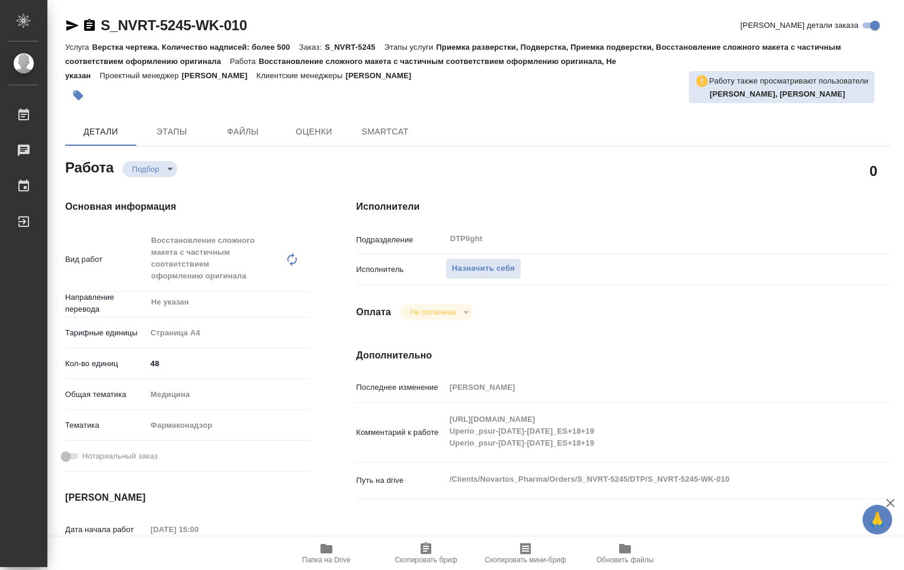
type textarea "x"
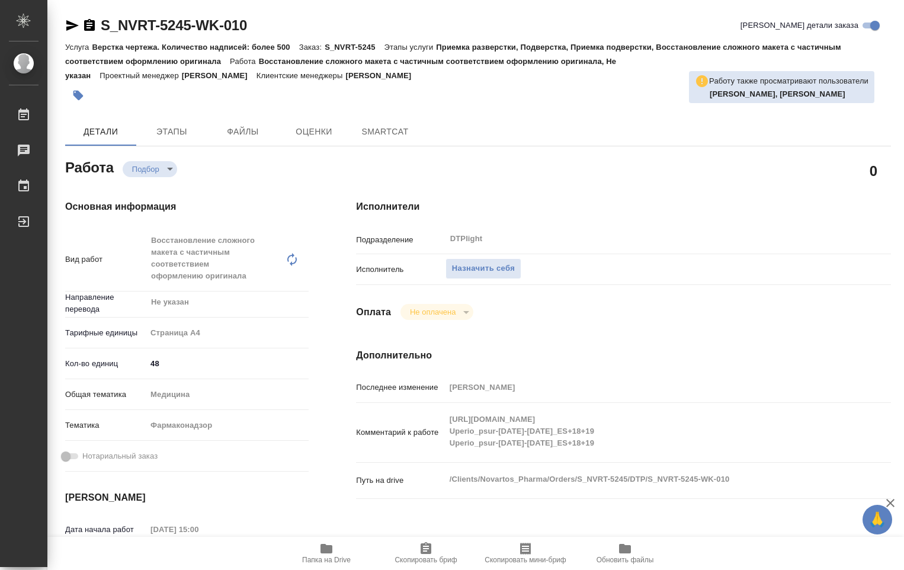
type textarea "x"
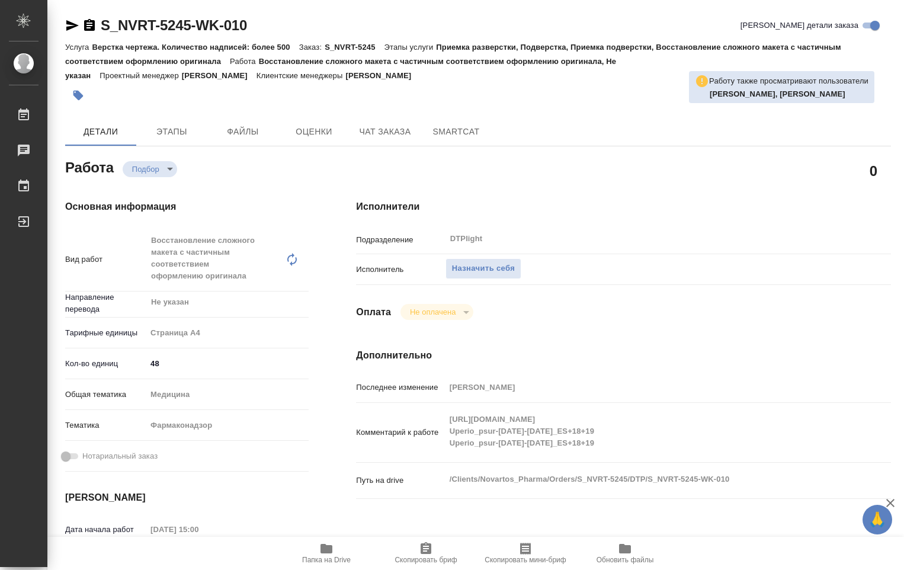
type textarea "x"
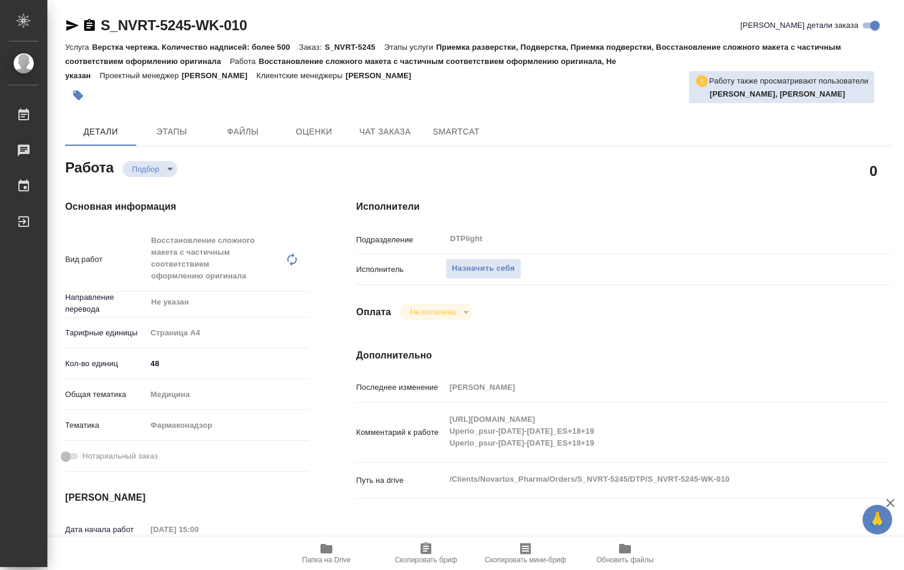
type textarea "x"
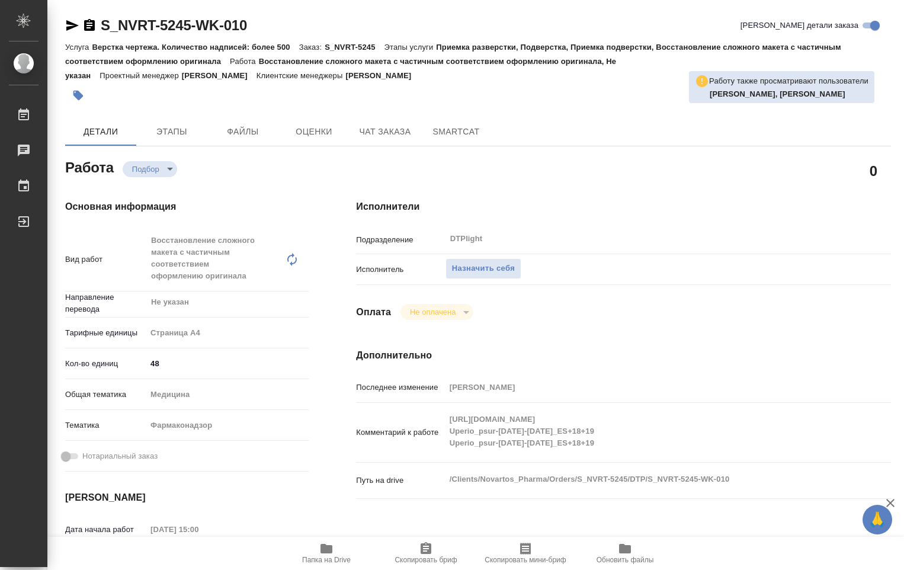
click at [316, 562] on span "Папка на Drive" at bounding box center [326, 559] width 49 height 8
type textarea "x"
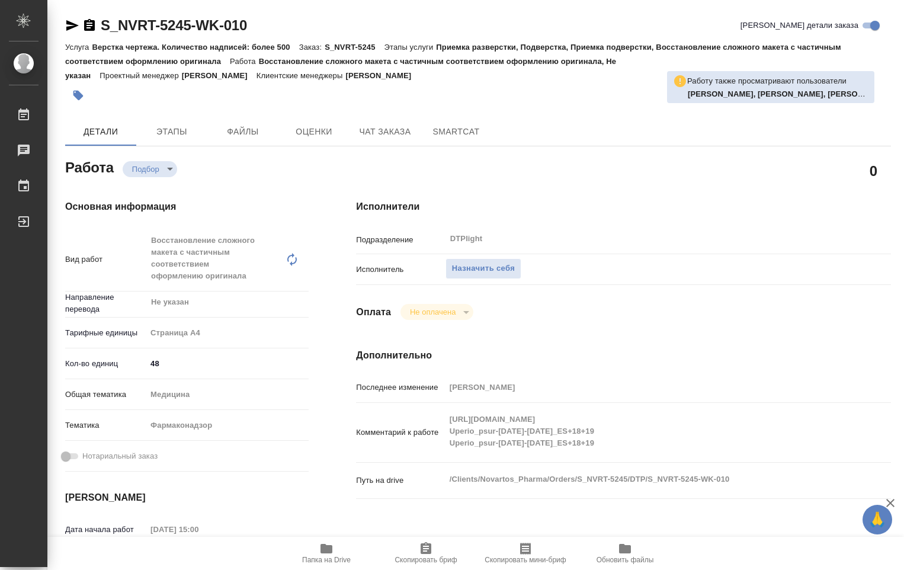
type textarea "x"
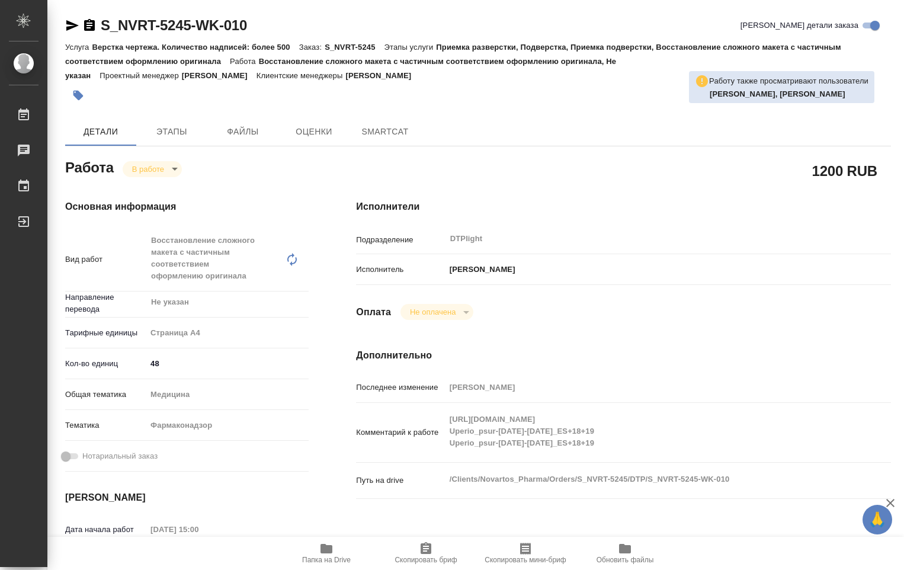
type textarea "x"
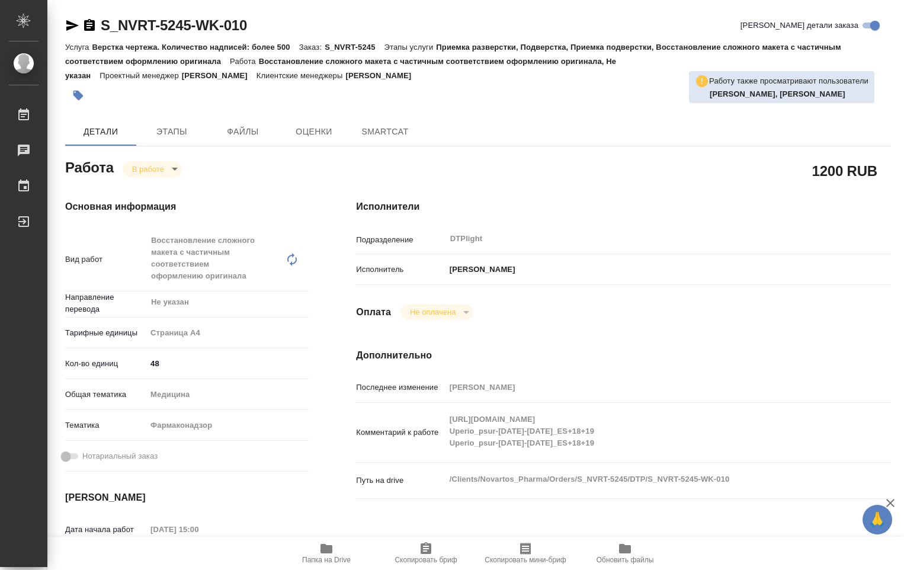
type textarea "x"
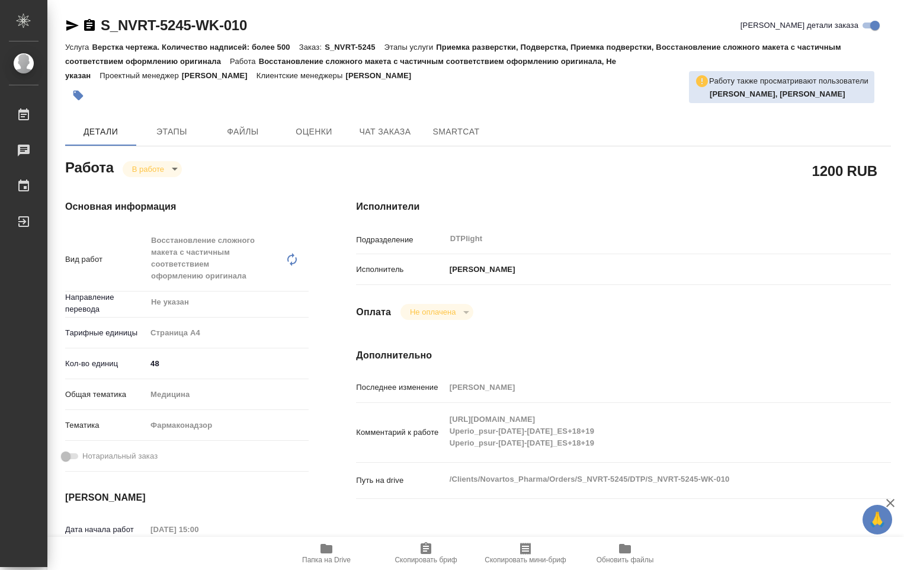
type textarea "x"
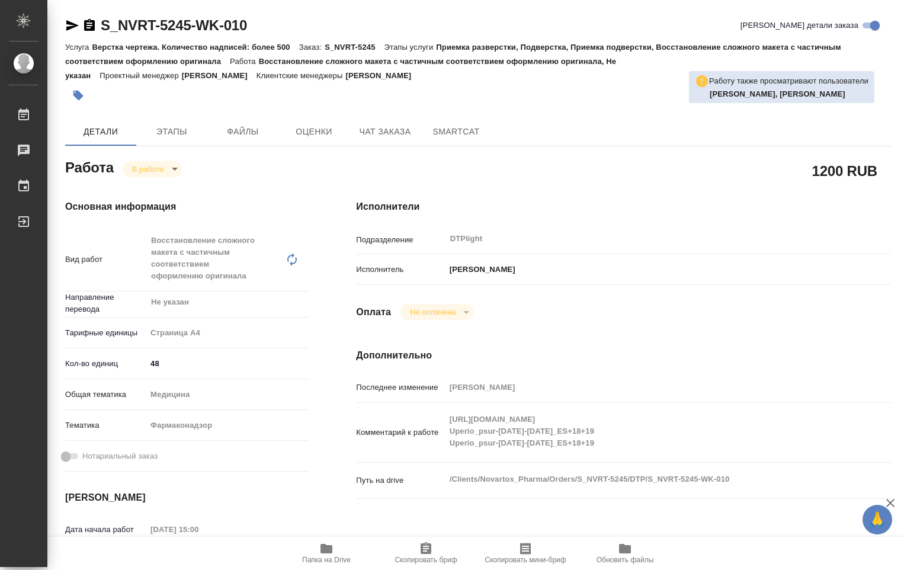
type textarea "x"
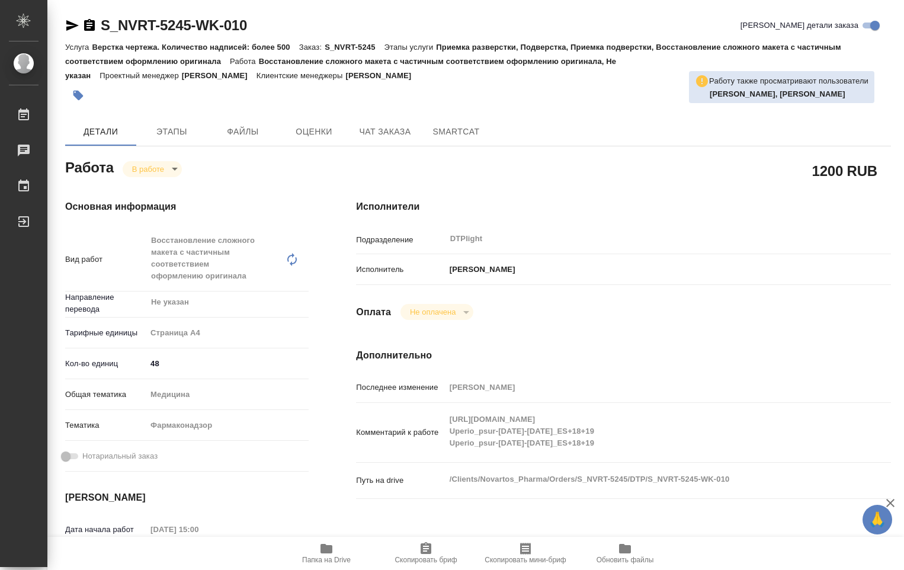
type textarea "x"
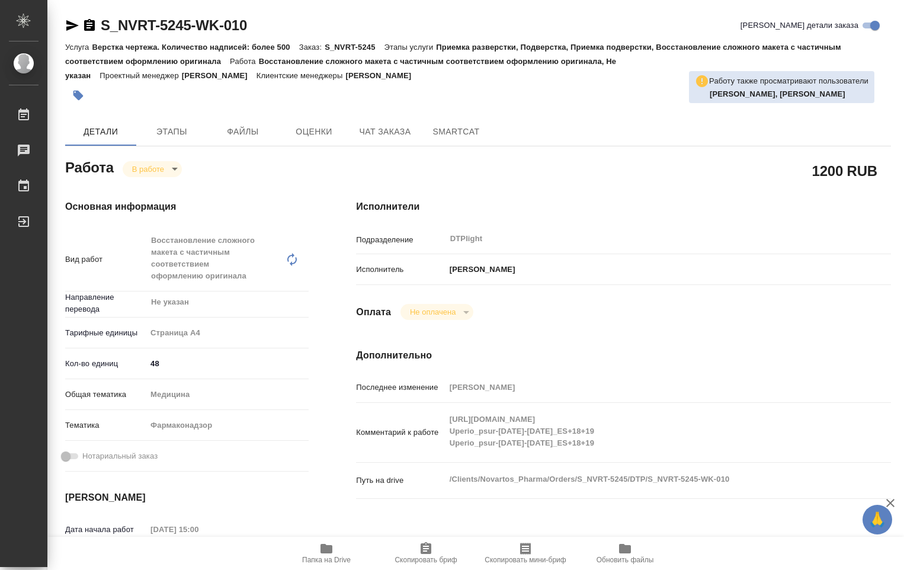
type textarea "x"
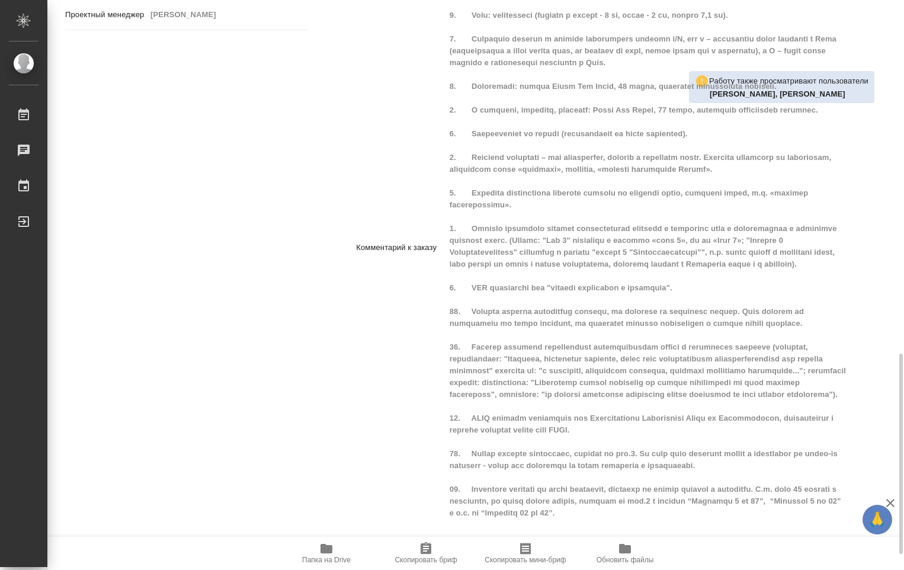
scroll to position [1052, 0]
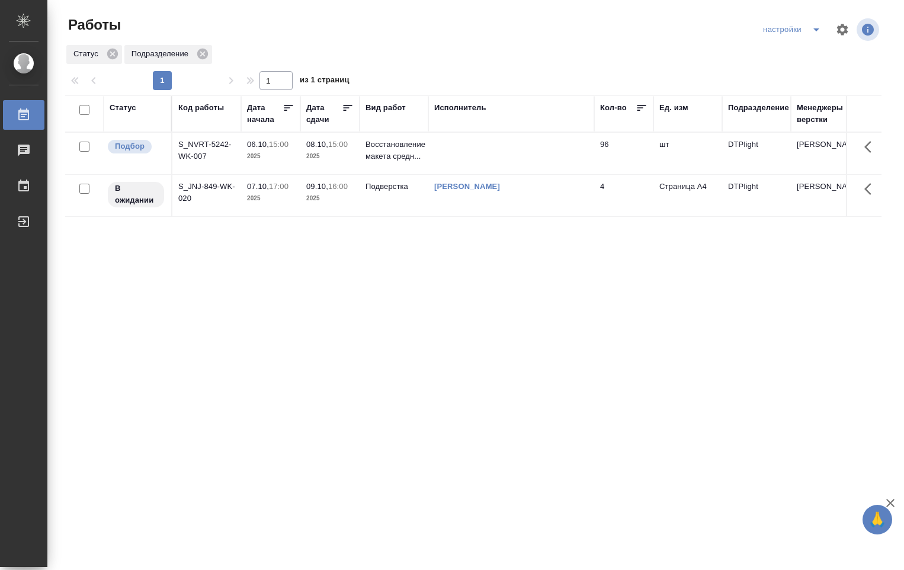
click at [445, 153] on td at bounding box center [511, 153] width 166 height 41
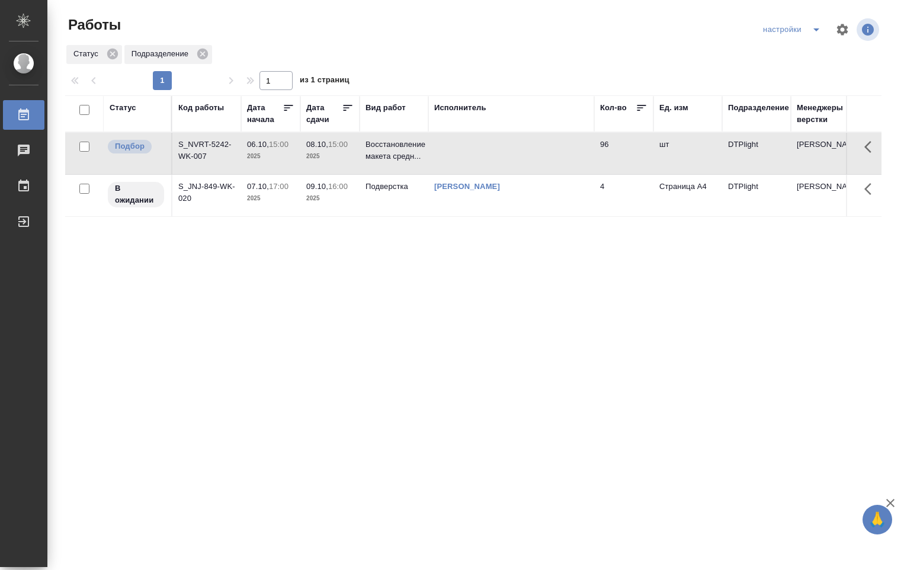
click at [445, 153] on td at bounding box center [511, 153] width 166 height 41
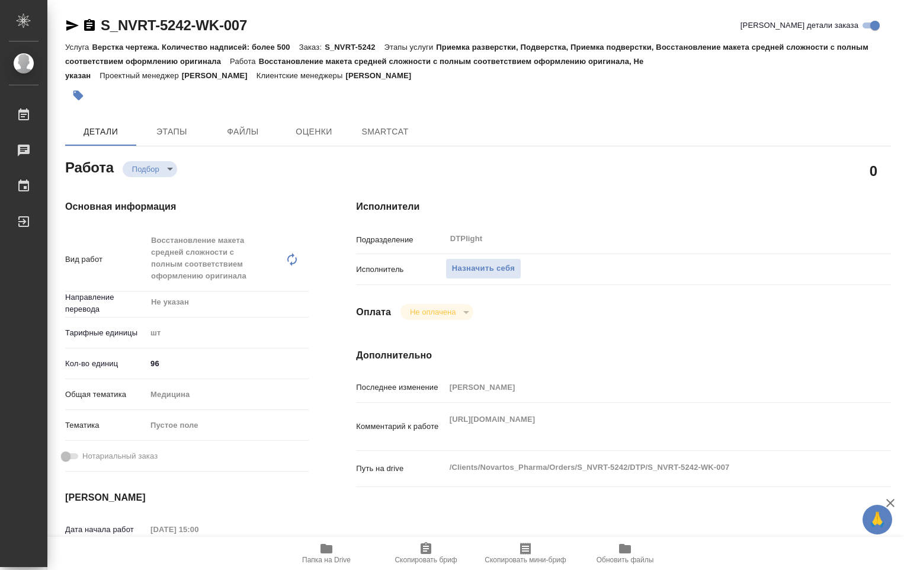
type textarea "x"
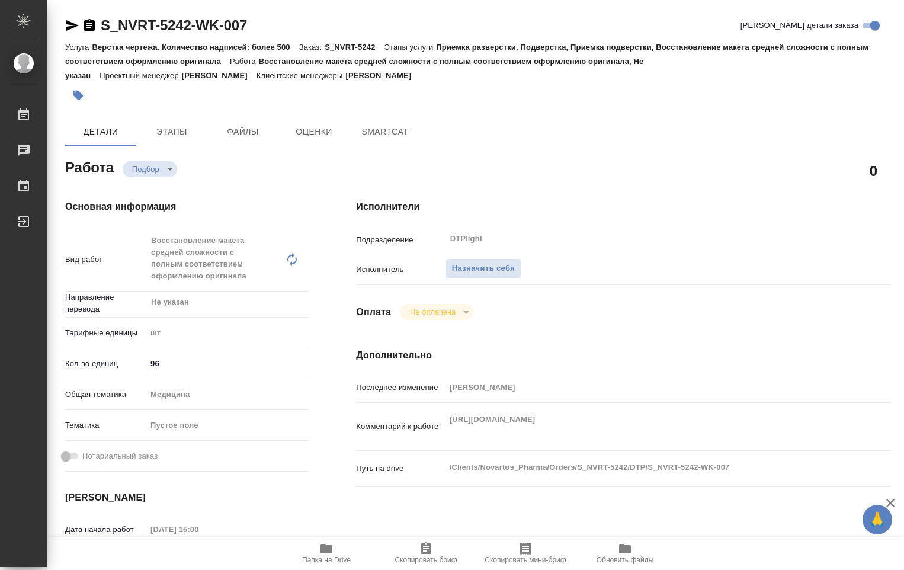
type textarea "x"
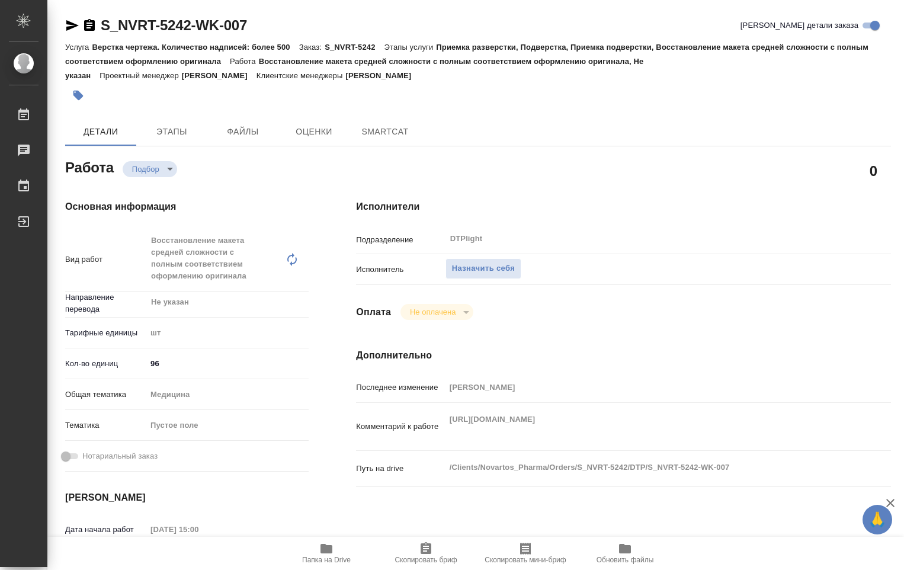
type textarea "x"
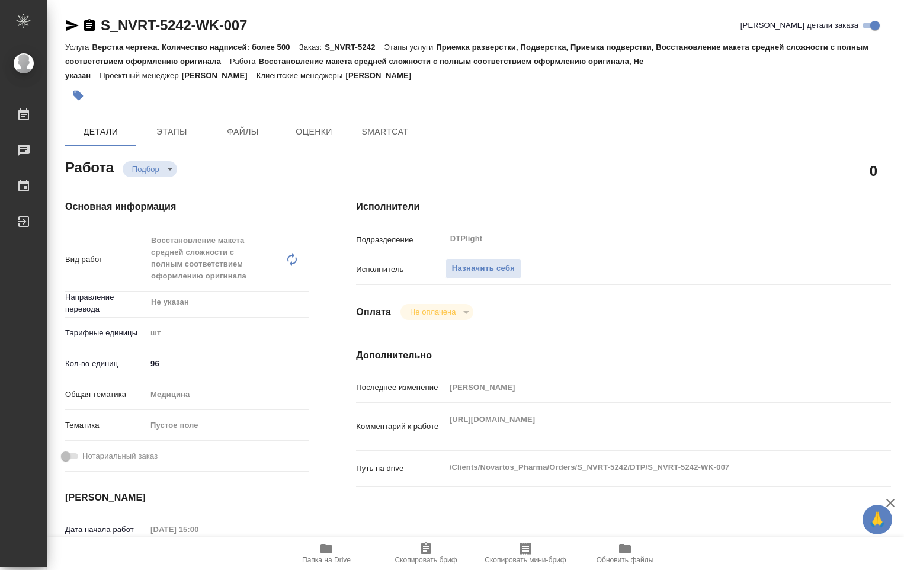
type textarea "x"
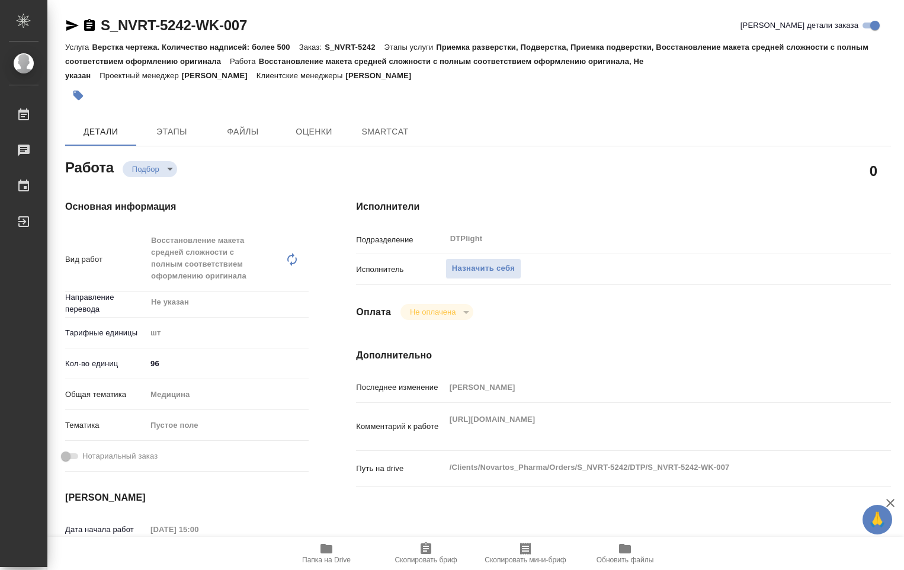
type textarea "x"
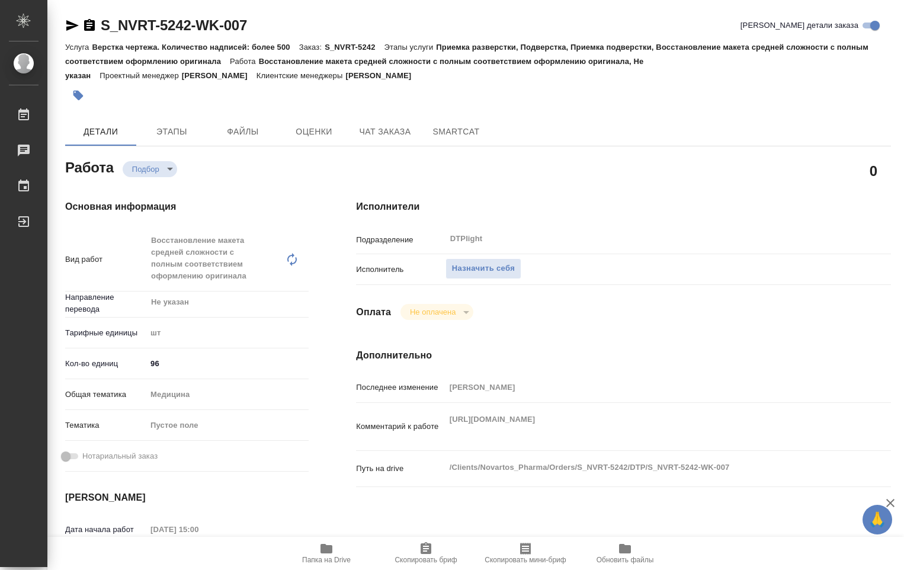
type textarea "x"
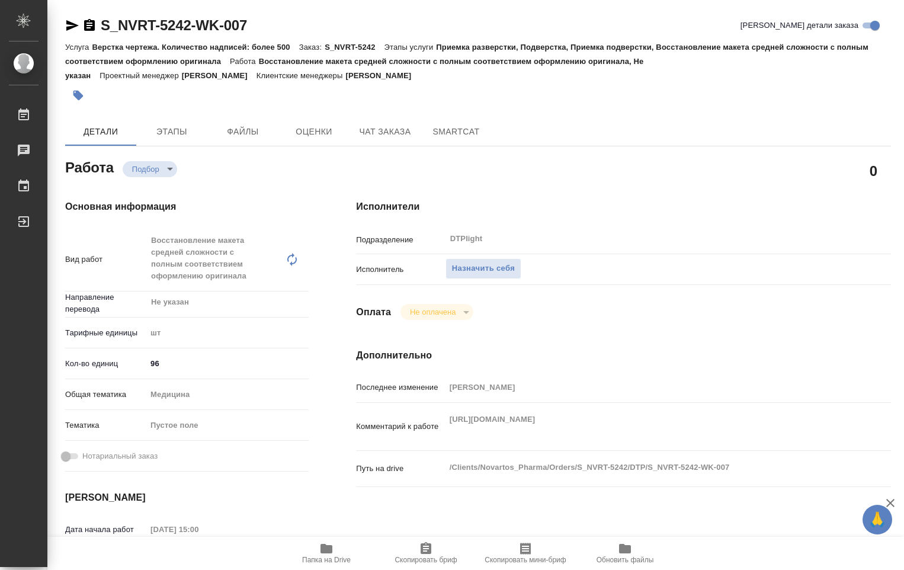
type textarea "x"
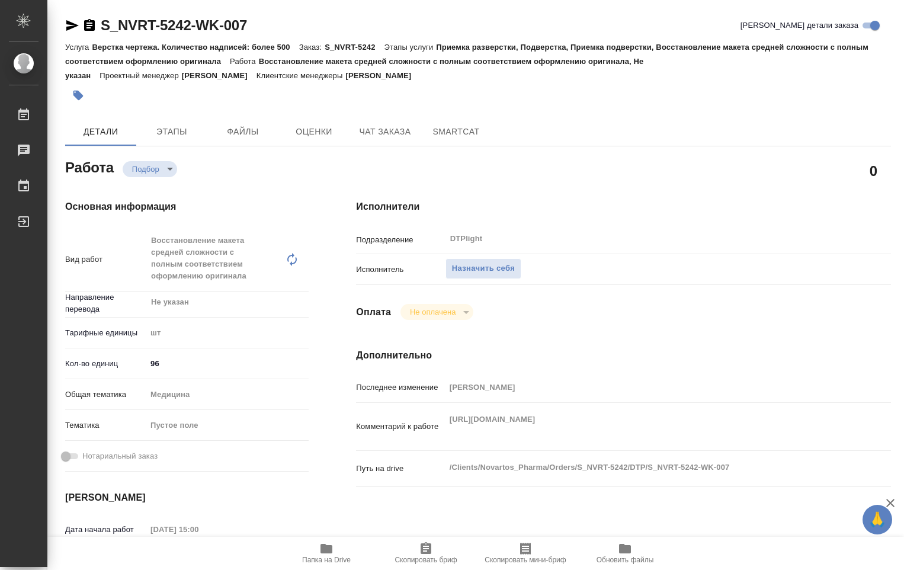
click at [322, 552] on icon "button" at bounding box center [326, 548] width 12 height 9
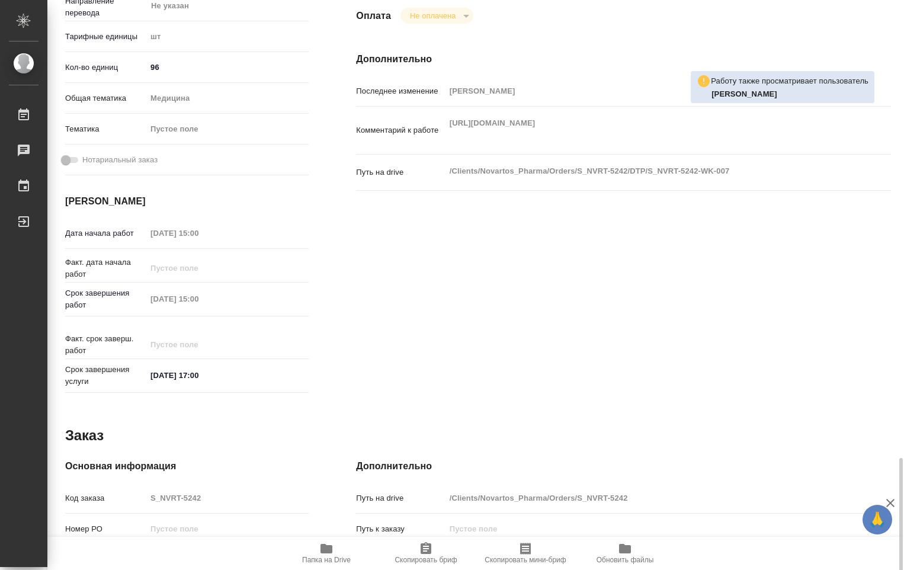
scroll to position [490, 0]
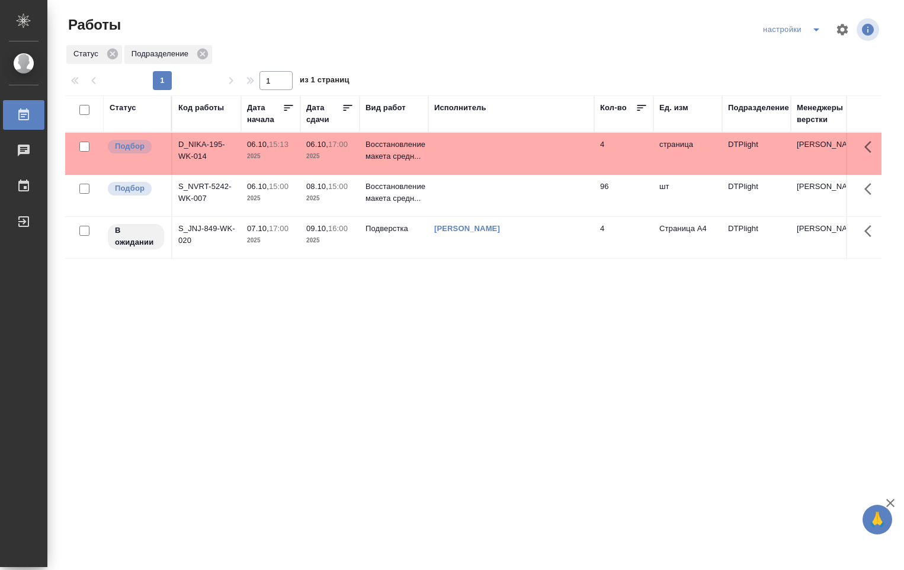
click at [461, 159] on td at bounding box center [511, 153] width 166 height 41
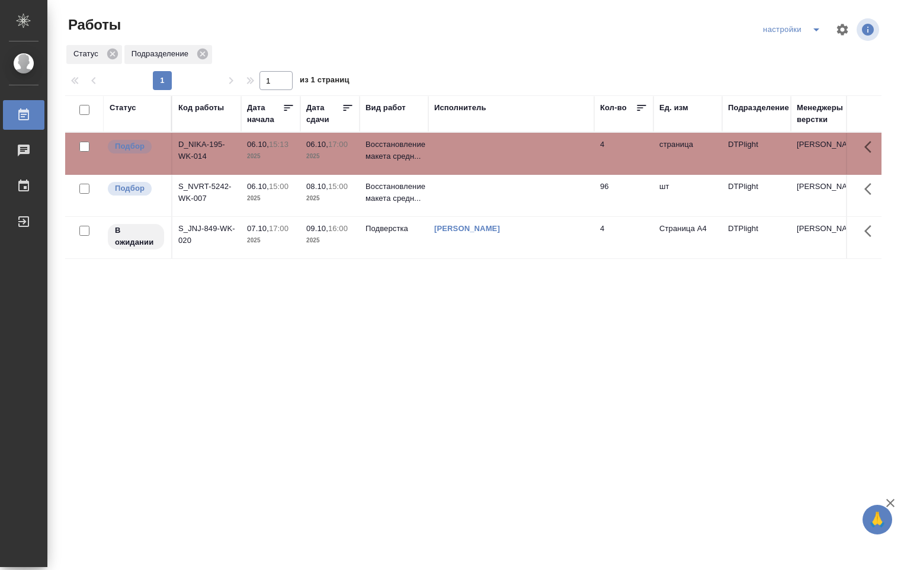
click at [460, 159] on td at bounding box center [511, 153] width 166 height 41
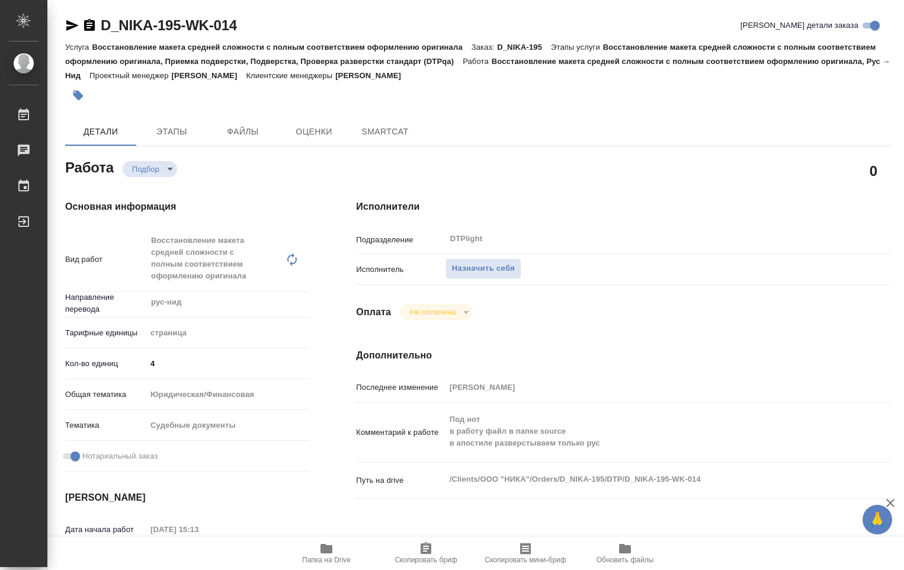
type textarea "x"
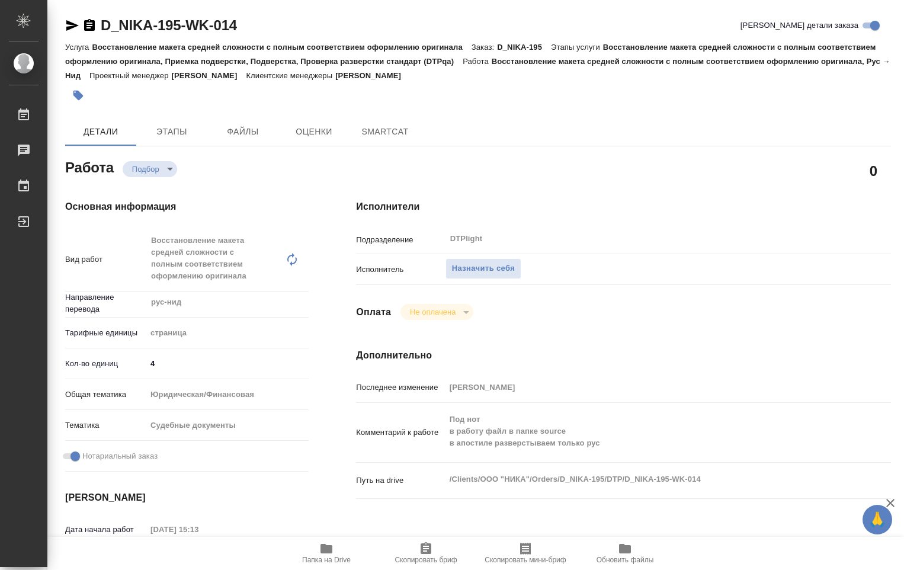
type textarea "x"
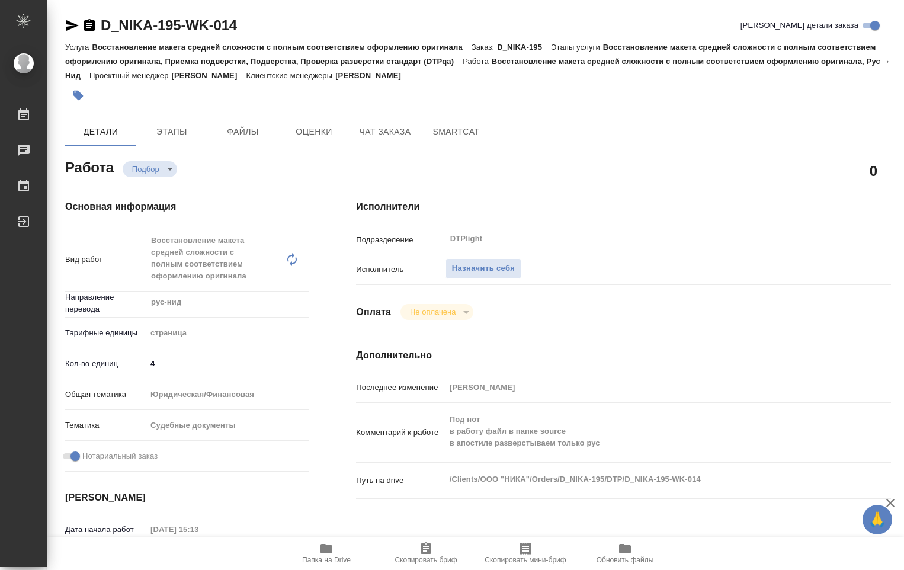
type textarea "x"
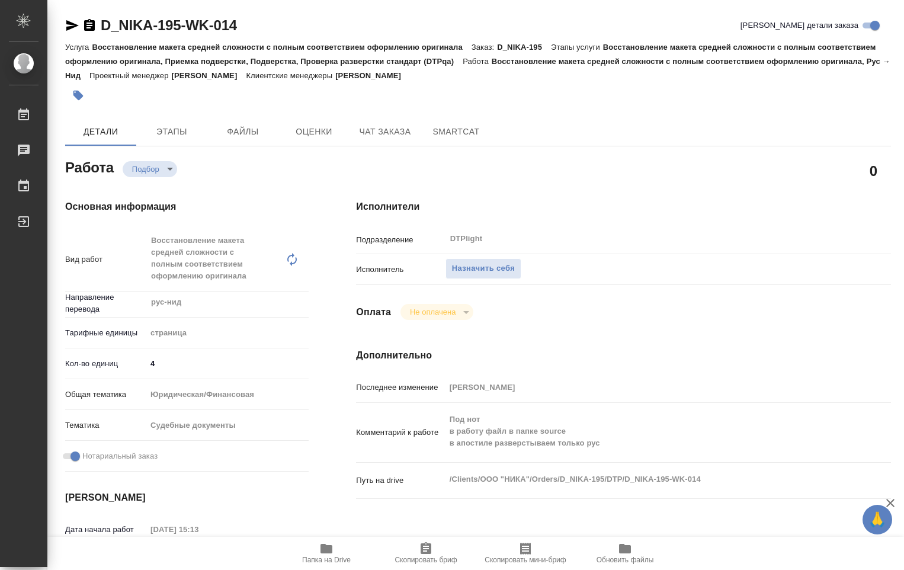
type textarea "x"
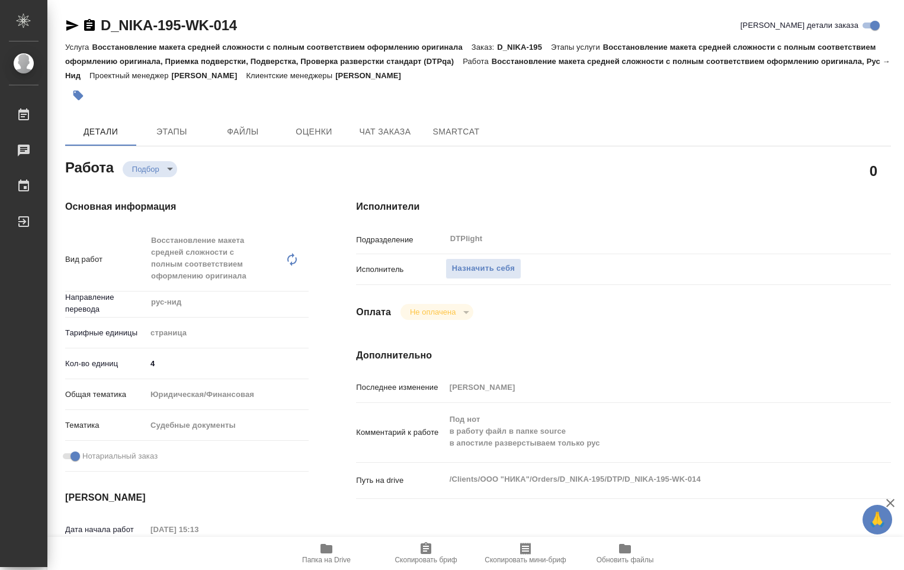
click at [322, 550] on icon "button" at bounding box center [326, 548] width 12 height 9
